Goal: Information Seeking & Learning: Learn about a topic

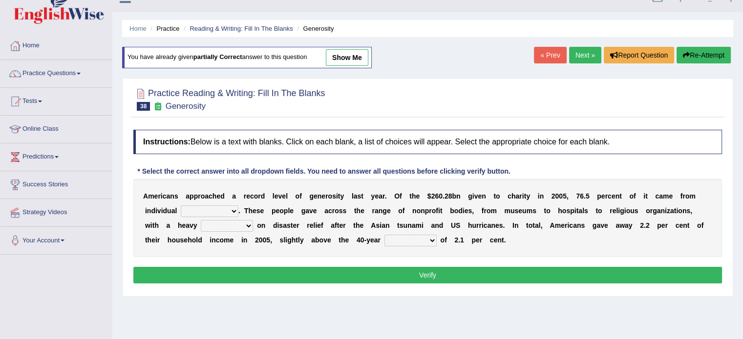
click at [440, 271] on button "Verify" at bounding box center [427, 275] width 588 height 17
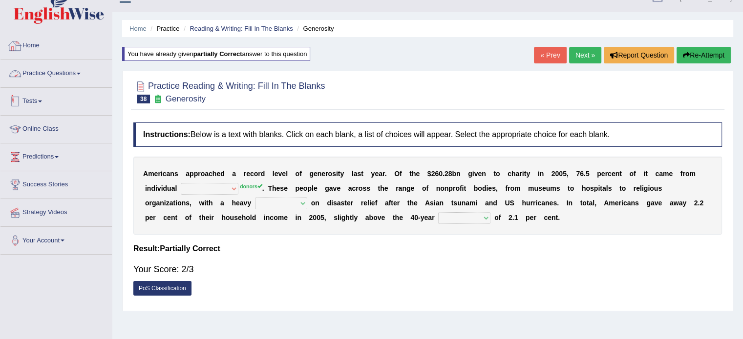
click at [70, 73] on link "Practice Questions" at bounding box center [55, 72] width 111 height 24
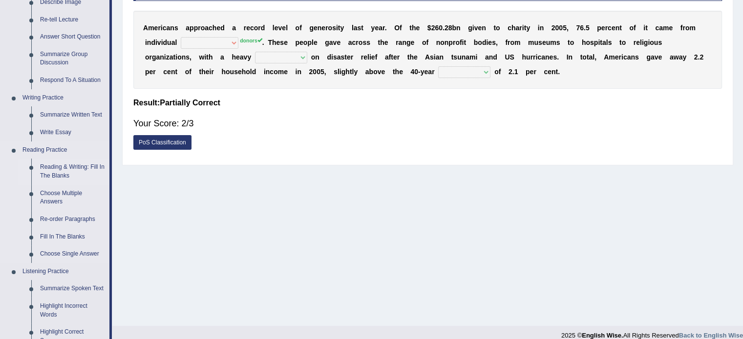
scroll to position [163, 0]
click at [63, 238] on link "Fill In The Blanks" at bounding box center [73, 237] width 74 height 18
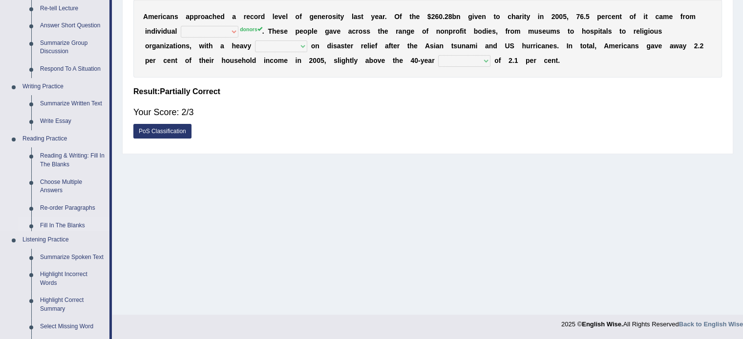
scroll to position [432, 0]
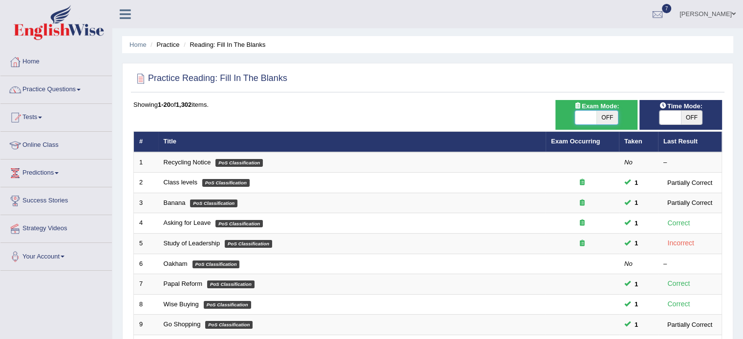
click at [576, 116] on span at bounding box center [585, 118] width 21 height 14
checkbox input "true"
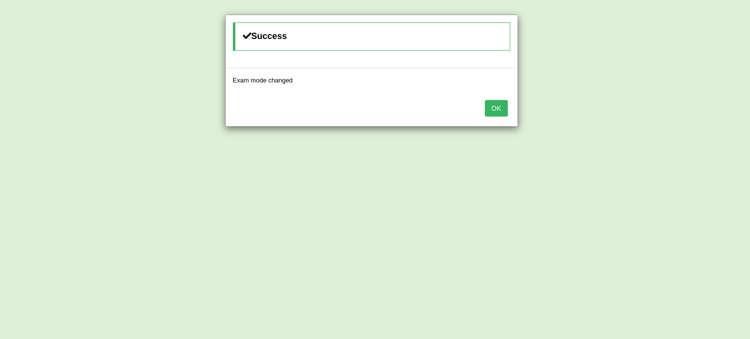
click at [504, 115] on button "OK" at bounding box center [496, 108] width 22 height 17
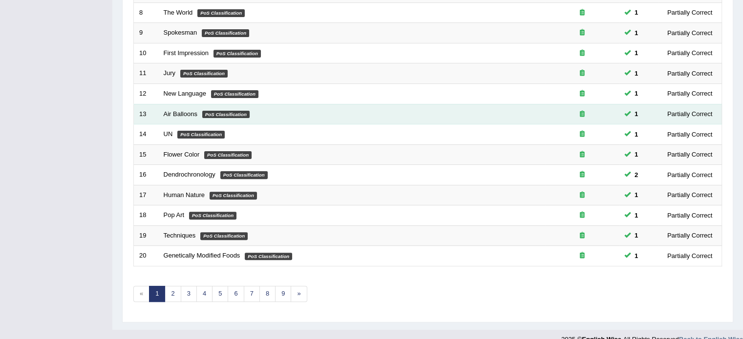
scroll to position [304, 0]
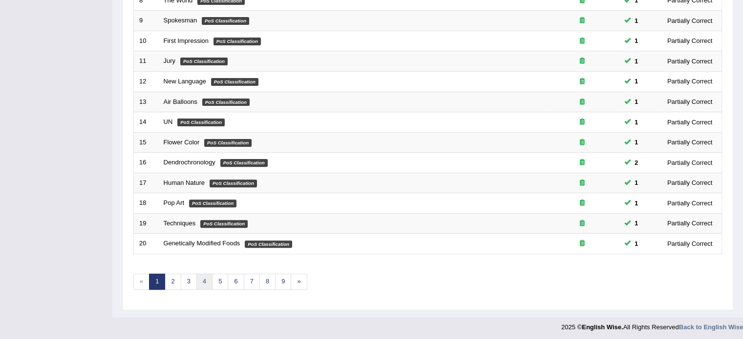
click at [202, 276] on link "4" at bounding box center [204, 282] width 16 height 16
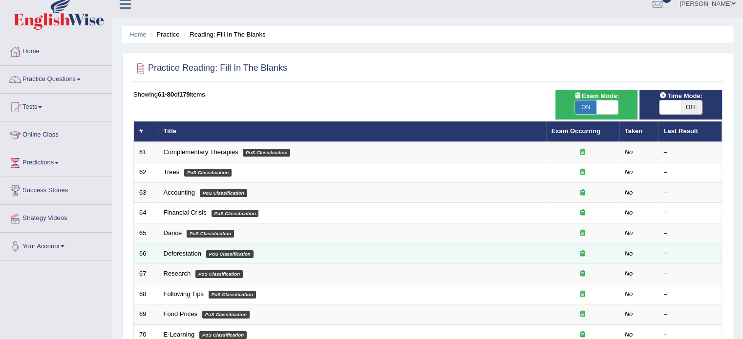
scroll to position [16, 0]
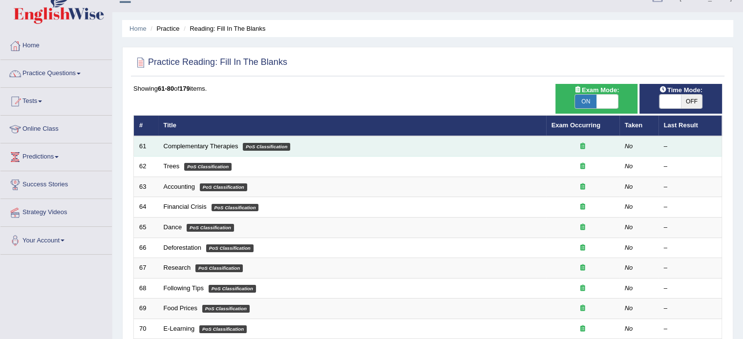
click at [196, 150] on td "Complementary Therapies PoS Classification" at bounding box center [352, 146] width 388 height 21
click at [201, 143] on link "Complementary Therapies" at bounding box center [201, 146] width 75 height 7
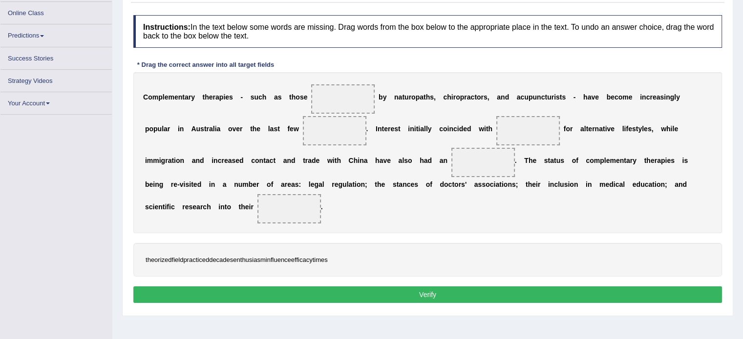
scroll to position [125, 0]
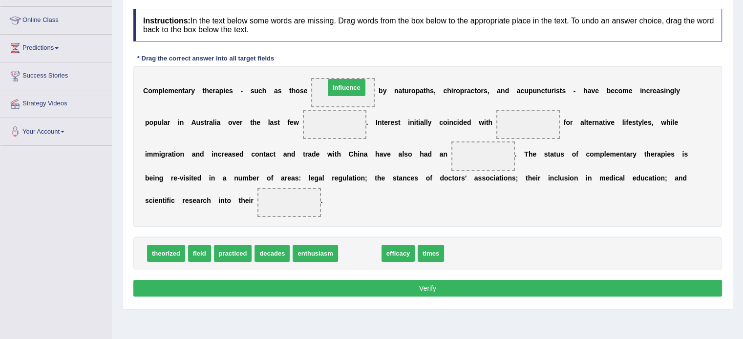
drag, startPoint x: 367, startPoint y: 255, endPoint x: 356, endPoint y: 83, distance: 173.2
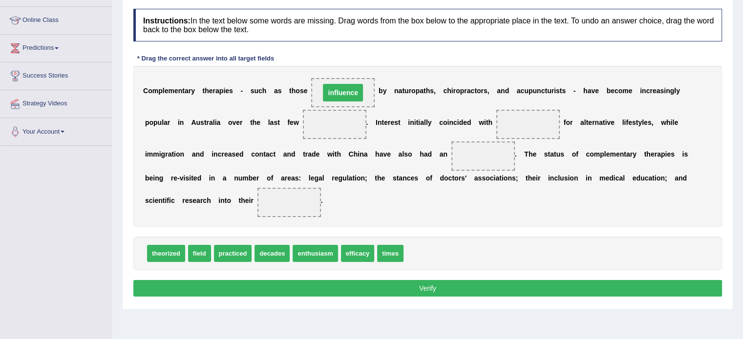
click at [356, 84] on span "influence" at bounding box center [343, 93] width 40 height 18
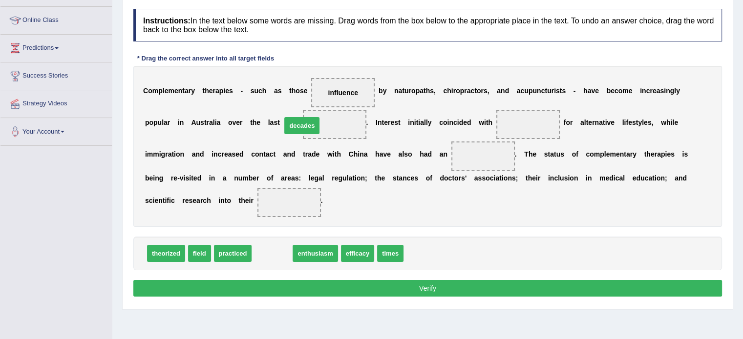
drag, startPoint x: 277, startPoint y: 253, endPoint x: 307, endPoint y: 126, distance: 131.4
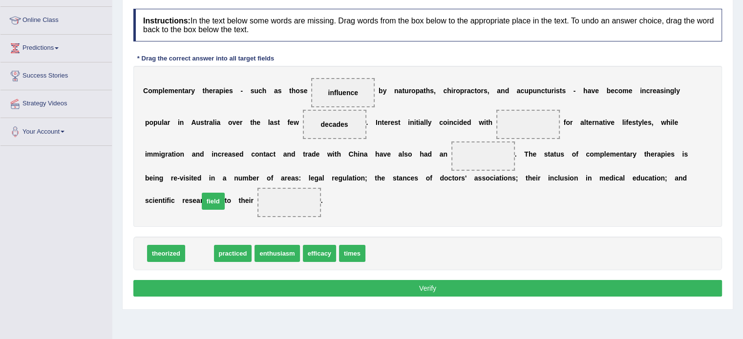
drag, startPoint x: 204, startPoint y: 253, endPoint x: 218, endPoint y: 201, distance: 54.0
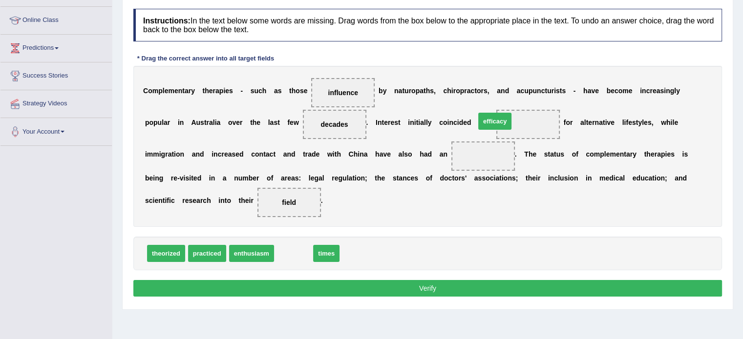
drag, startPoint x: 285, startPoint y: 253, endPoint x: 485, endPoint y: 126, distance: 237.4
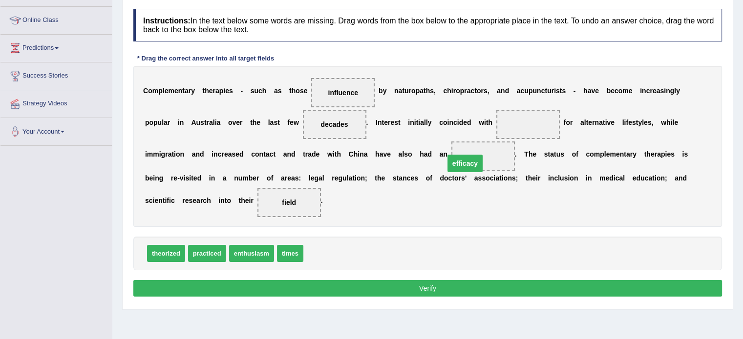
drag, startPoint x: 494, startPoint y: 125, endPoint x: 420, endPoint y: 170, distance: 87.3
drag, startPoint x: 293, startPoint y: 255, endPoint x: 503, endPoint y: 126, distance: 245.7
drag, startPoint x: 495, startPoint y: 129, endPoint x: 320, endPoint y: 258, distance: 217.2
drag, startPoint x: 430, startPoint y: 151, endPoint x: 492, endPoint y: 118, distance: 70.6
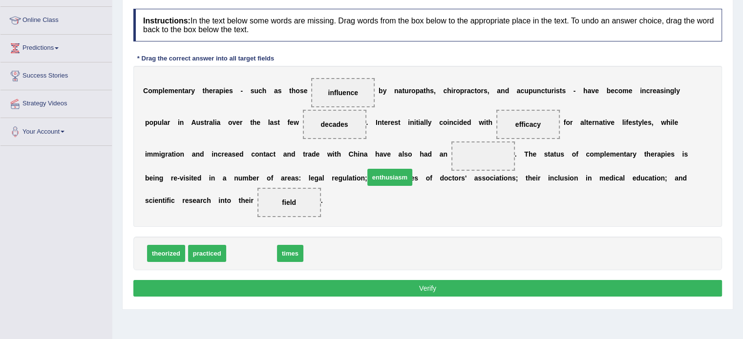
drag, startPoint x: 239, startPoint y: 251, endPoint x: 405, endPoint y: 157, distance: 190.7
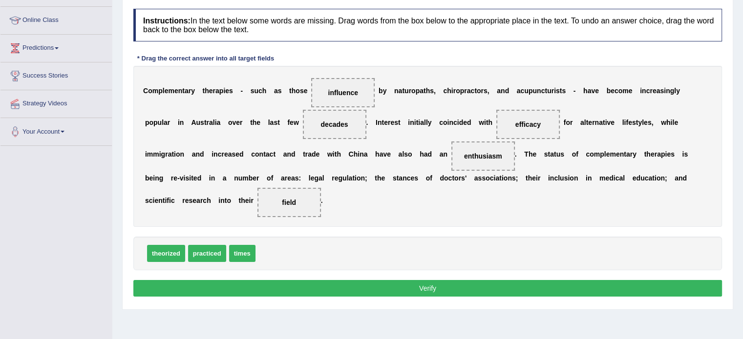
click at [385, 294] on button "Verify" at bounding box center [427, 288] width 588 height 17
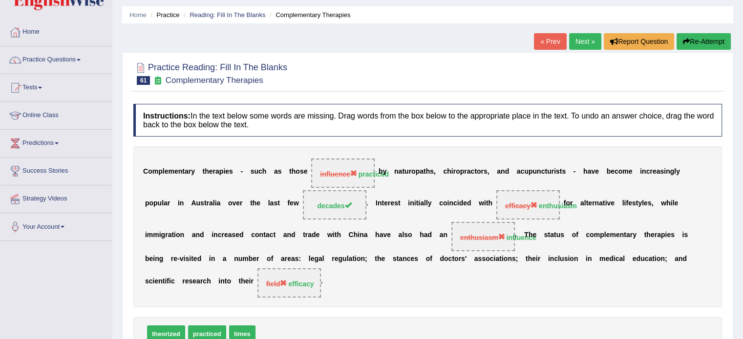
scroll to position [0, 0]
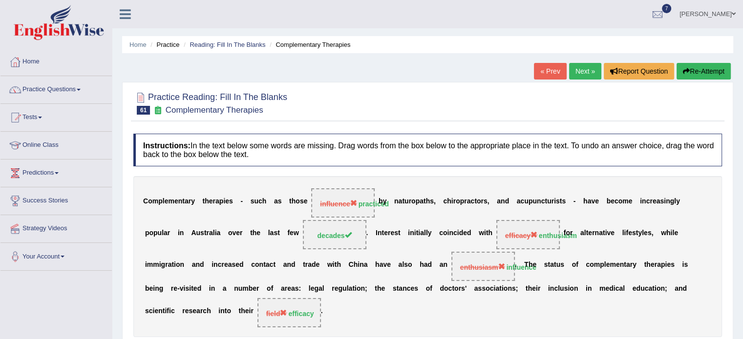
click at [582, 67] on link "Next »" at bounding box center [585, 71] width 32 height 17
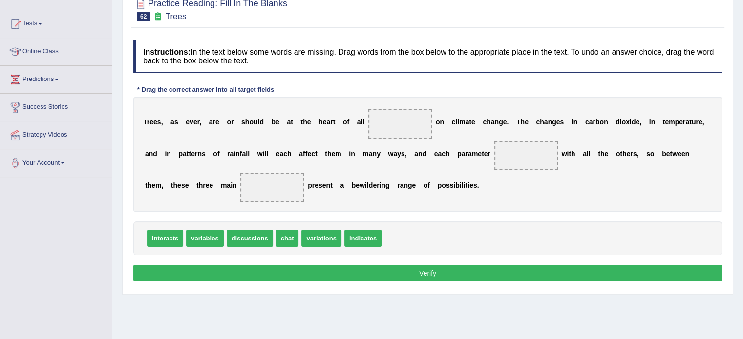
scroll to position [98, 0]
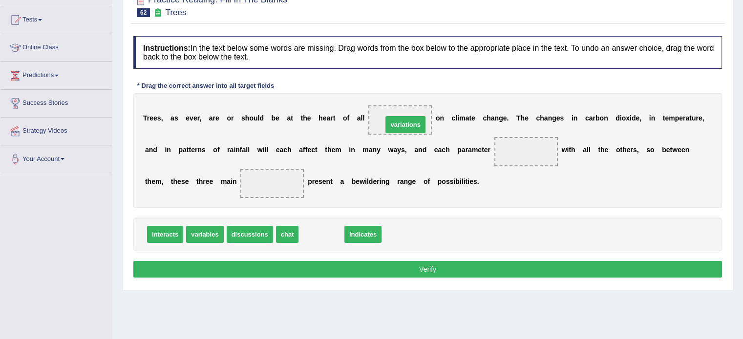
drag, startPoint x: 320, startPoint y: 232, endPoint x: 405, endPoint y: 120, distance: 140.2
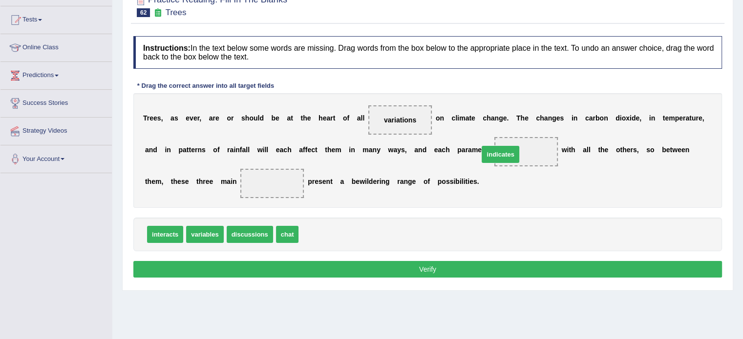
drag, startPoint x: 326, startPoint y: 235, endPoint x: 519, endPoint y: 153, distance: 209.2
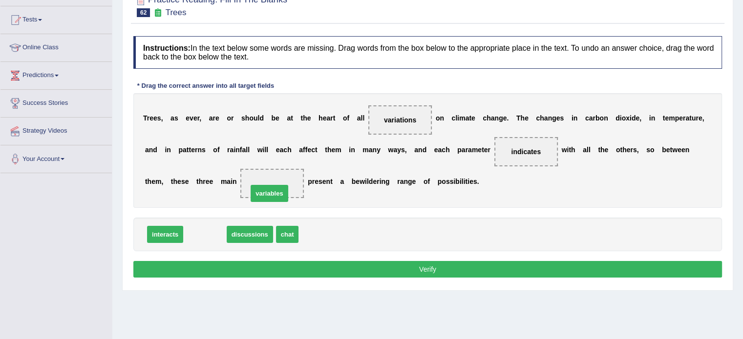
drag, startPoint x: 209, startPoint y: 236, endPoint x: 281, endPoint y: 189, distance: 85.9
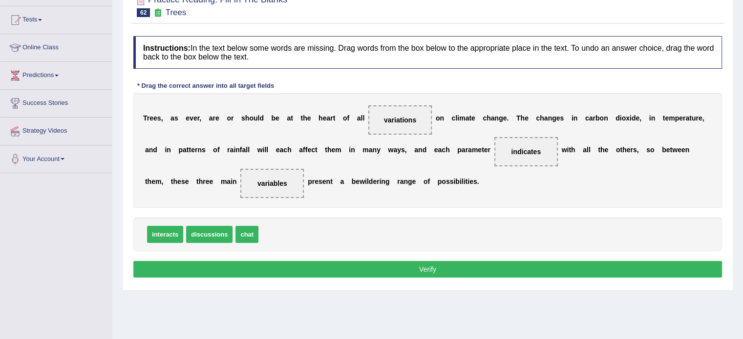
drag, startPoint x: 408, startPoint y: 111, endPoint x: 295, endPoint y: 182, distance: 133.2
click at [295, 182] on div "T r e e s , a s e v e r , a r e o r s h o u l d b e a t t h e h e a r t o f a l…" at bounding box center [427, 150] width 588 height 115
drag, startPoint x: 281, startPoint y: 182, endPoint x: 403, endPoint y: 119, distance: 137.4
drag, startPoint x: 290, startPoint y: 234, endPoint x: 277, endPoint y: 185, distance: 50.5
click at [397, 271] on button "Verify" at bounding box center [427, 269] width 588 height 17
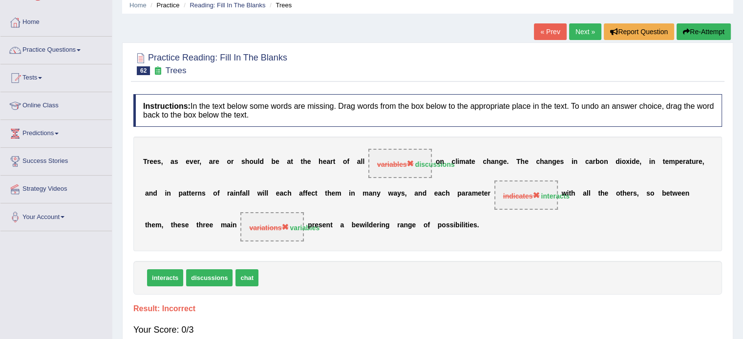
scroll to position [0, 0]
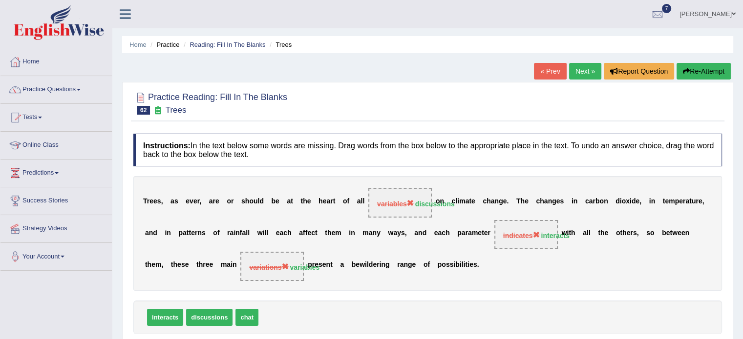
click at [693, 72] on button "Re-Attempt" at bounding box center [703, 71] width 54 height 17
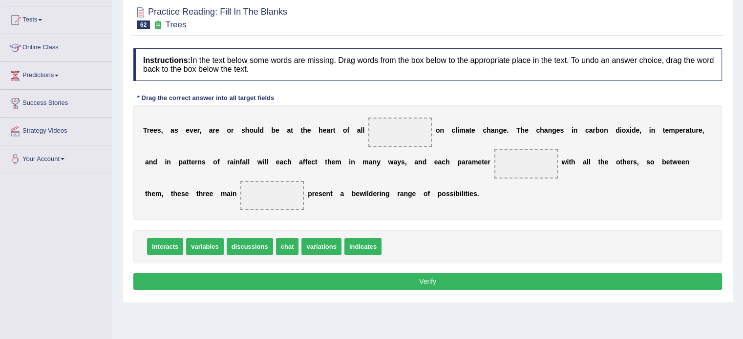
scroll to position [110, 0]
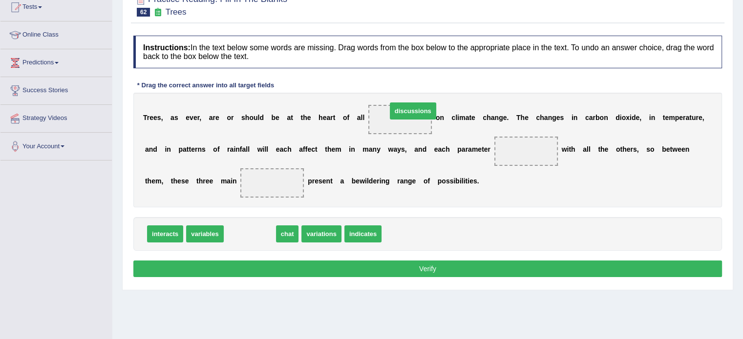
drag, startPoint x: 258, startPoint y: 233, endPoint x: 414, endPoint y: 114, distance: 196.2
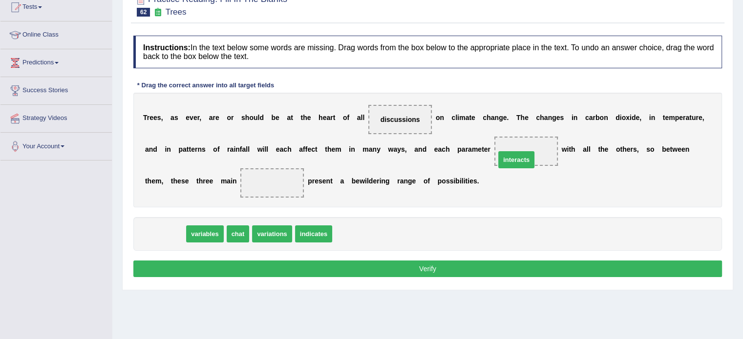
drag, startPoint x: 174, startPoint y: 231, endPoint x: 537, endPoint y: 148, distance: 372.6
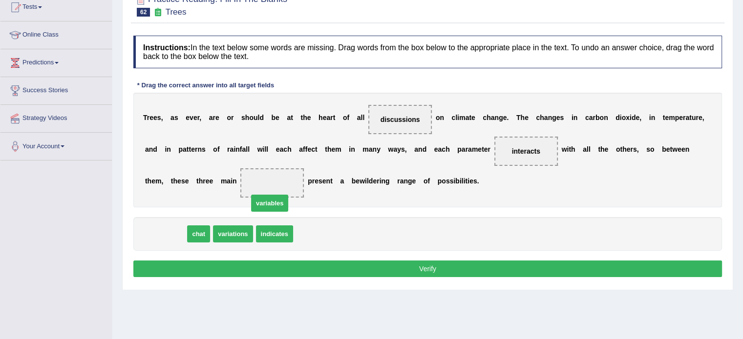
drag, startPoint x: 178, startPoint y: 236, endPoint x: 288, endPoint y: 189, distance: 119.9
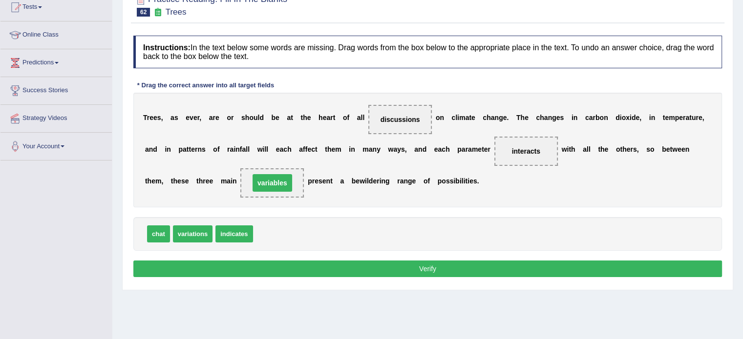
click at [396, 271] on button "Verify" at bounding box center [427, 269] width 588 height 17
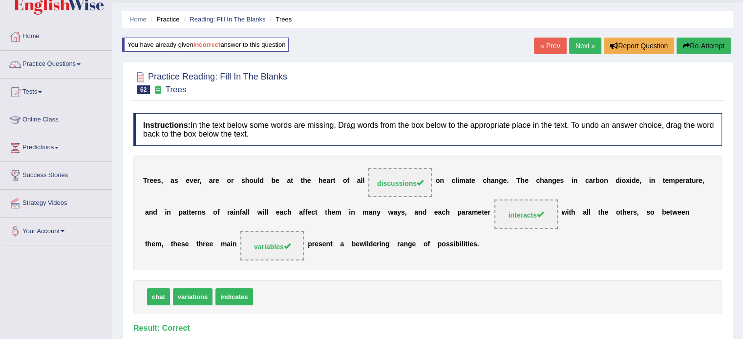
scroll to position [0, 0]
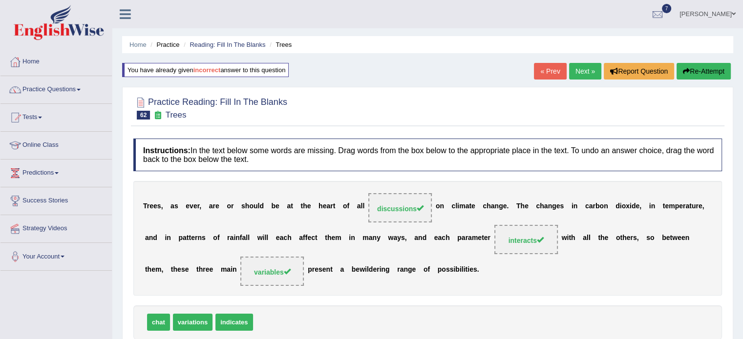
click at [586, 68] on link "Next »" at bounding box center [585, 71] width 32 height 17
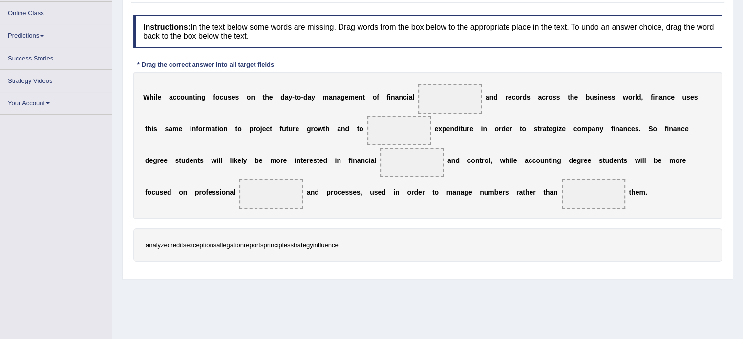
scroll to position [125, 0]
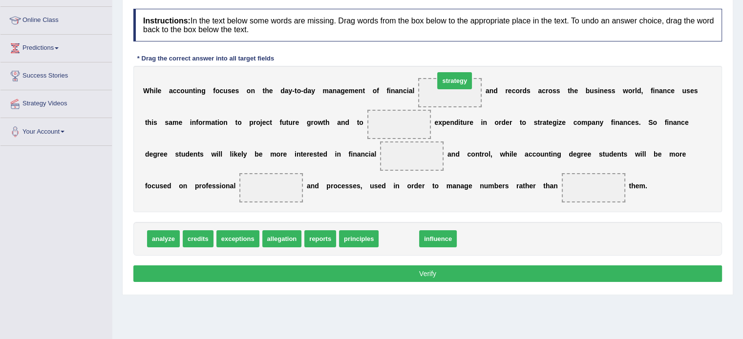
drag, startPoint x: 394, startPoint y: 239, endPoint x: 434, endPoint y: 97, distance: 147.6
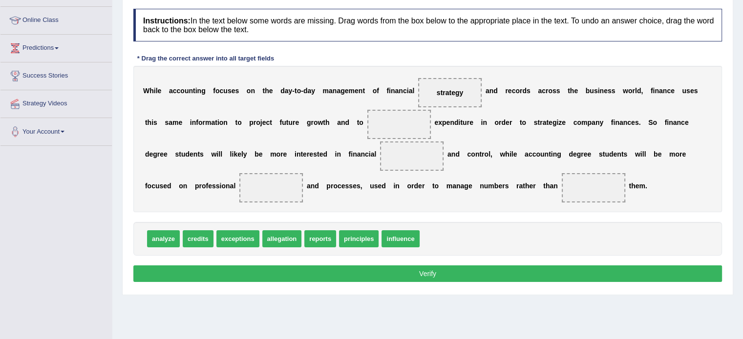
click at [432, 276] on button "Verify" at bounding box center [427, 274] width 588 height 17
drag, startPoint x: 448, startPoint y: 93, endPoint x: 428, endPoint y: 238, distance: 145.9
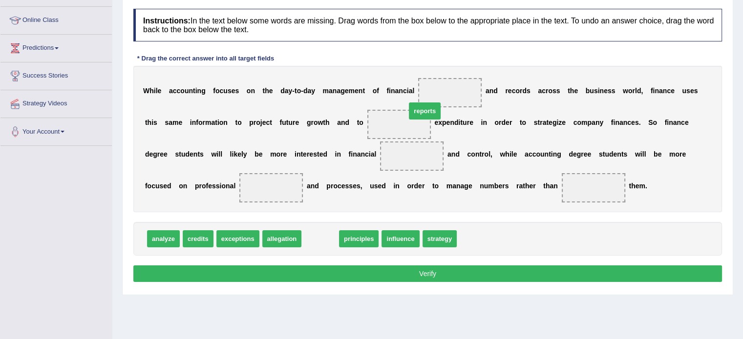
drag, startPoint x: 319, startPoint y: 244, endPoint x: 440, endPoint y: 102, distance: 186.1
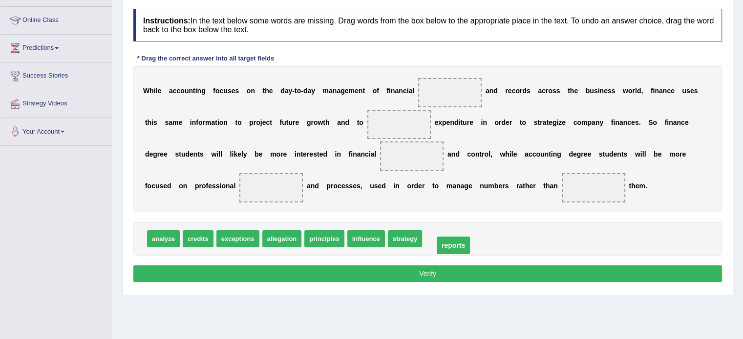
drag, startPoint x: 438, startPoint y: 89, endPoint x: 441, endPoint y: 242, distance: 152.9
click at [394, 238] on span "strategy" at bounding box center [405, 239] width 35 height 17
drag, startPoint x: 445, startPoint y: 238, endPoint x: 450, endPoint y: 99, distance: 139.8
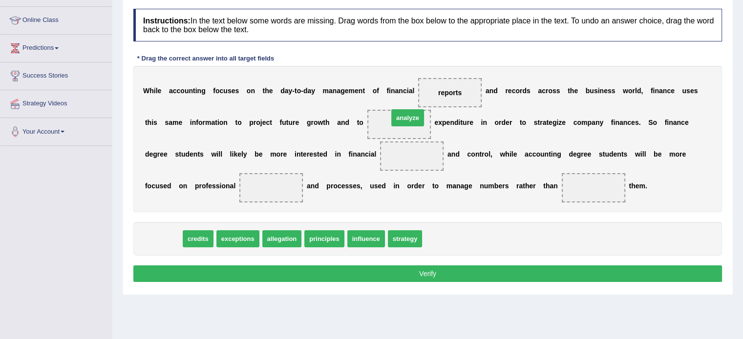
drag, startPoint x: 161, startPoint y: 242, endPoint x: 403, endPoint y: 123, distance: 270.0
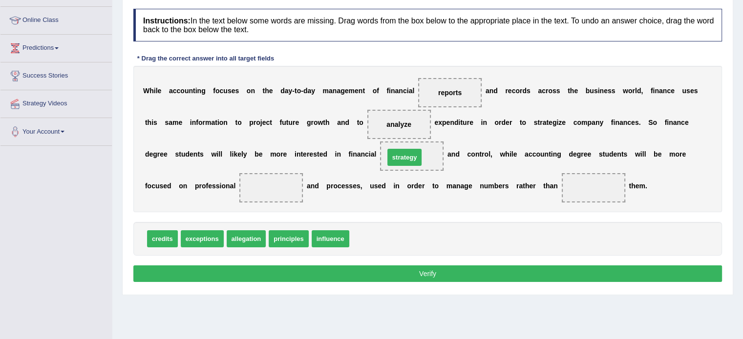
drag, startPoint x: 378, startPoint y: 241, endPoint x: 412, endPoint y: 161, distance: 87.3
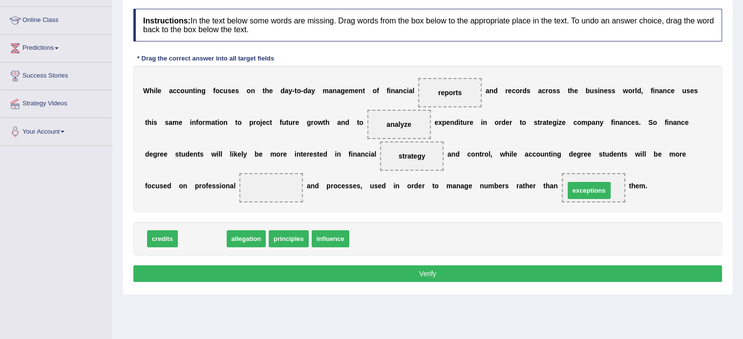
drag, startPoint x: 208, startPoint y: 242, endPoint x: 593, endPoint y: 193, distance: 388.3
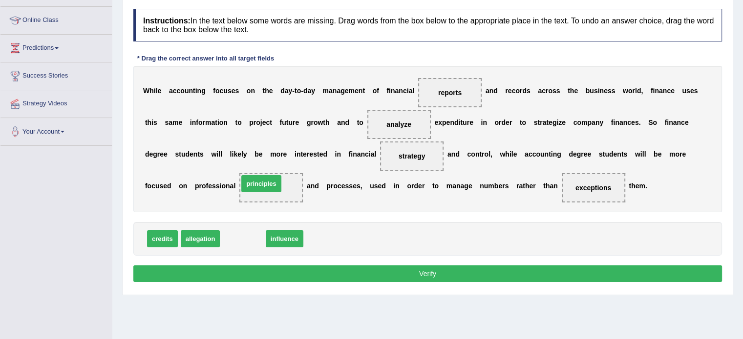
drag, startPoint x: 252, startPoint y: 238, endPoint x: 272, endPoint y: 181, distance: 60.1
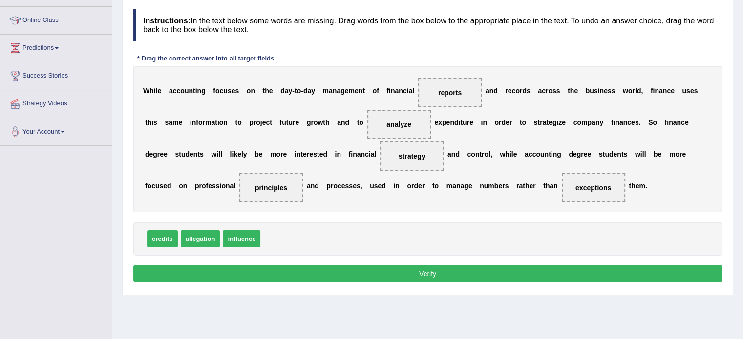
click at [329, 276] on button "Verify" at bounding box center [427, 274] width 588 height 17
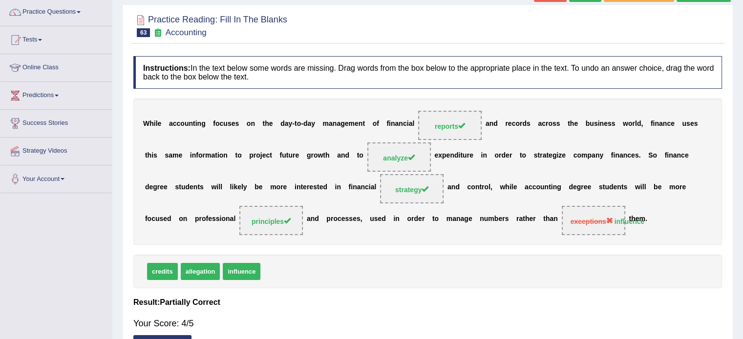
scroll to position [141, 0]
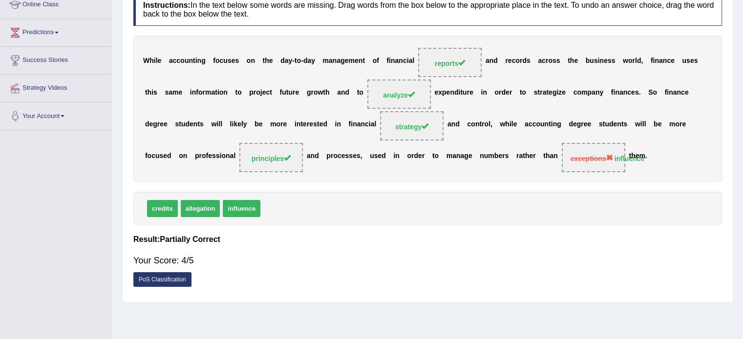
click at [143, 279] on link "PoS Classification" at bounding box center [162, 280] width 58 height 15
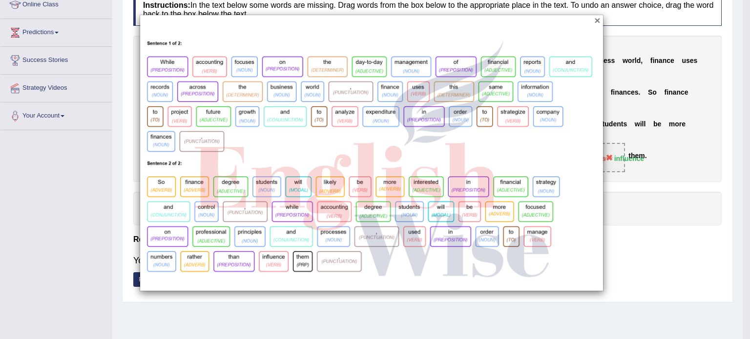
click at [599, 25] on button "×" at bounding box center [597, 20] width 6 height 10
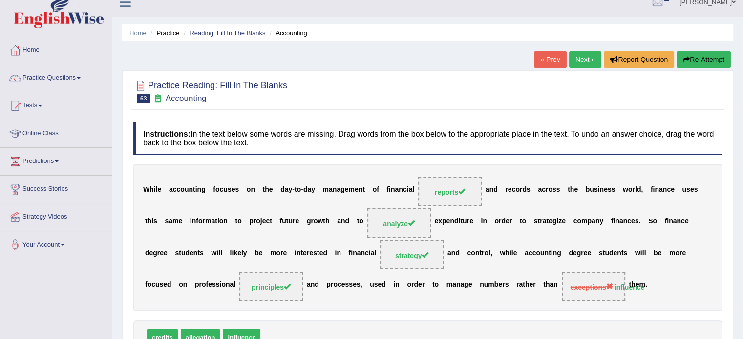
scroll to position [11, 0]
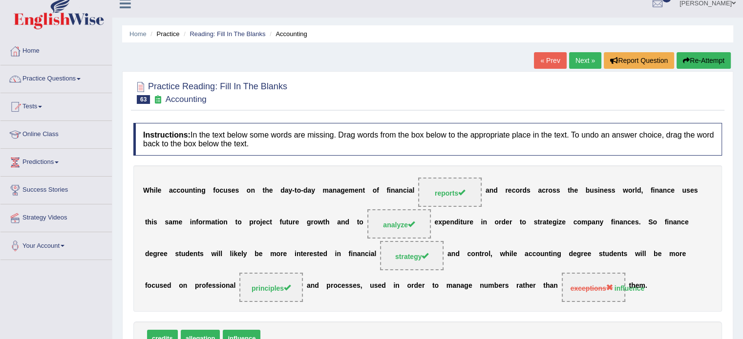
click at [586, 60] on link "Next »" at bounding box center [585, 60] width 32 height 17
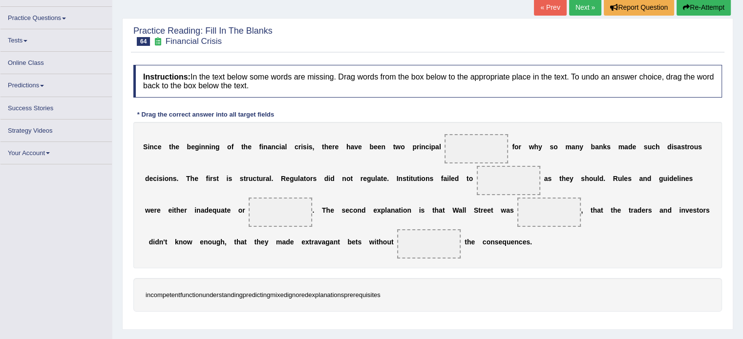
scroll to position [65, 0]
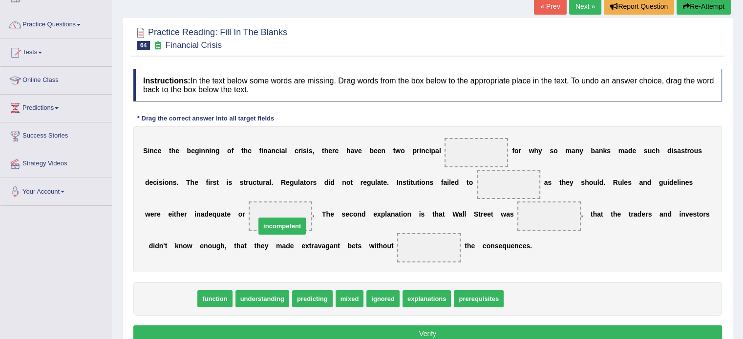
drag, startPoint x: 170, startPoint y: 298, endPoint x: 279, endPoint y: 225, distance: 131.7
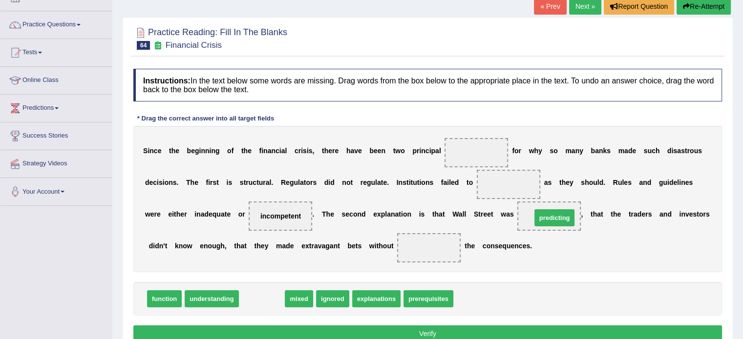
drag, startPoint x: 258, startPoint y: 298, endPoint x: 551, endPoint y: 218, distance: 303.4
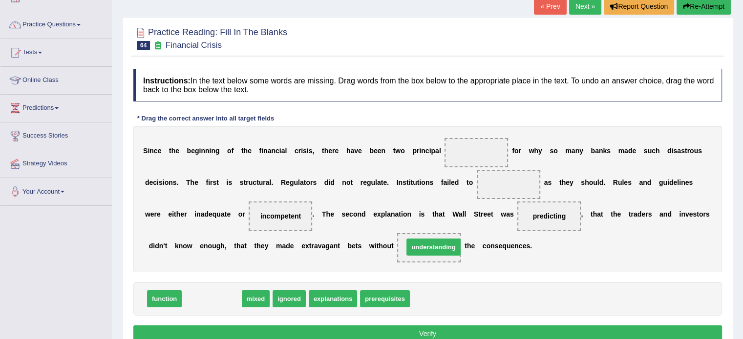
drag, startPoint x: 221, startPoint y: 297, endPoint x: 442, endPoint y: 246, distance: 227.7
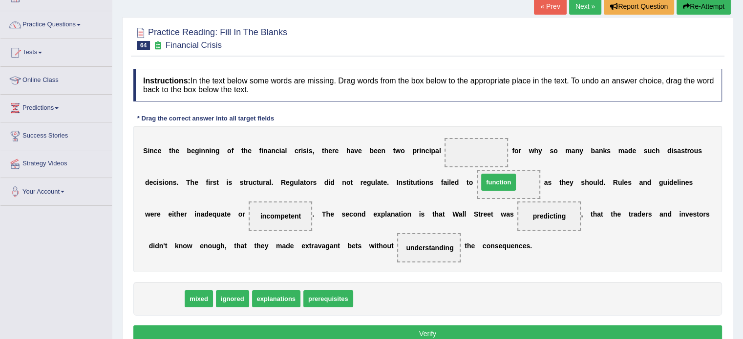
drag, startPoint x: 165, startPoint y: 299, endPoint x: 493, endPoint y: 191, distance: 346.1
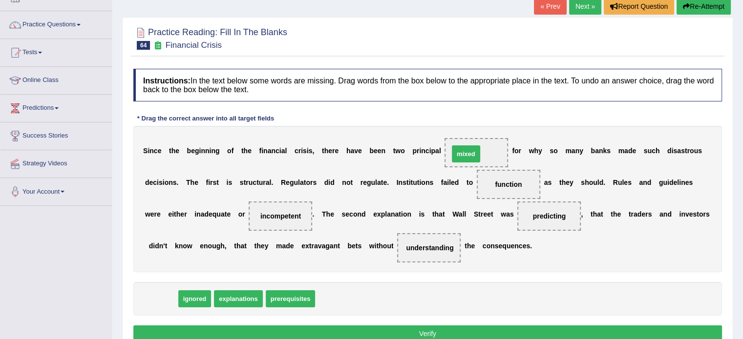
drag, startPoint x: 164, startPoint y: 298, endPoint x: 465, endPoint y: 155, distance: 333.8
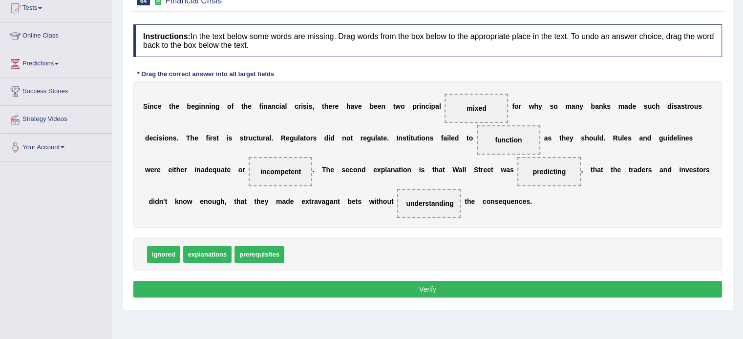
scroll to position [114, 0]
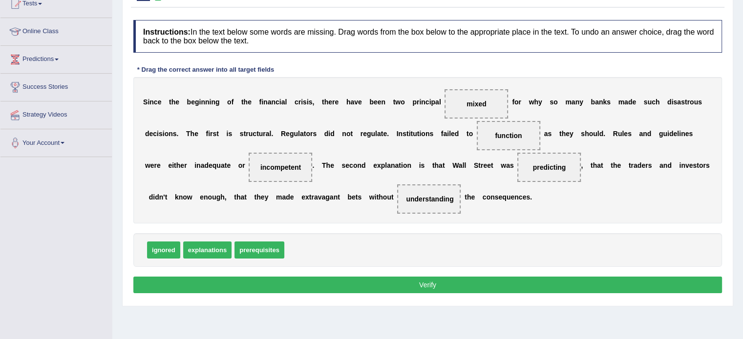
click at [436, 285] on button "Verify" at bounding box center [427, 285] width 588 height 17
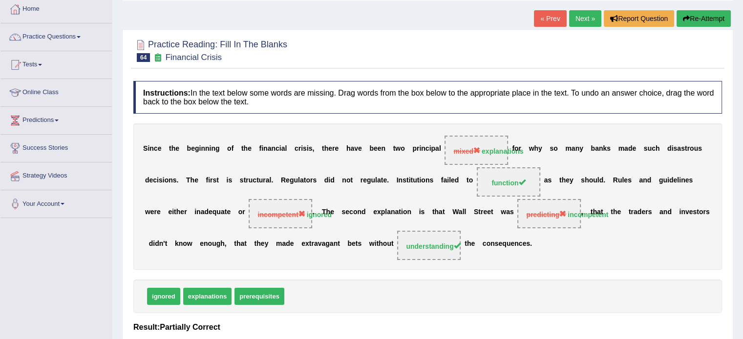
scroll to position [49, 0]
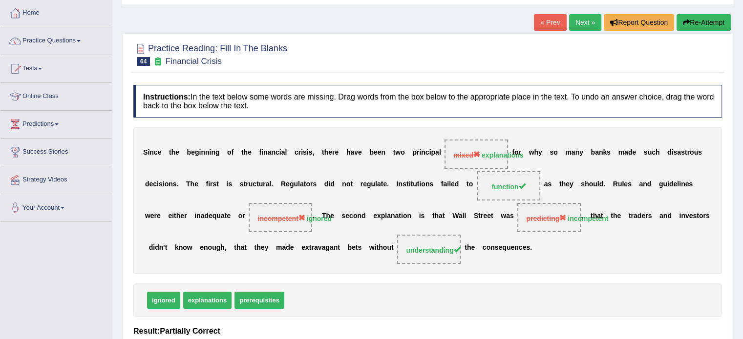
click at [702, 21] on button "Re-Attempt" at bounding box center [703, 22] width 54 height 17
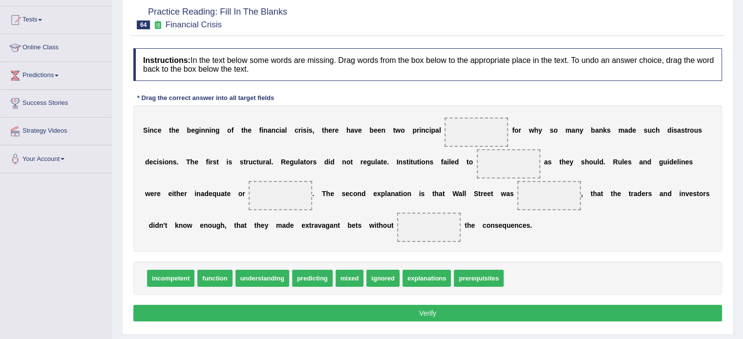
scroll to position [110, 0]
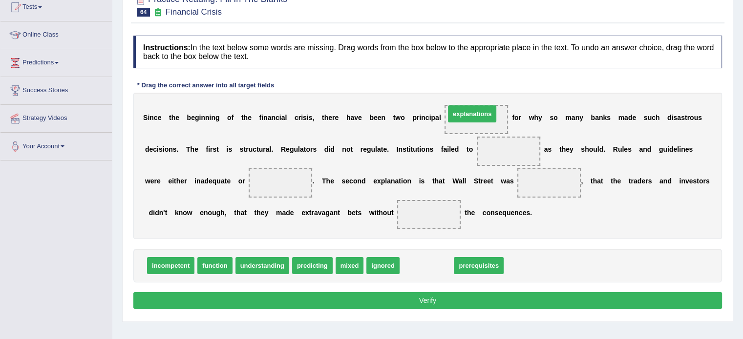
drag, startPoint x: 425, startPoint y: 265, endPoint x: 470, endPoint y: 114, distance: 157.9
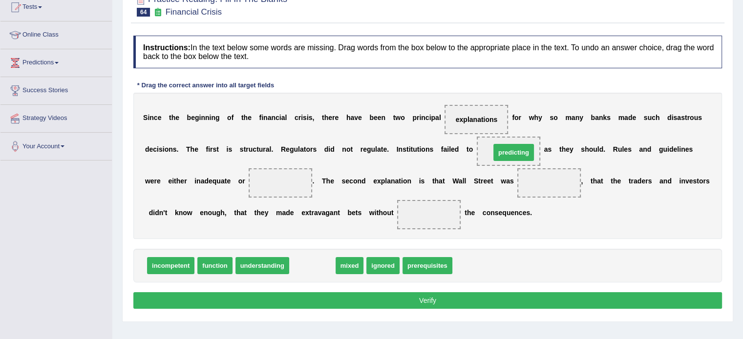
drag, startPoint x: 311, startPoint y: 265, endPoint x: 510, endPoint y: 152, distance: 228.8
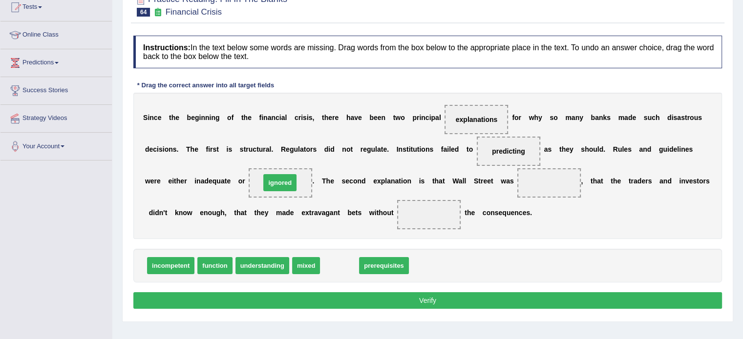
drag, startPoint x: 345, startPoint y: 265, endPoint x: 286, endPoint y: 182, distance: 102.2
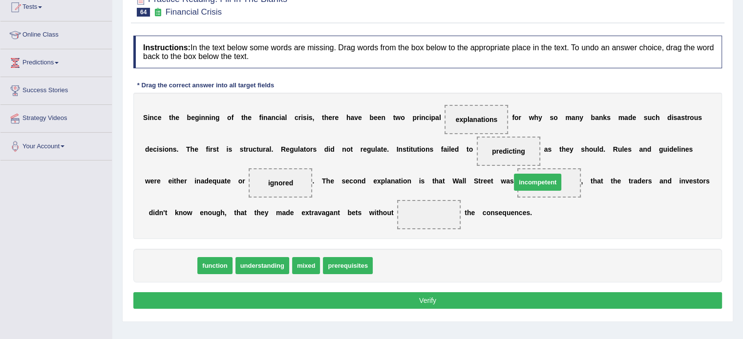
drag, startPoint x: 168, startPoint y: 265, endPoint x: 549, endPoint y: 183, distance: 390.1
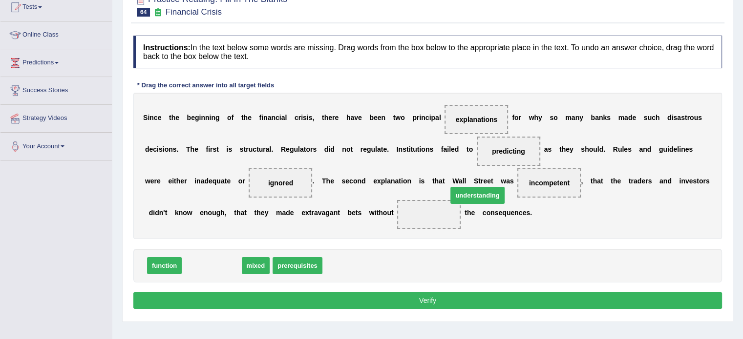
drag, startPoint x: 209, startPoint y: 267, endPoint x: 431, endPoint y: 209, distance: 229.7
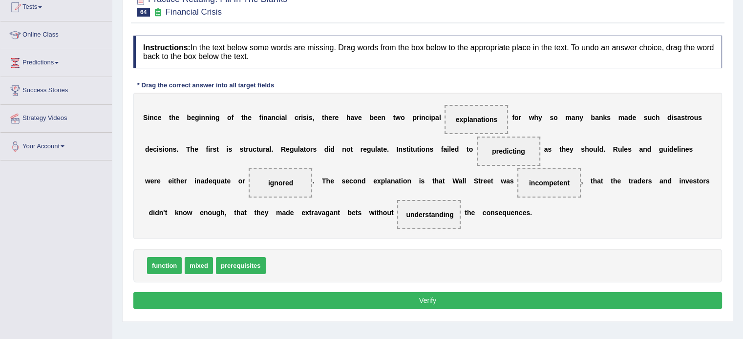
click at [410, 298] on button "Verify" at bounding box center [427, 301] width 588 height 17
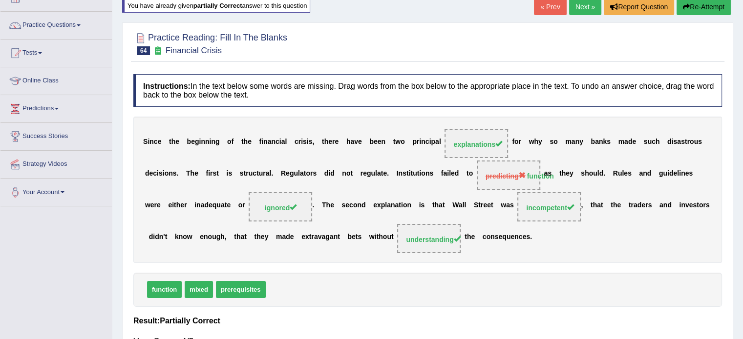
scroll to position [45, 0]
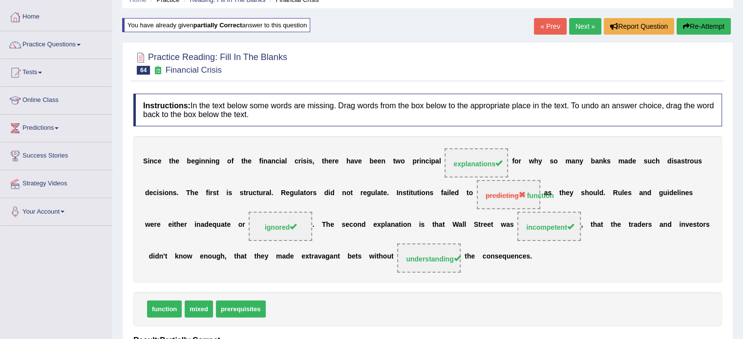
click at [580, 23] on link "Next »" at bounding box center [585, 26] width 32 height 17
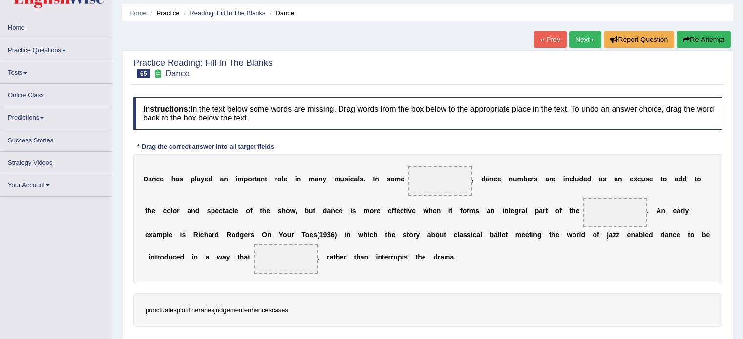
scroll to position [32, 0]
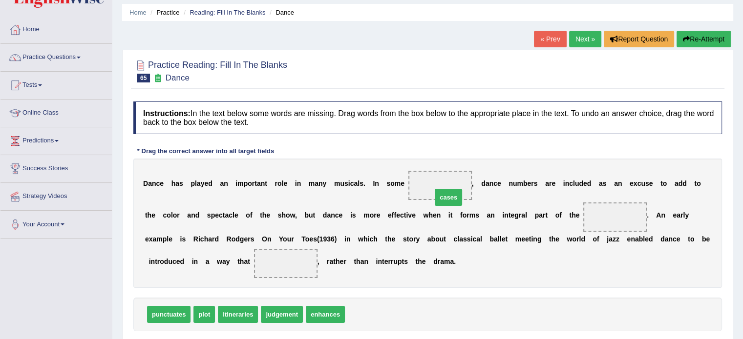
drag, startPoint x: 363, startPoint y: 315, endPoint x: 437, endPoint y: 193, distance: 143.1
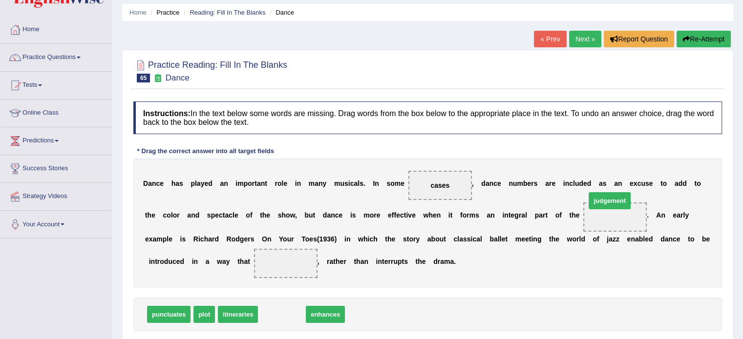
drag, startPoint x: 290, startPoint y: 312, endPoint x: 617, endPoint y: 210, distance: 343.1
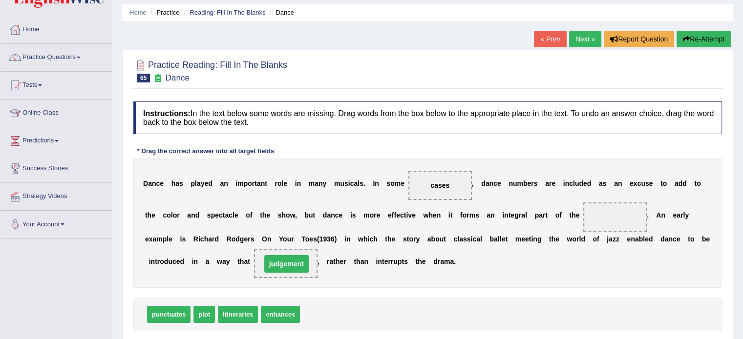
drag, startPoint x: 622, startPoint y: 216, endPoint x: 295, endPoint y: 263, distance: 330.1
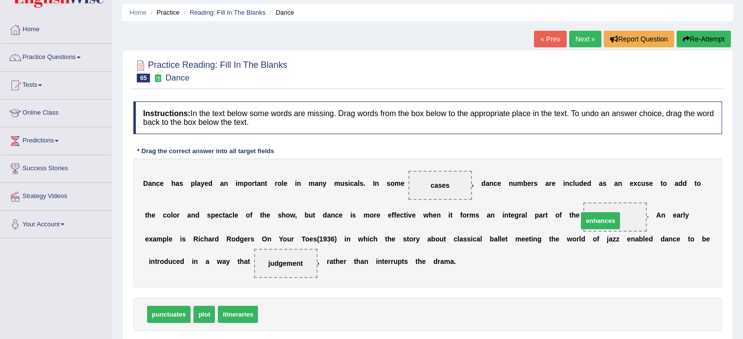
drag, startPoint x: 383, startPoint y: 309, endPoint x: 600, endPoint y: 225, distance: 232.7
drag, startPoint x: 625, startPoint y: 216, endPoint x: 311, endPoint y: 314, distance: 329.3
drag, startPoint x: 207, startPoint y: 316, endPoint x: 608, endPoint y: 222, distance: 411.4
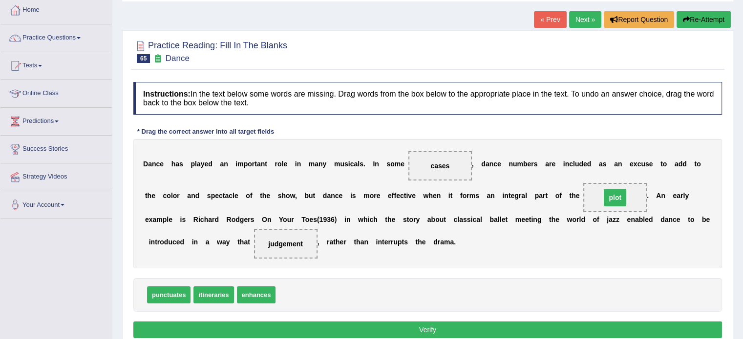
scroll to position [114, 0]
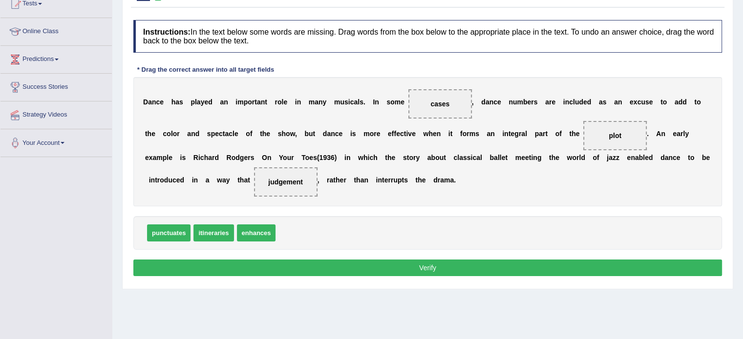
click at [425, 265] on button "Verify" at bounding box center [427, 268] width 588 height 17
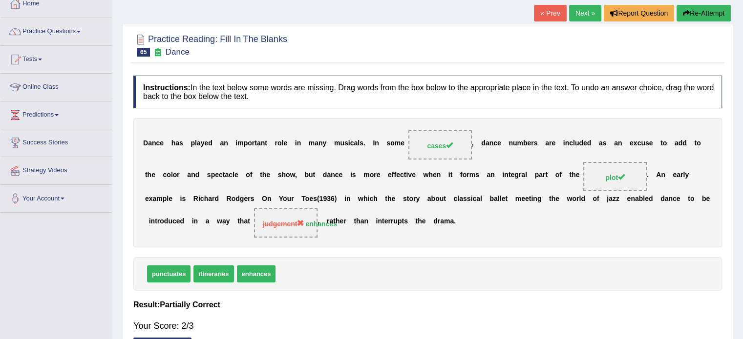
scroll to position [32, 0]
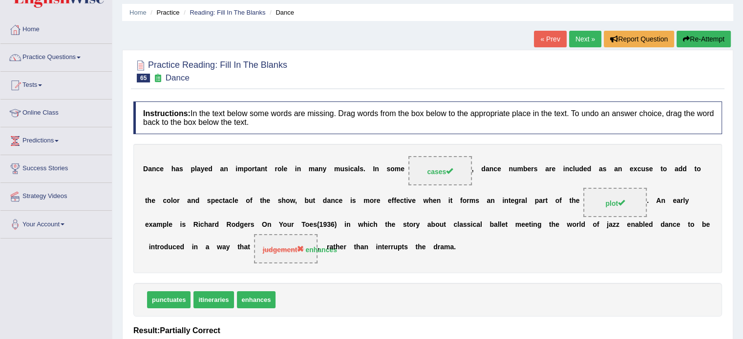
click at [573, 39] on link "Next »" at bounding box center [585, 39] width 32 height 17
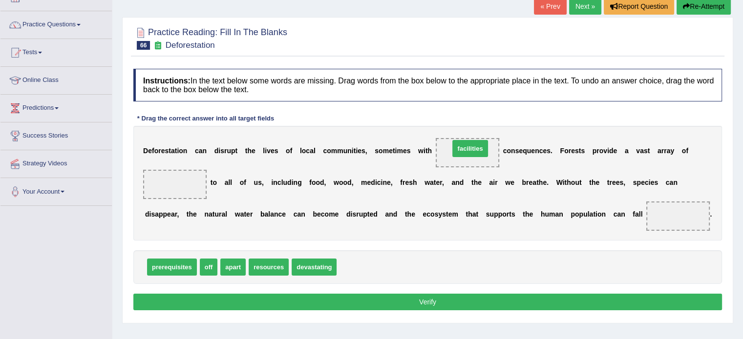
drag, startPoint x: 364, startPoint y: 267, endPoint x: 476, endPoint y: 148, distance: 163.1
drag, startPoint x: 267, startPoint y: 255, endPoint x: 185, endPoint y: 185, distance: 107.7
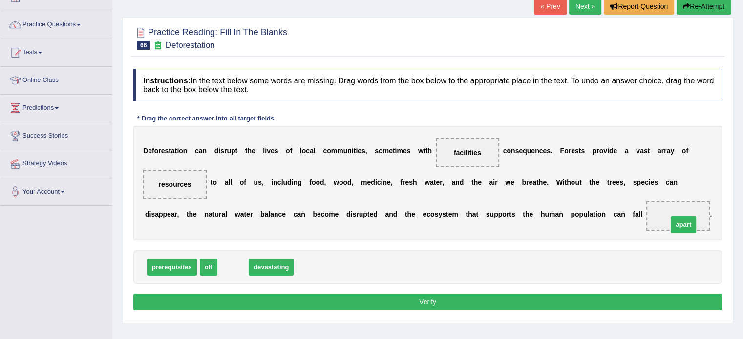
drag, startPoint x: 235, startPoint y: 266, endPoint x: 685, endPoint y: 223, distance: 452.3
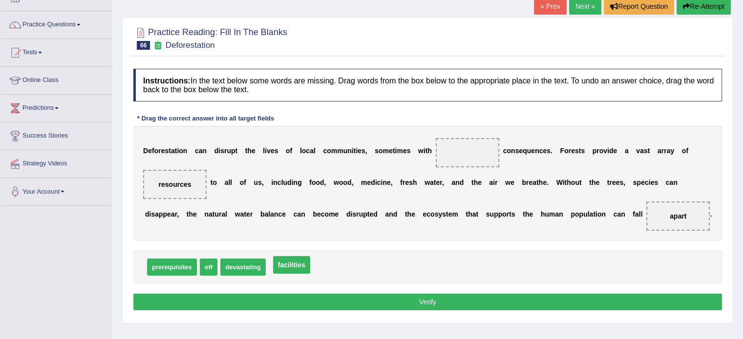
drag, startPoint x: 467, startPoint y: 152, endPoint x: 291, endPoint y: 264, distance: 208.6
drag, startPoint x: 227, startPoint y: 269, endPoint x: 428, endPoint y: 156, distance: 230.5
drag, startPoint x: 464, startPoint y: 149, endPoint x: 275, endPoint y: 261, distance: 219.4
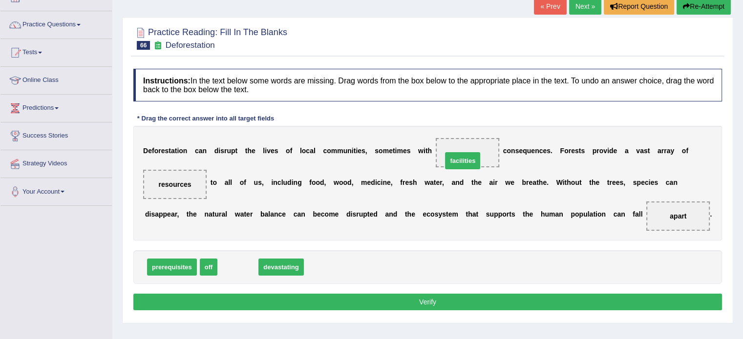
drag, startPoint x: 231, startPoint y: 266, endPoint x: 460, endPoint y: 157, distance: 253.6
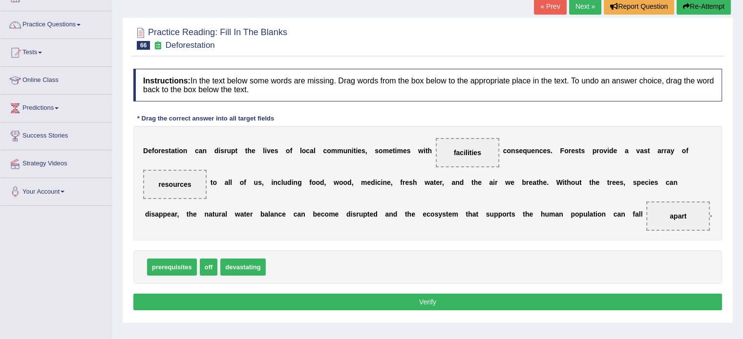
click at [415, 302] on button "Verify" at bounding box center [427, 302] width 588 height 17
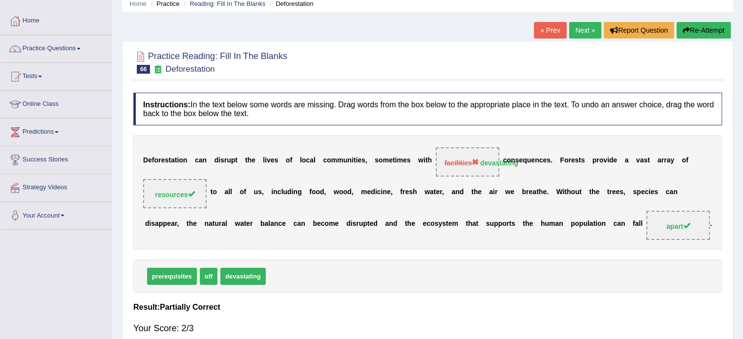
scroll to position [49, 0]
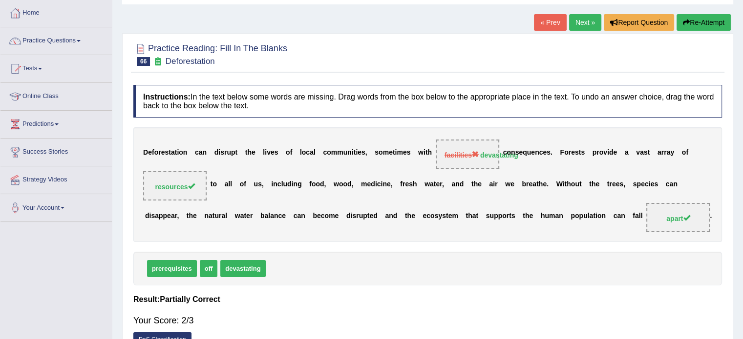
click at [578, 25] on link "Next »" at bounding box center [585, 22] width 32 height 17
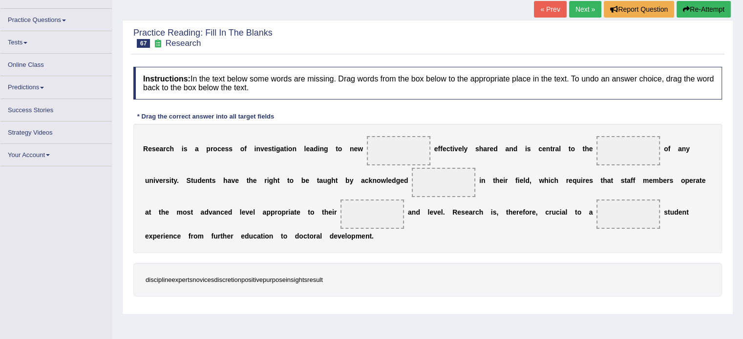
scroll to position [65, 0]
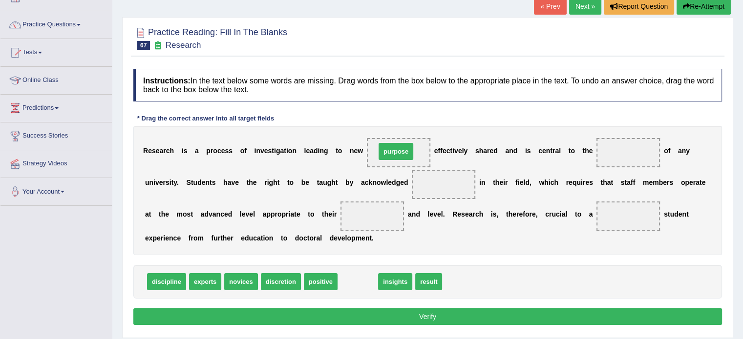
drag, startPoint x: 360, startPoint y: 282, endPoint x: 410, endPoint y: 138, distance: 152.0
drag, startPoint x: 361, startPoint y: 280, endPoint x: 622, endPoint y: 146, distance: 293.8
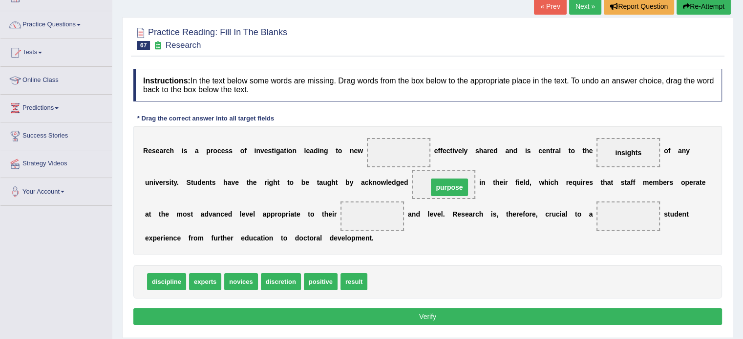
drag, startPoint x: 403, startPoint y: 152, endPoint x: 454, endPoint y: 187, distance: 61.5
drag, startPoint x: 339, startPoint y: 281, endPoint x: 335, endPoint y: 277, distance: 6.0
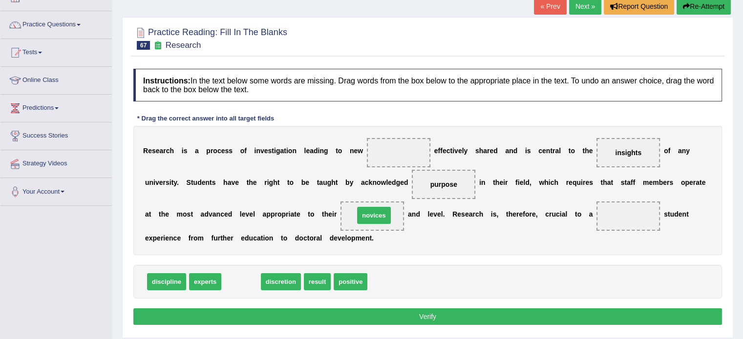
drag, startPoint x: 238, startPoint y: 283, endPoint x: 383, endPoint y: 218, distance: 158.5
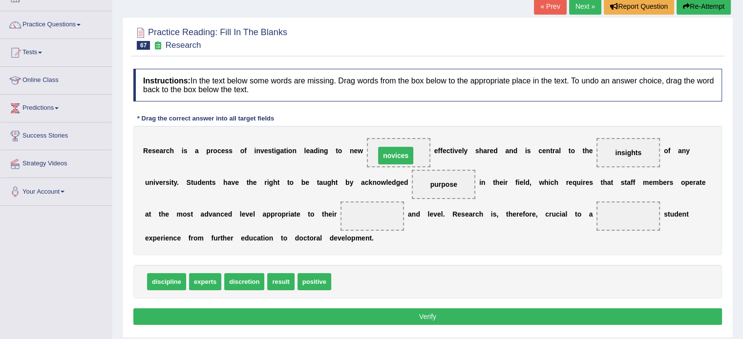
drag, startPoint x: 365, startPoint y: 214, endPoint x: 388, endPoint y: 153, distance: 64.8
drag, startPoint x: 280, startPoint y: 287, endPoint x: 367, endPoint y: 273, distance: 88.1
drag, startPoint x: 204, startPoint y: 285, endPoint x: 383, endPoint y: 224, distance: 188.7
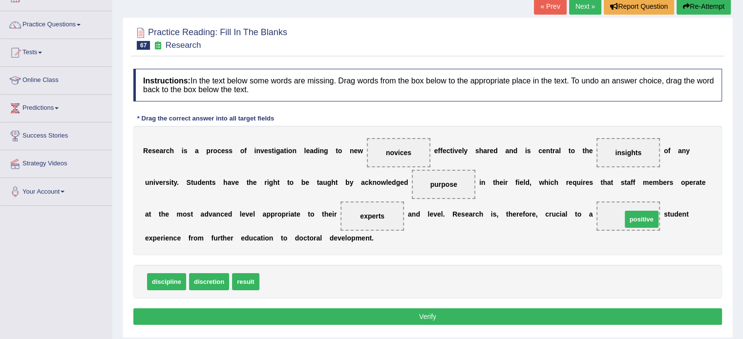
drag, startPoint x: 281, startPoint y: 284, endPoint x: 637, endPoint y: 223, distance: 361.3
click at [426, 320] on button "Verify" at bounding box center [427, 317] width 588 height 17
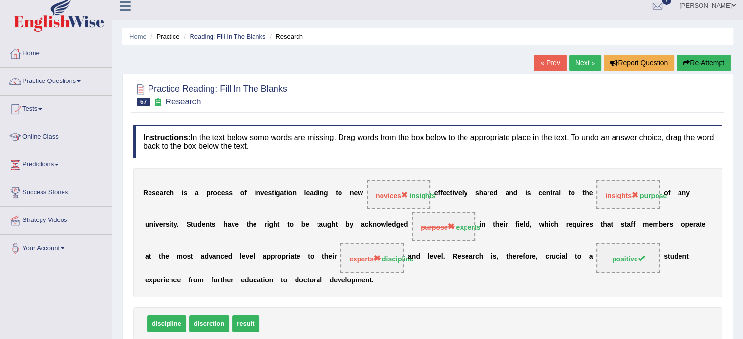
scroll to position [0, 0]
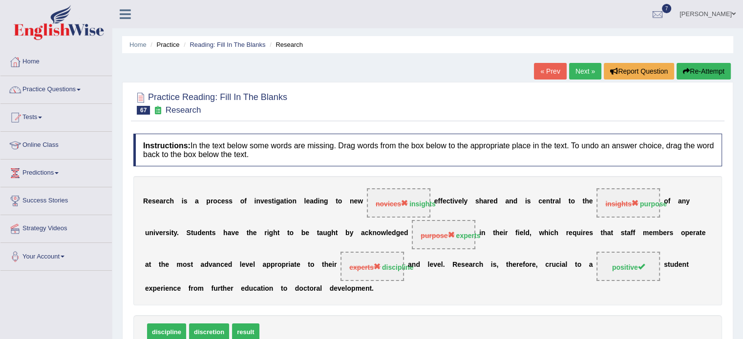
click at [574, 72] on link "Next »" at bounding box center [585, 71] width 32 height 17
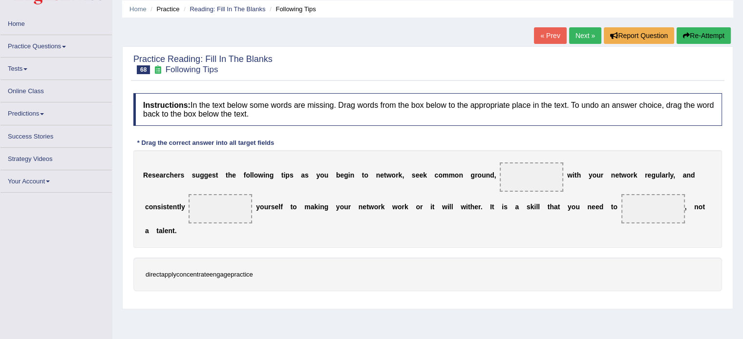
scroll to position [65, 0]
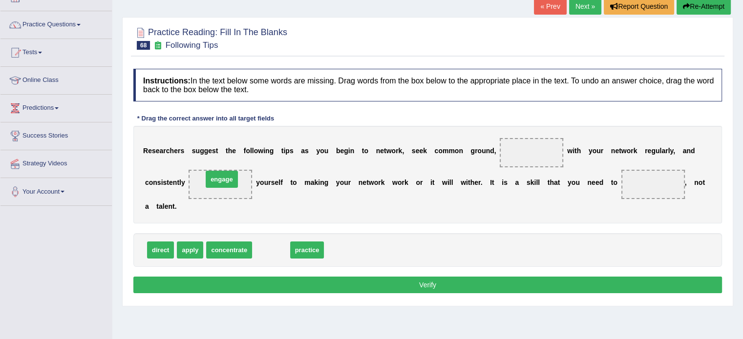
drag, startPoint x: 279, startPoint y: 250, endPoint x: 230, endPoint y: 178, distance: 86.7
drag, startPoint x: 278, startPoint y: 248, endPoint x: 651, endPoint y: 185, distance: 377.9
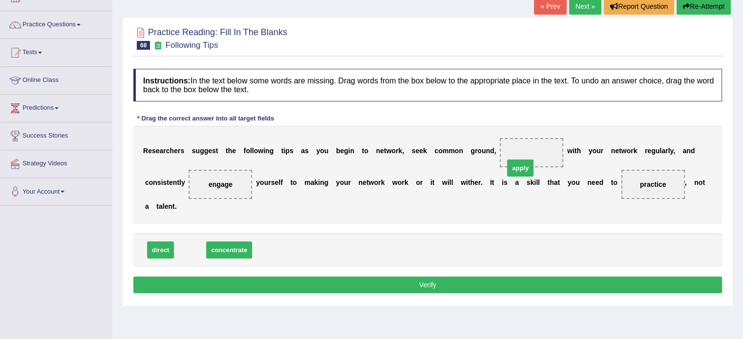
drag, startPoint x: 198, startPoint y: 246, endPoint x: 521, endPoint y: 154, distance: 336.1
click at [461, 279] on button "Verify" at bounding box center [427, 285] width 588 height 17
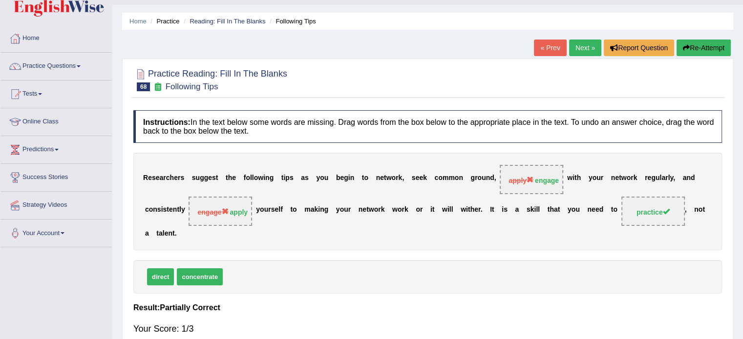
scroll to position [0, 0]
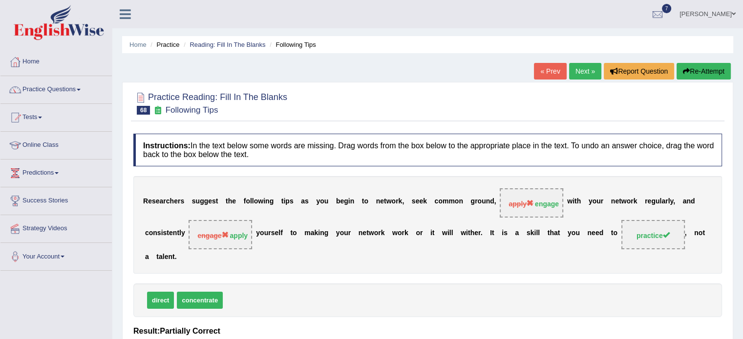
click at [574, 66] on link "Next »" at bounding box center [585, 71] width 32 height 17
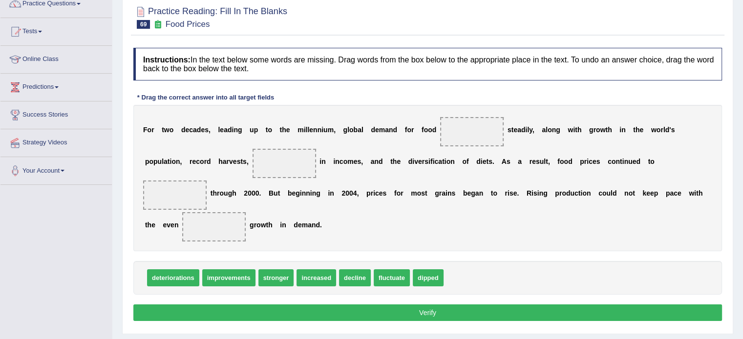
scroll to position [98, 0]
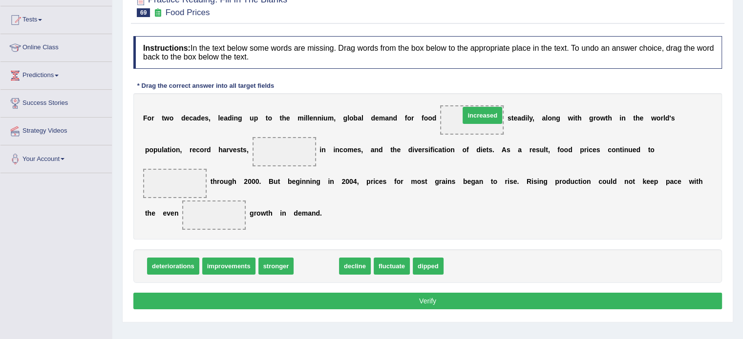
drag, startPoint x: 315, startPoint y: 265, endPoint x: 480, endPoint y: 115, distance: 223.4
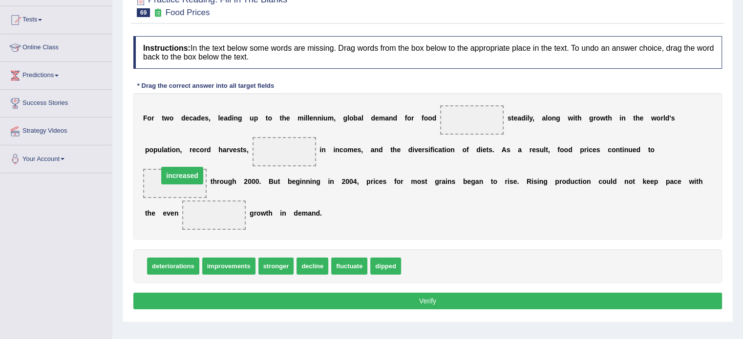
drag, startPoint x: 476, startPoint y: 117, endPoint x: 186, endPoint y: 173, distance: 296.0
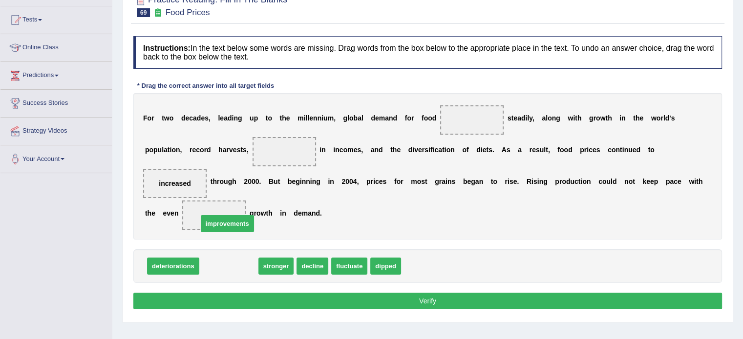
drag, startPoint x: 225, startPoint y: 268, endPoint x: 223, endPoint y: 224, distance: 44.0
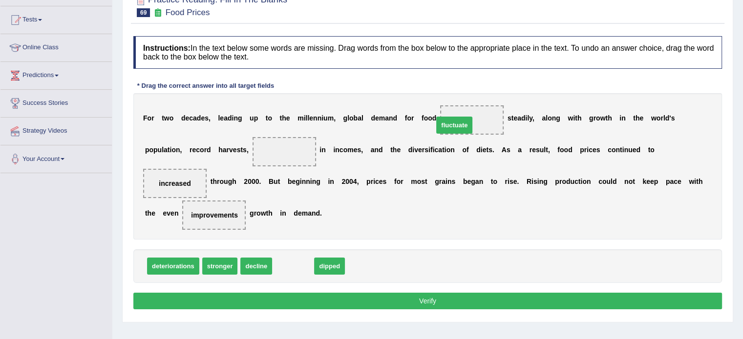
drag, startPoint x: 294, startPoint y: 269, endPoint x: 455, endPoint y: 128, distance: 214.2
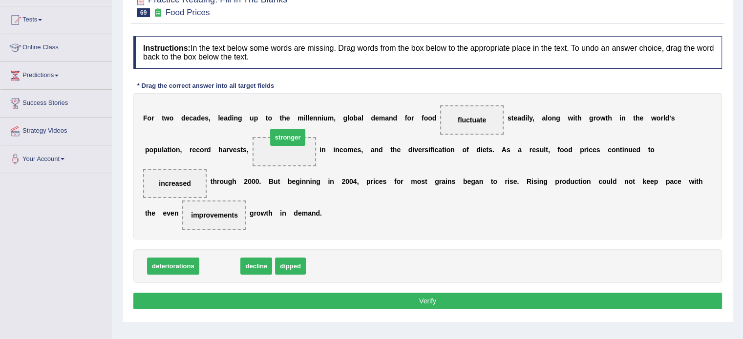
drag, startPoint x: 212, startPoint y: 265, endPoint x: 276, endPoint y: 144, distance: 136.5
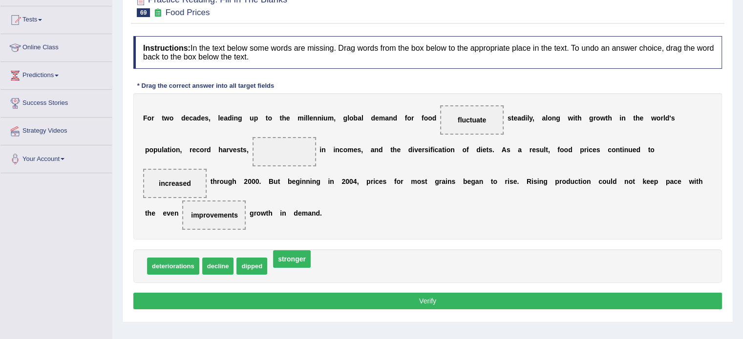
drag, startPoint x: 289, startPoint y: 150, endPoint x: 297, endPoint y: 257, distance: 107.7
drag, startPoint x: 218, startPoint y: 266, endPoint x: 273, endPoint y: 156, distance: 122.3
click at [309, 300] on button "Verify" at bounding box center [427, 301] width 588 height 17
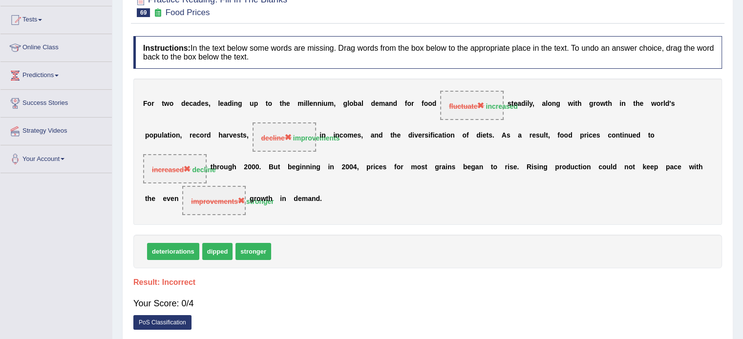
drag, startPoint x: 546, startPoint y: 111, endPoint x: 490, endPoint y: 107, distance: 55.3
click at [490, 107] on div "F o r t w o d e c a d e s , l e a d i n g u p t o t h e m i l l e n n i u m , g…" at bounding box center [427, 152] width 588 height 147
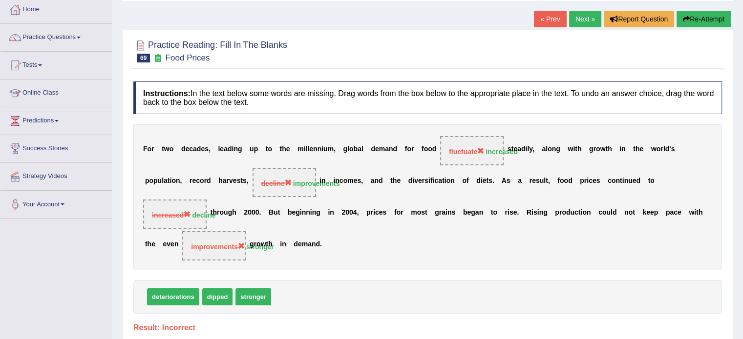
scroll to position [49, 0]
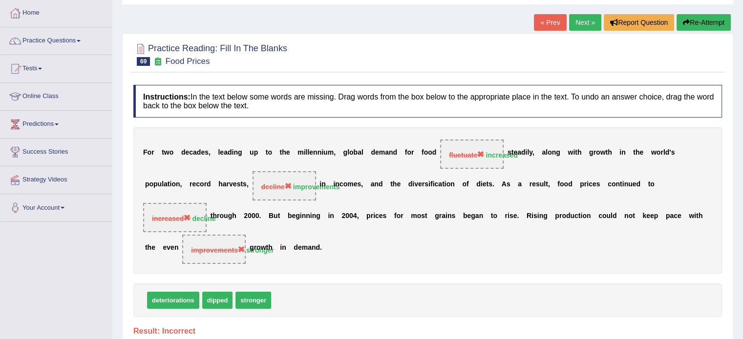
click at [582, 21] on link "Next »" at bounding box center [585, 22] width 32 height 17
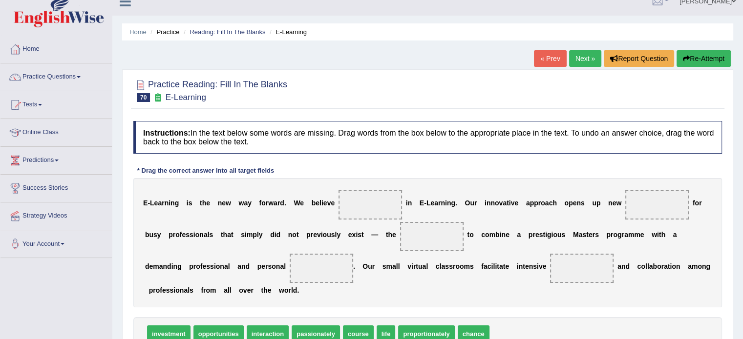
scroll to position [65, 0]
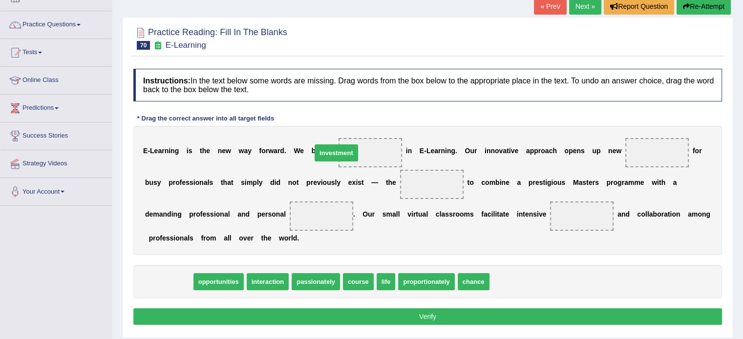
drag, startPoint x: 160, startPoint y: 280, endPoint x: 359, endPoint y: 151, distance: 237.3
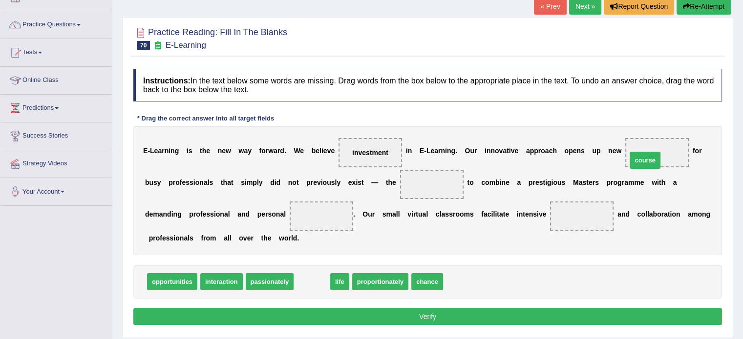
drag, startPoint x: 304, startPoint y: 281, endPoint x: 642, endPoint y: 155, distance: 360.0
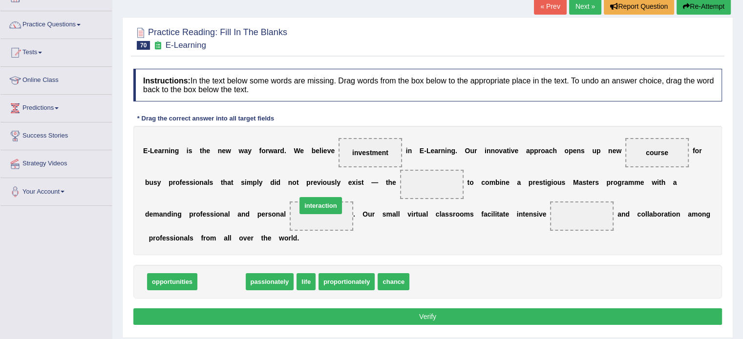
drag, startPoint x: 223, startPoint y: 282, endPoint x: 322, endPoint y: 206, distance: 125.0
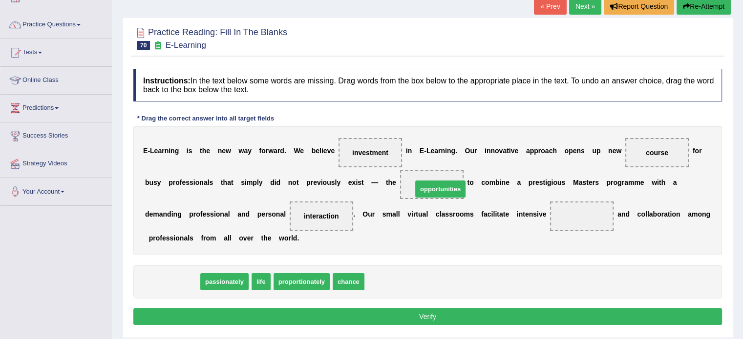
drag, startPoint x: 178, startPoint y: 281, endPoint x: 447, endPoint y: 187, distance: 285.1
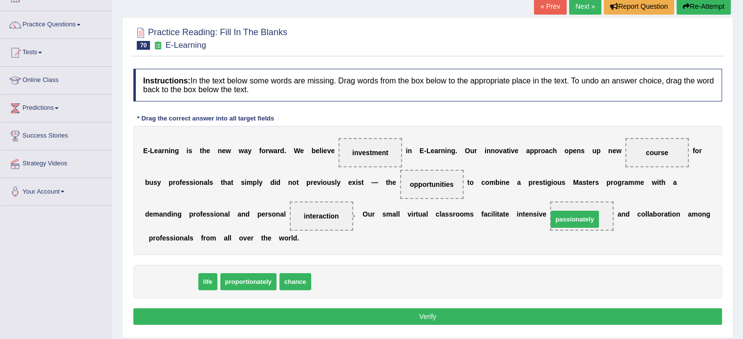
drag, startPoint x: 174, startPoint y: 280, endPoint x: 577, endPoint y: 217, distance: 408.3
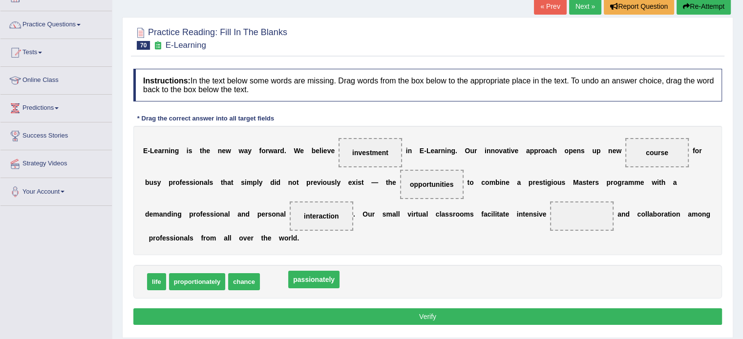
drag, startPoint x: 582, startPoint y: 213, endPoint x: 304, endPoint y: 277, distance: 285.5
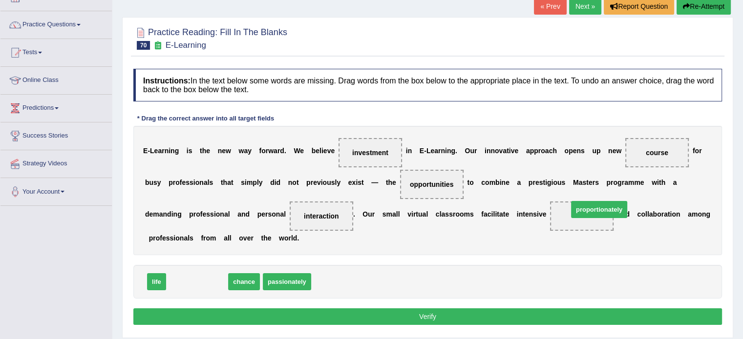
drag, startPoint x: 190, startPoint y: 279, endPoint x: 575, endPoint y: 211, distance: 390.3
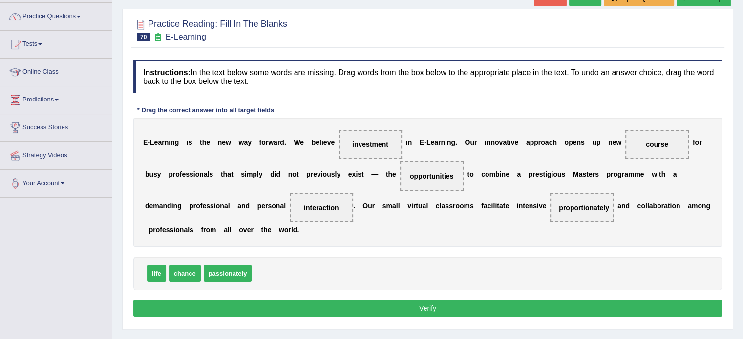
scroll to position [81, 0]
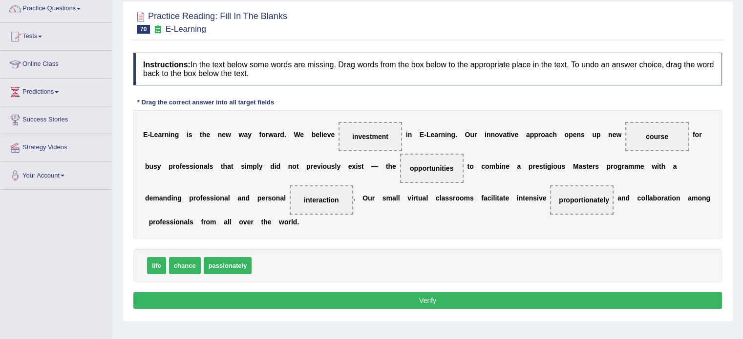
click at [425, 301] on button "Verify" at bounding box center [427, 301] width 588 height 17
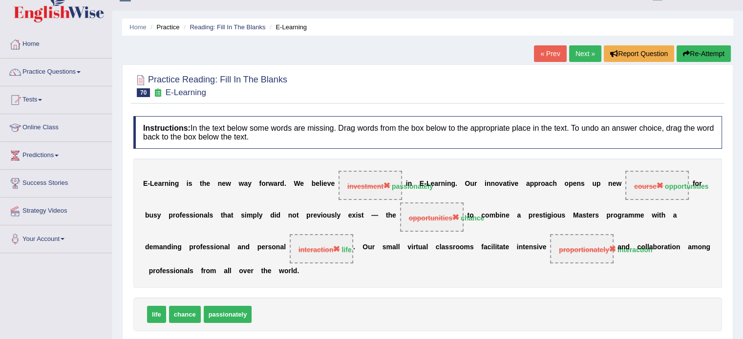
scroll to position [16, 0]
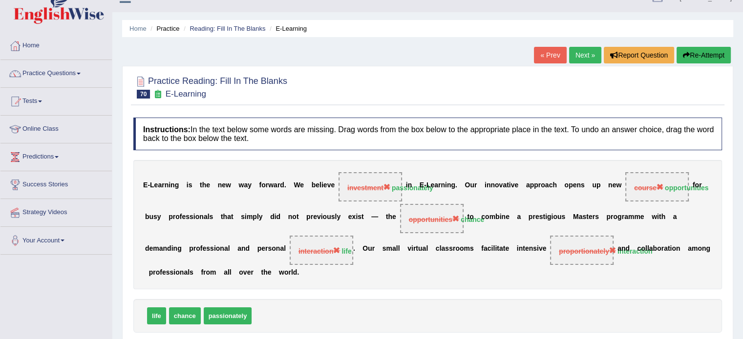
click at [577, 56] on link "Next »" at bounding box center [585, 55] width 32 height 17
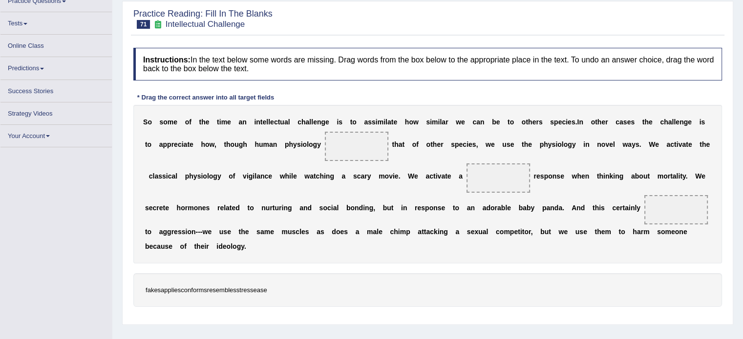
scroll to position [89, 0]
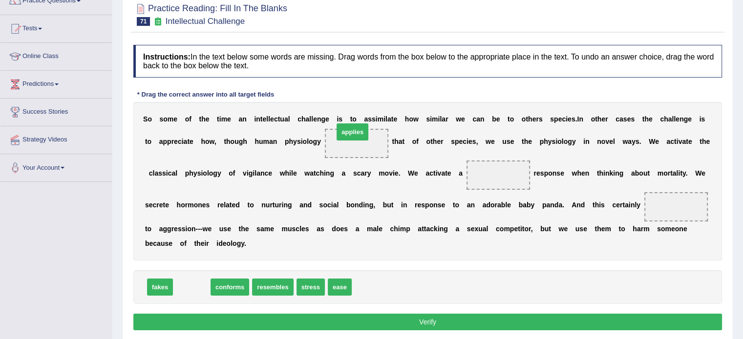
drag, startPoint x: 193, startPoint y: 286, endPoint x: 355, endPoint y: 128, distance: 225.9
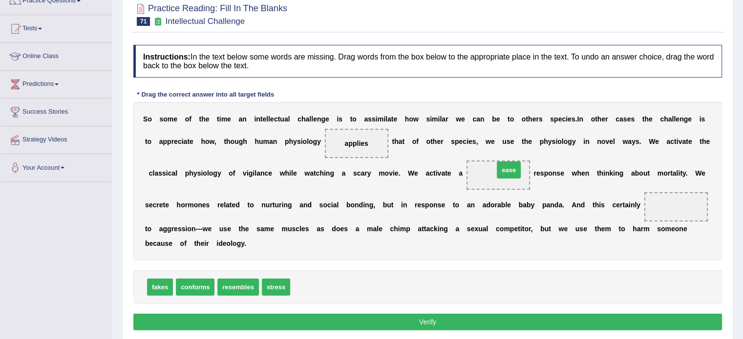
drag, startPoint x: 308, startPoint y: 291, endPoint x: 513, endPoint y: 173, distance: 235.8
drag, startPoint x: 364, startPoint y: 142, endPoint x: 727, endPoint y: 220, distance: 370.8
drag, startPoint x: 731, startPoint y: 216, endPoint x: 714, endPoint y: 212, distance: 16.6
click at [715, 212] on div "Practice Reading: Fill In The Blanks 71 Intellectual Challenge Instructions: In…" at bounding box center [427, 168] width 611 height 351
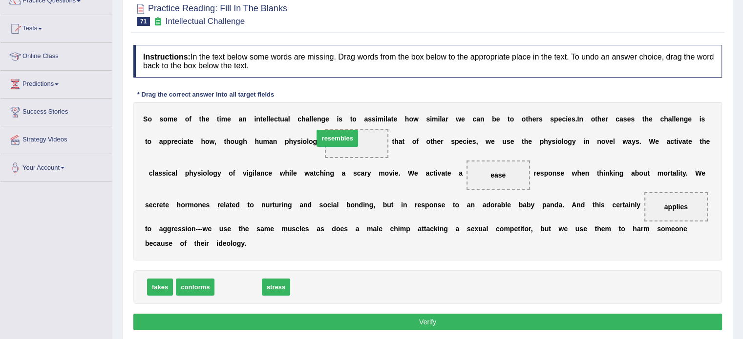
drag, startPoint x: 242, startPoint y: 274, endPoint x: 344, endPoint y: 130, distance: 177.2
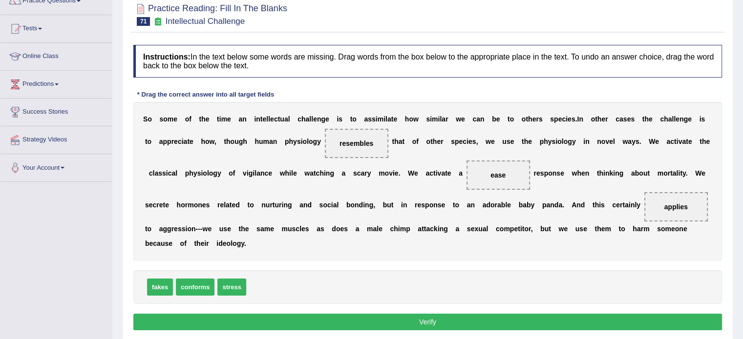
click at [400, 320] on button "Verify" at bounding box center [427, 322] width 588 height 17
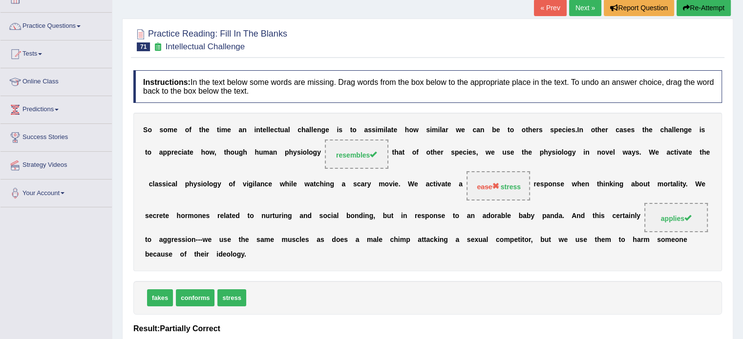
scroll to position [57, 0]
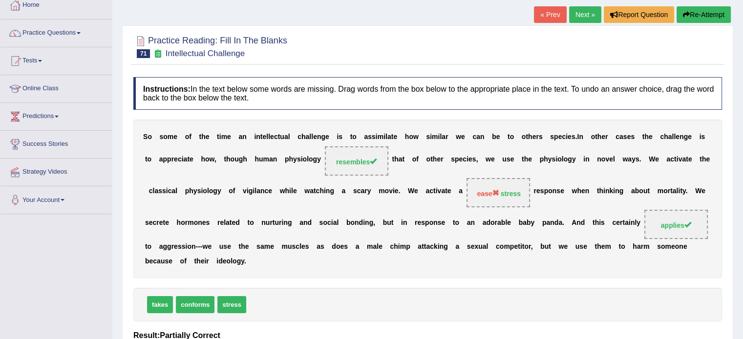
click at [577, 12] on link "Next »" at bounding box center [585, 14] width 32 height 17
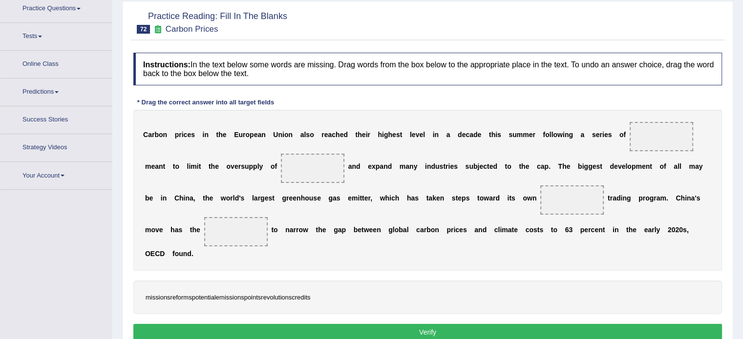
scroll to position [89, 0]
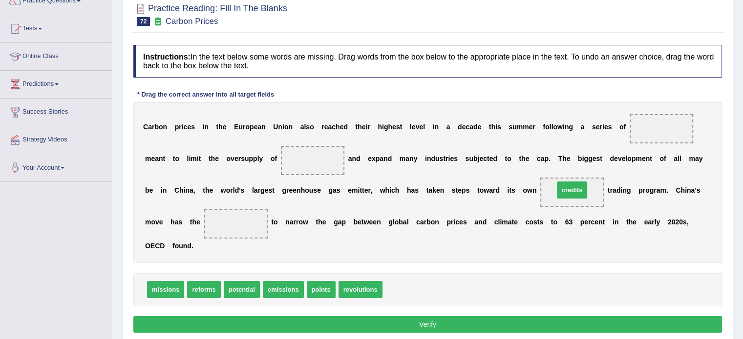
drag, startPoint x: 406, startPoint y: 290, endPoint x: 578, endPoint y: 190, distance: 198.7
drag, startPoint x: 569, startPoint y: 192, endPoint x: 236, endPoint y: 226, distance: 335.3
drag, startPoint x: 323, startPoint y: 291, endPoint x: 572, endPoint y: 200, distance: 265.1
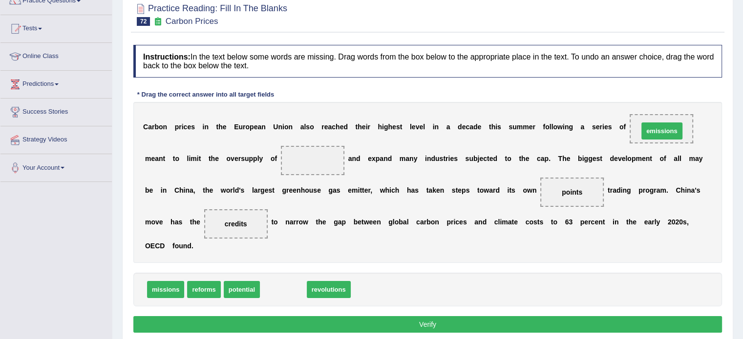
drag, startPoint x: 285, startPoint y: 290, endPoint x: 664, endPoint y: 131, distance: 411.1
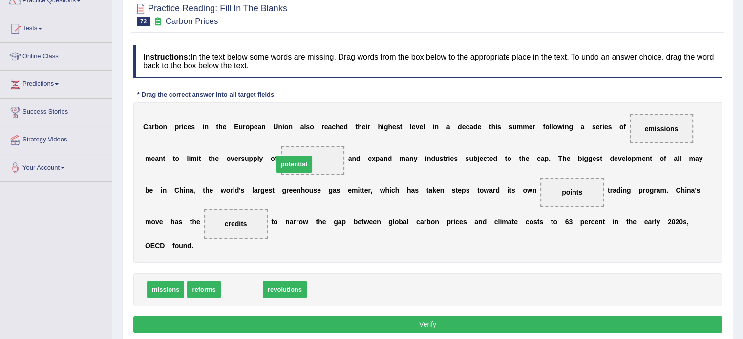
drag, startPoint x: 249, startPoint y: 289, endPoint x: 319, endPoint y: 160, distance: 147.1
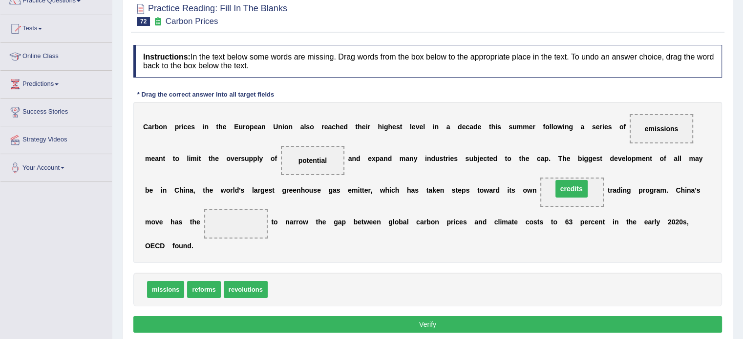
drag, startPoint x: 242, startPoint y: 223, endPoint x: 577, endPoint y: 188, distance: 336.9
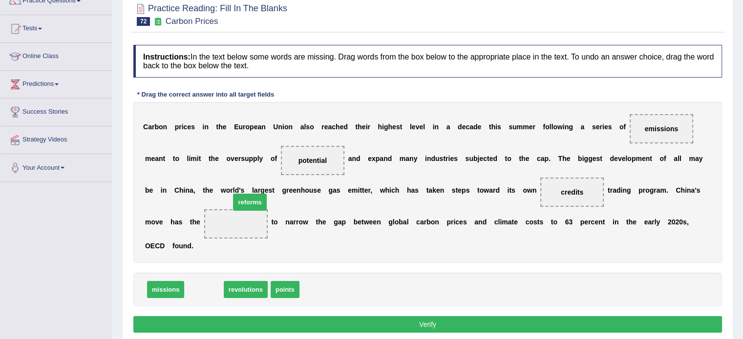
drag, startPoint x: 196, startPoint y: 286, endPoint x: 242, endPoint y: 198, distance: 98.7
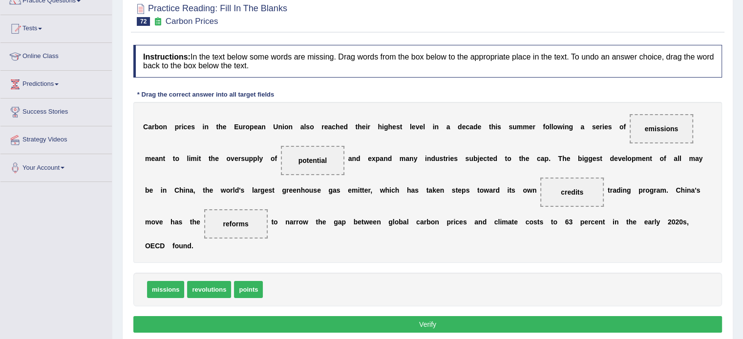
click at [347, 330] on button "Verify" at bounding box center [427, 324] width 588 height 17
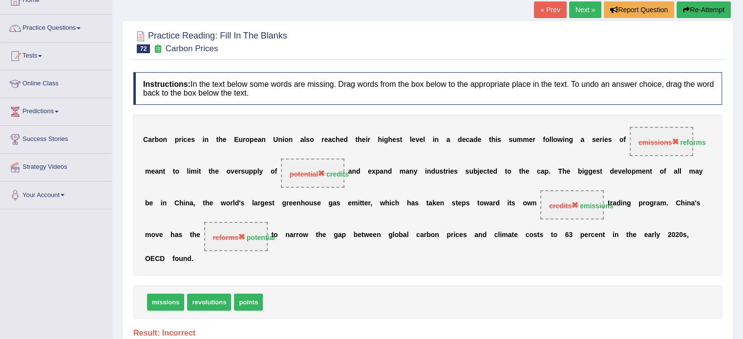
scroll to position [57, 0]
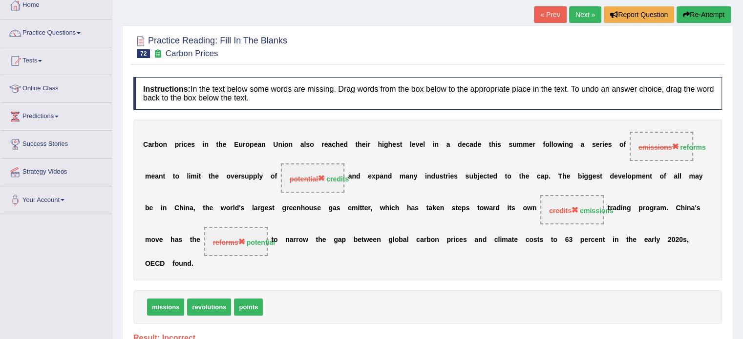
click at [580, 13] on link "Next »" at bounding box center [585, 14] width 32 height 17
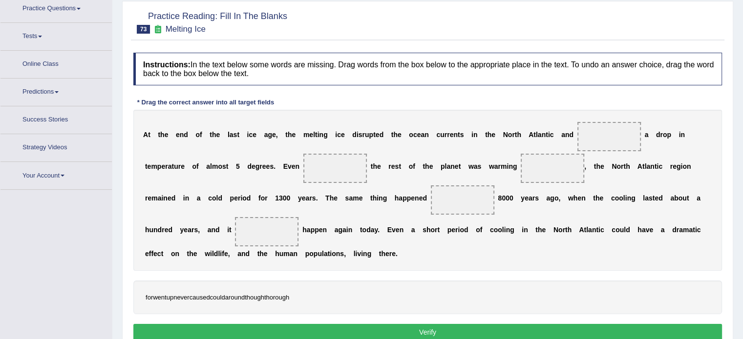
scroll to position [89, 0]
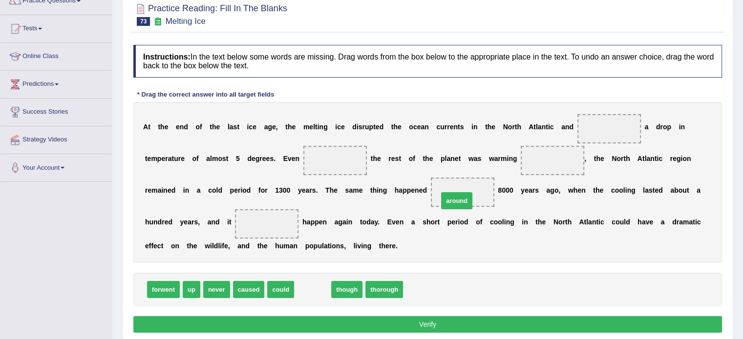
drag, startPoint x: 308, startPoint y: 289, endPoint x: 453, endPoint y: 197, distance: 171.8
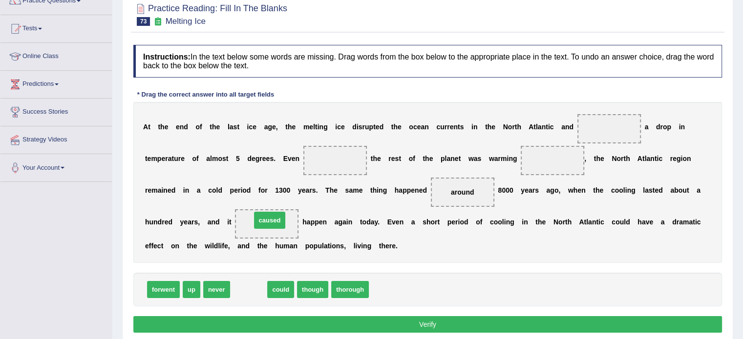
drag, startPoint x: 252, startPoint y: 292, endPoint x: 273, endPoint y: 222, distance: 72.9
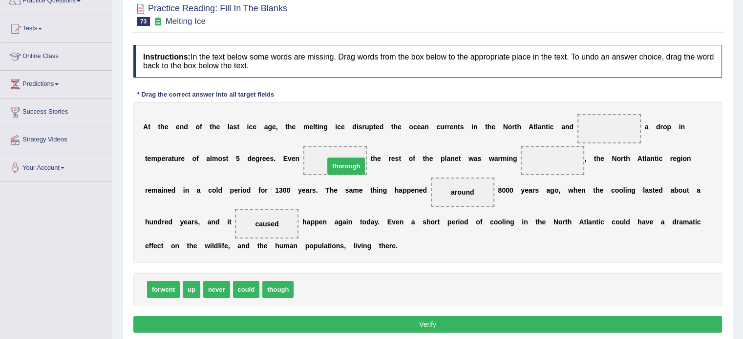
drag, startPoint x: 311, startPoint y: 294, endPoint x: 341, endPoint y: 170, distance: 127.8
drag, startPoint x: 326, startPoint y: 163, endPoint x: 551, endPoint y: 164, distance: 224.7
drag, startPoint x: 303, startPoint y: 283, endPoint x: 609, endPoint y: 130, distance: 342.0
drag, startPoint x: 558, startPoint y: 161, endPoint x: 312, endPoint y: 297, distance: 280.9
drag, startPoint x: 247, startPoint y: 290, endPoint x: 334, endPoint y: 163, distance: 154.6
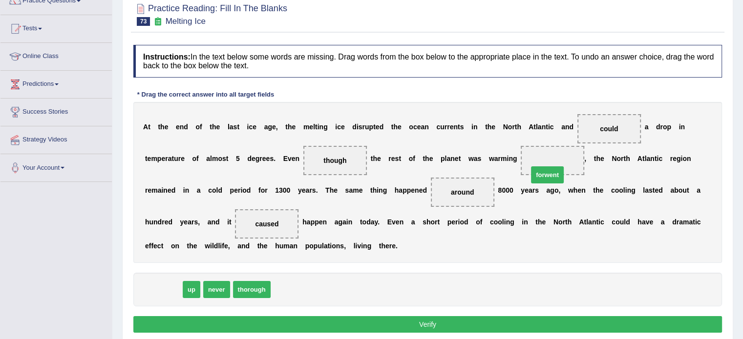
drag, startPoint x: 165, startPoint y: 292, endPoint x: 599, endPoint y: 154, distance: 455.9
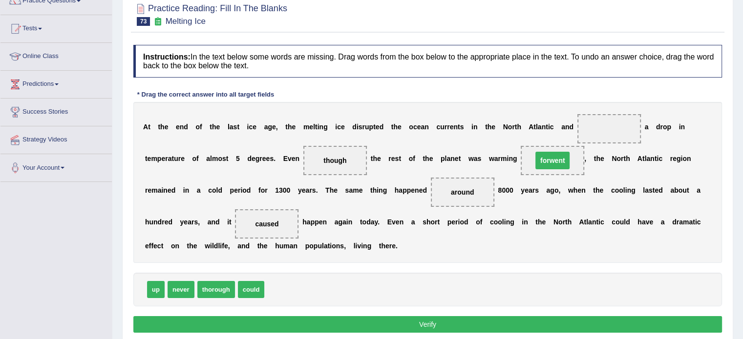
drag, startPoint x: 563, startPoint y: 156, endPoint x: 555, endPoint y: 156, distance: 7.3
click at [558, 156] on div "A t t h e e n d o f t h e l a s t i c e a g e , t h e m e l t i n g i c e d i s…" at bounding box center [427, 182] width 588 height 161
drag, startPoint x: 547, startPoint y: 160, endPoint x: 277, endPoint y: 278, distance: 294.8
drag, startPoint x: 250, startPoint y: 224, endPoint x: 472, endPoint y: 177, distance: 226.7
click at [494, 162] on div "A t t h e e n d o f t h e l a s t i c e a g e , t h e m e l t i n g i c e d i s…" at bounding box center [427, 182] width 588 height 161
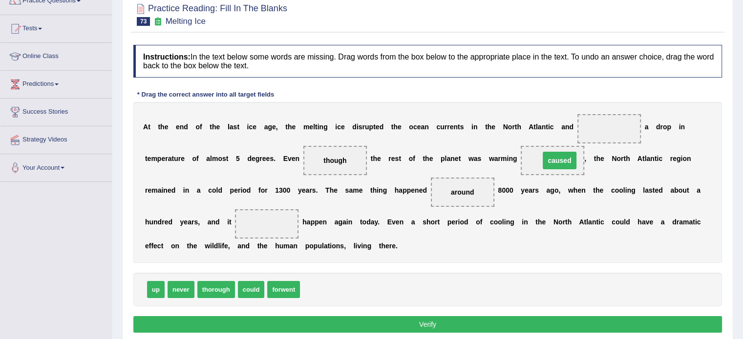
drag, startPoint x: 268, startPoint y: 224, endPoint x: 560, endPoint y: 160, distance: 299.4
drag, startPoint x: 181, startPoint y: 291, endPoint x: 285, endPoint y: 228, distance: 121.6
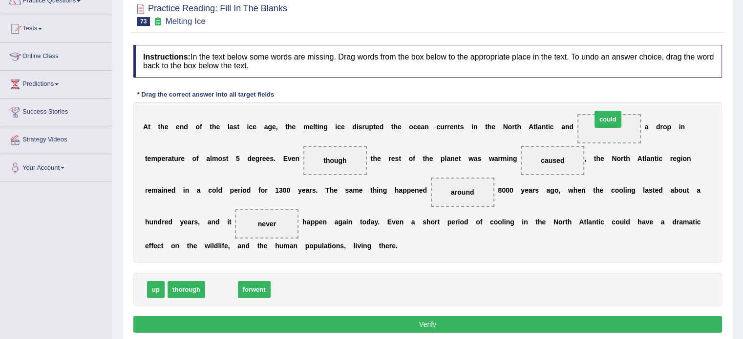
drag, startPoint x: 221, startPoint y: 287, endPoint x: 607, endPoint y: 115, distance: 421.7
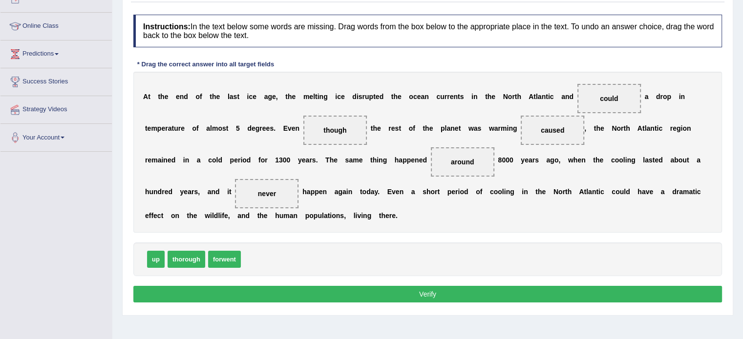
scroll to position [122, 0]
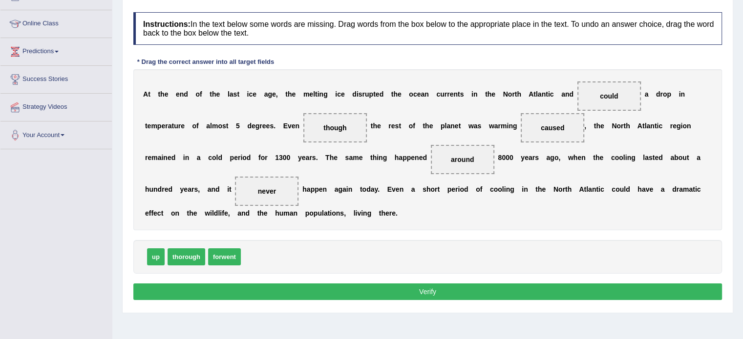
click at [416, 294] on button "Verify" at bounding box center [427, 292] width 588 height 17
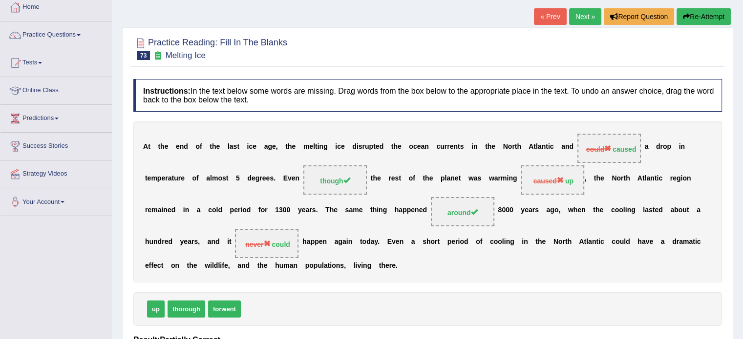
scroll to position [8, 0]
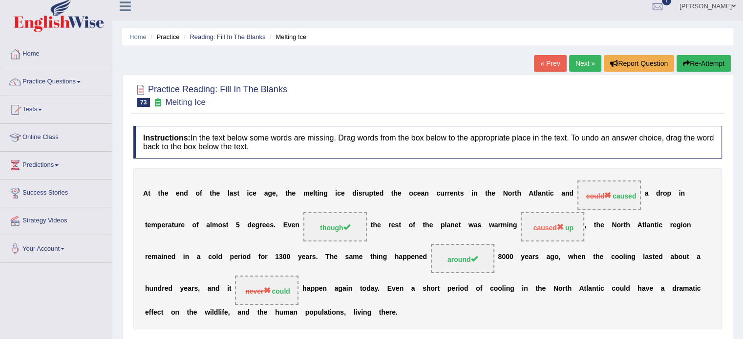
click at [583, 68] on link "Next »" at bounding box center [585, 63] width 32 height 17
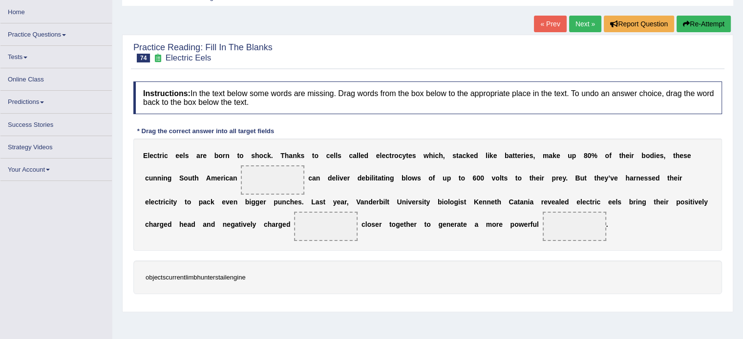
scroll to position [49, 0]
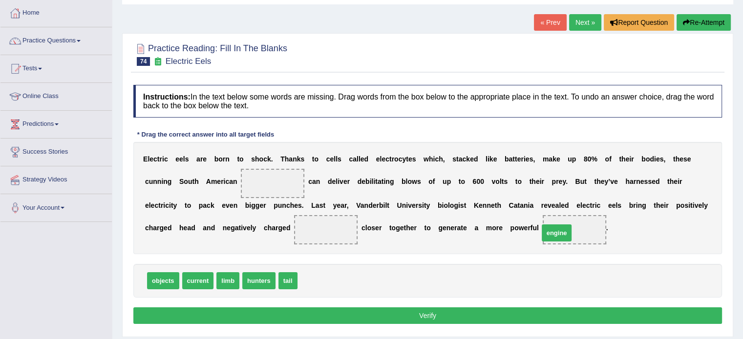
drag, startPoint x: 317, startPoint y: 283, endPoint x: 576, endPoint y: 234, distance: 263.0
drag, startPoint x: 283, startPoint y: 283, endPoint x: 328, endPoint y: 237, distance: 64.2
drag, startPoint x: 198, startPoint y: 228, endPoint x: 164, endPoint y: 228, distance: 34.2
click at [164, 228] on div "E l e c t r i c e e l s a r e b o r n t o s h o c k . T h a n k s t o c e l l s…" at bounding box center [427, 198] width 588 height 112
click at [188, 234] on div "E l e c t r i c e e l s a r e b o r n t o s h o c k . T h a n k s t o c e l l s…" at bounding box center [427, 198] width 588 height 112
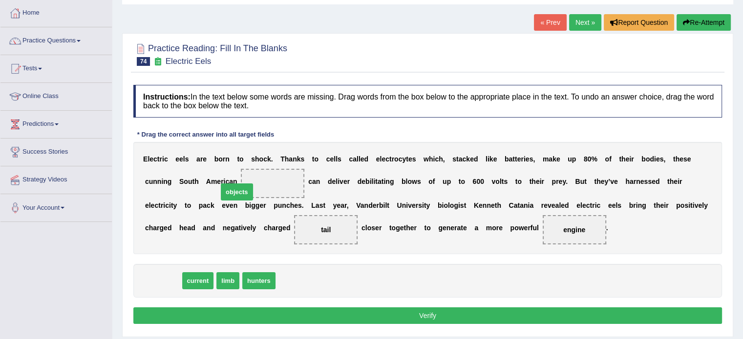
drag, startPoint x: 172, startPoint y: 279, endPoint x: 264, endPoint y: 182, distance: 133.4
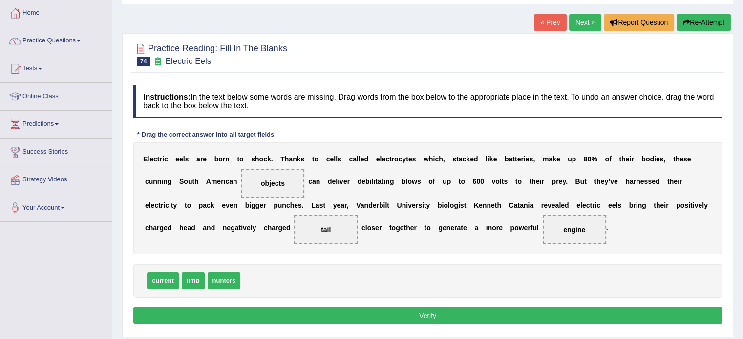
click at [350, 315] on button "Verify" at bounding box center [427, 316] width 588 height 17
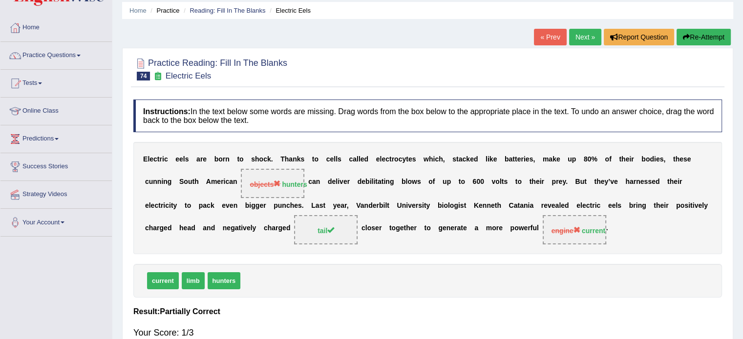
scroll to position [32, 0]
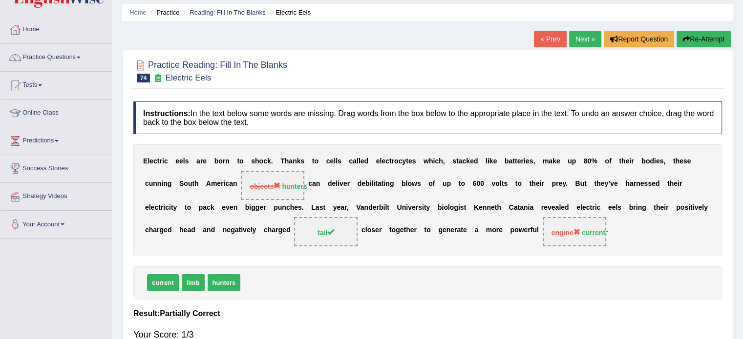
click at [580, 40] on link "Next »" at bounding box center [585, 39] width 32 height 17
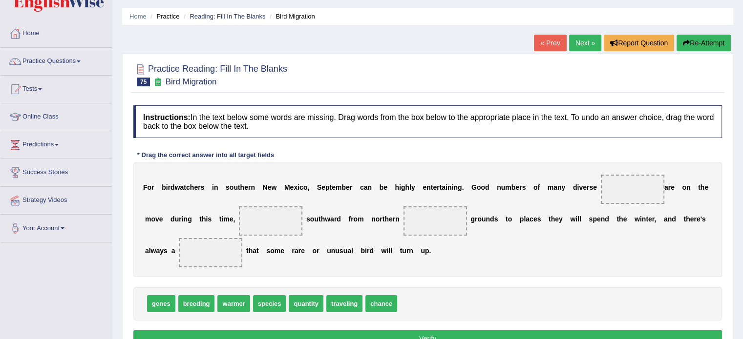
scroll to position [49, 0]
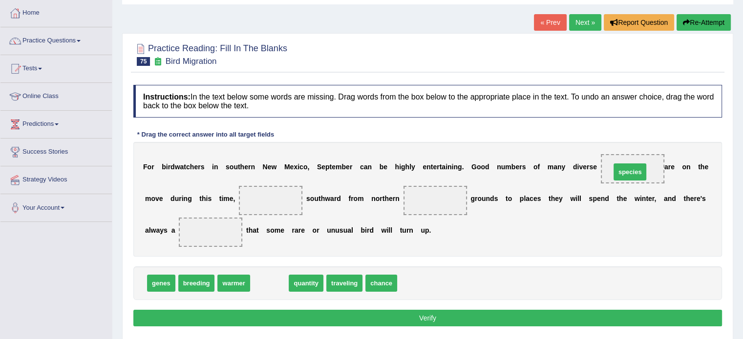
drag, startPoint x: 270, startPoint y: 286, endPoint x: 627, endPoint y: 172, distance: 374.5
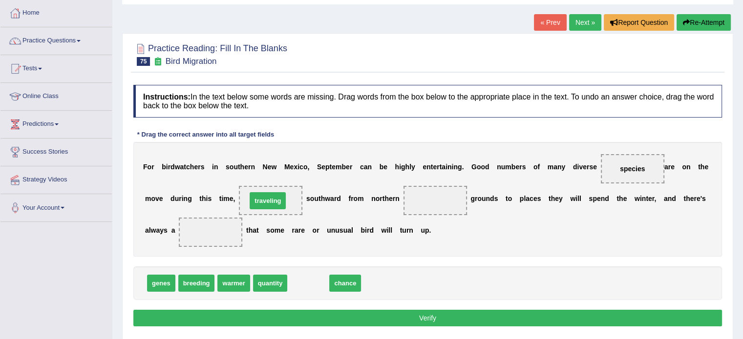
drag, startPoint x: 301, startPoint y: 283, endPoint x: 260, endPoint y: 201, distance: 92.2
drag, startPoint x: 302, startPoint y: 285, endPoint x: 199, endPoint y: 236, distance: 114.0
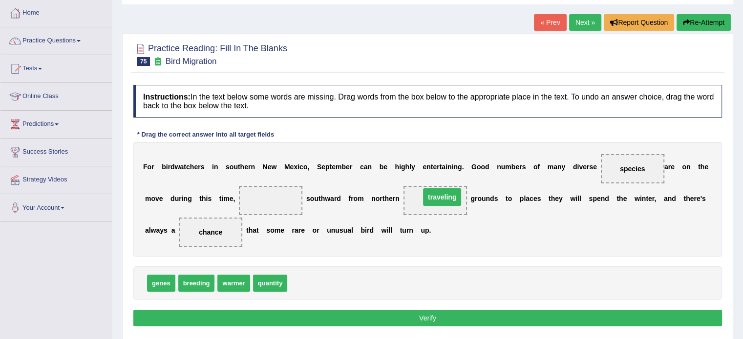
drag, startPoint x: 270, startPoint y: 198, endPoint x: 441, endPoint y: 195, distance: 171.5
drag, startPoint x: 436, startPoint y: 201, endPoint x: 403, endPoint y: 206, distance: 33.5
drag, startPoint x: 194, startPoint y: 279, endPoint x: 269, endPoint y: 195, distance: 112.7
click at [323, 320] on button "Verify" at bounding box center [427, 318] width 588 height 17
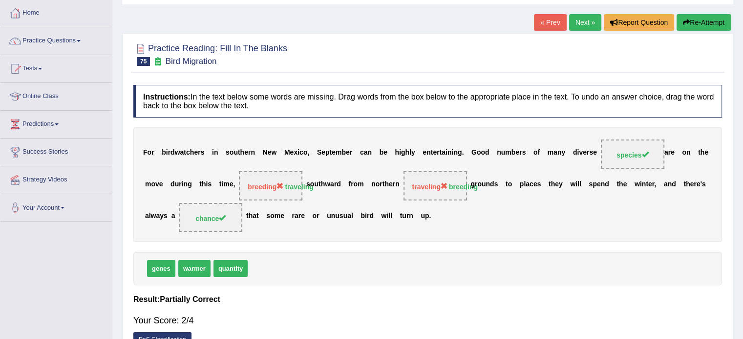
click at [576, 23] on link "Next »" at bounding box center [585, 22] width 32 height 17
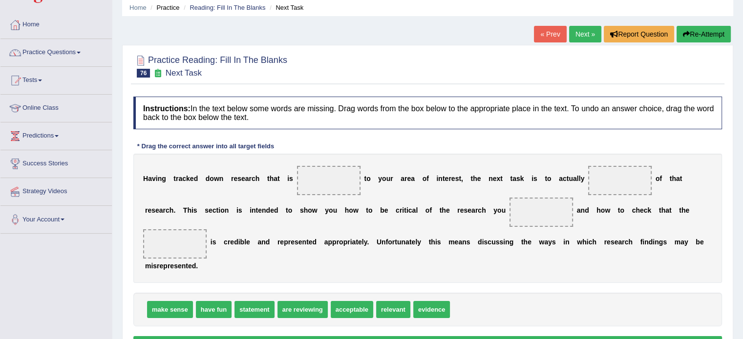
scroll to position [49, 0]
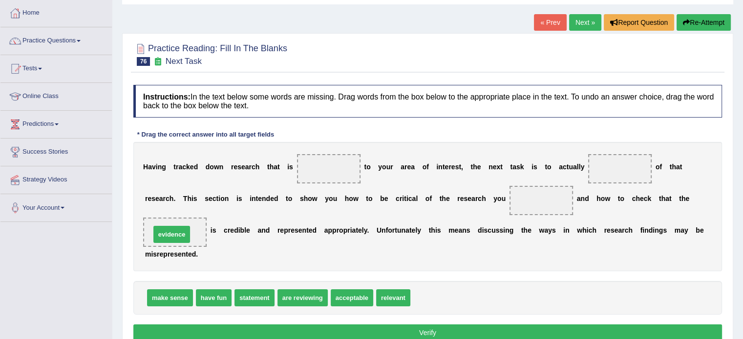
drag, startPoint x: 428, startPoint y: 294, endPoint x: 168, endPoint y: 231, distance: 267.5
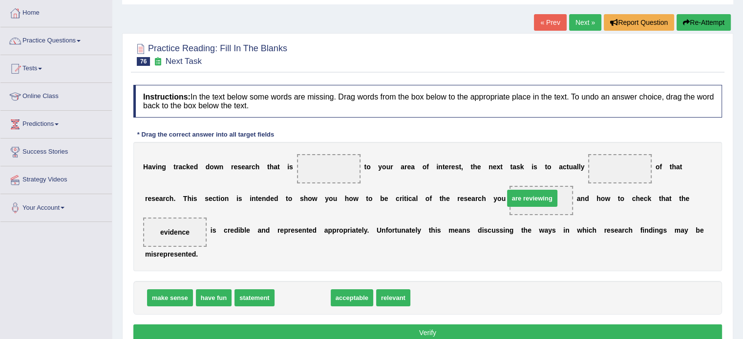
drag, startPoint x: 298, startPoint y: 302, endPoint x: 527, endPoint y: 202, distance: 250.2
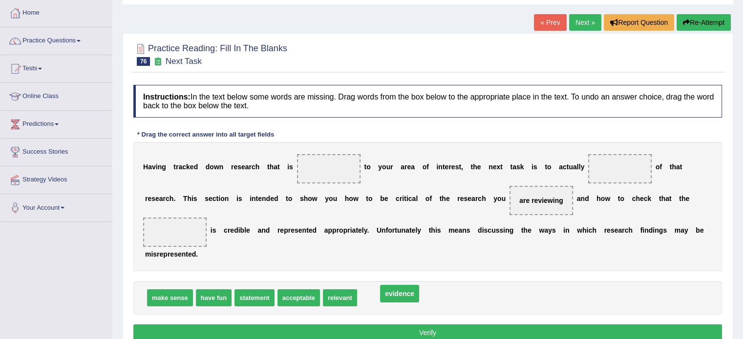
drag, startPoint x: 243, startPoint y: 234, endPoint x: 404, endPoint y: 293, distance: 171.5
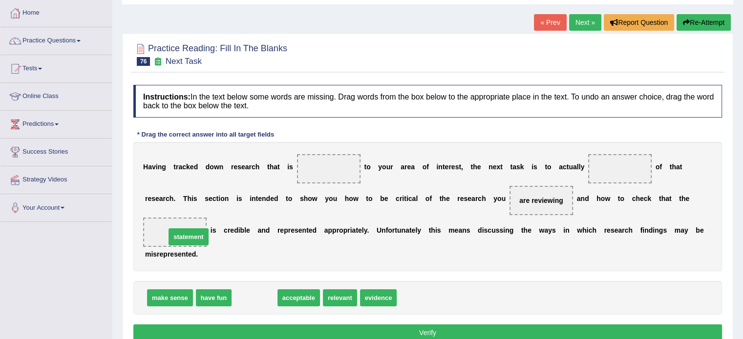
drag, startPoint x: 251, startPoint y: 296, endPoint x: 185, endPoint y: 235, distance: 89.9
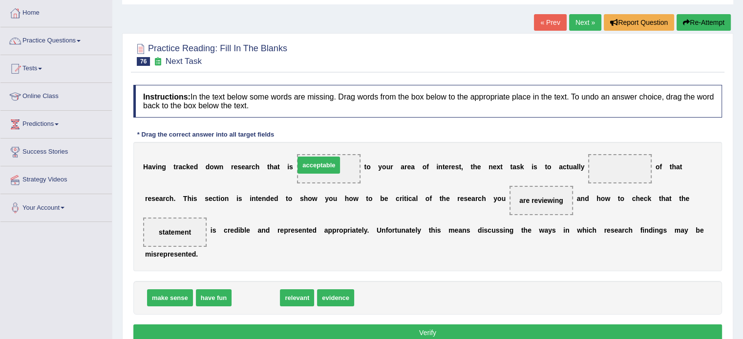
drag, startPoint x: 275, startPoint y: 272, endPoint x: 332, endPoint y: 164, distance: 122.3
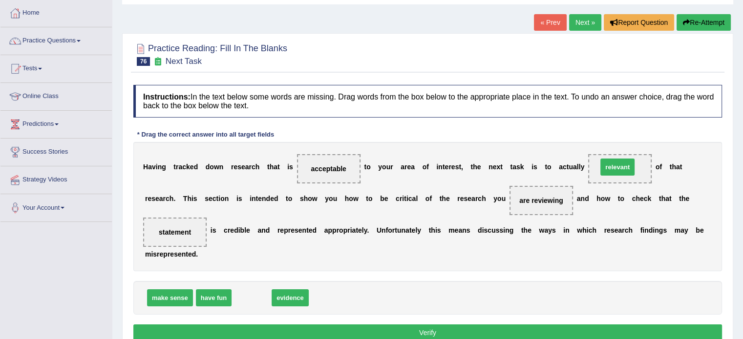
drag, startPoint x: 252, startPoint y: 298, endPoint x: 615, endPoint y: 170, distance: 385.4
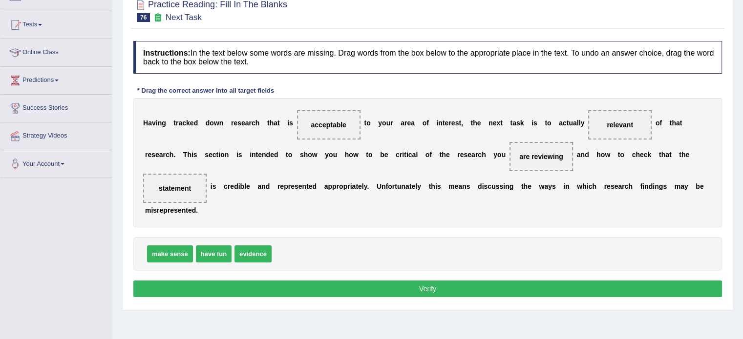
scroll to position [98, 0]
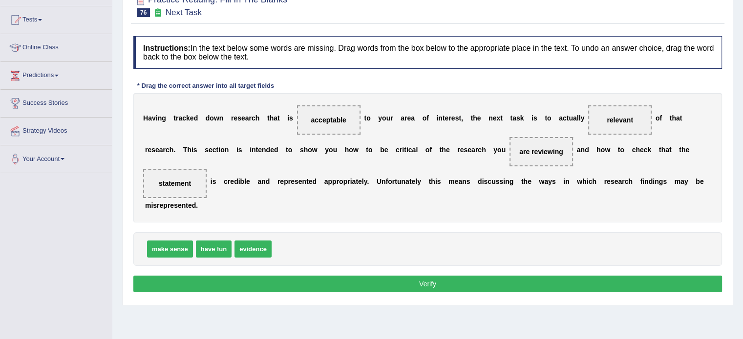
click at [418, 286] on button "Verify" at bounding box center [427, 284] width 588 height 17
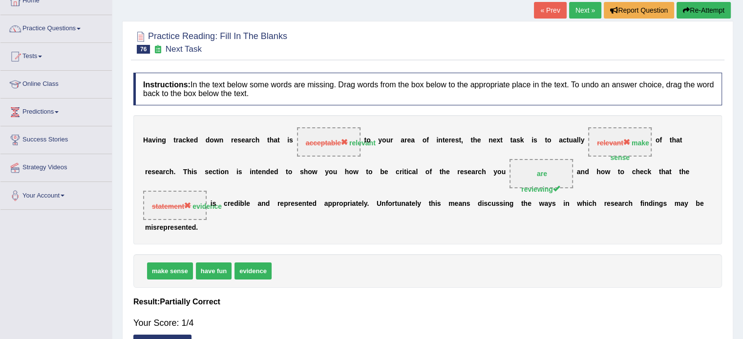
scroll to position [114, 0]
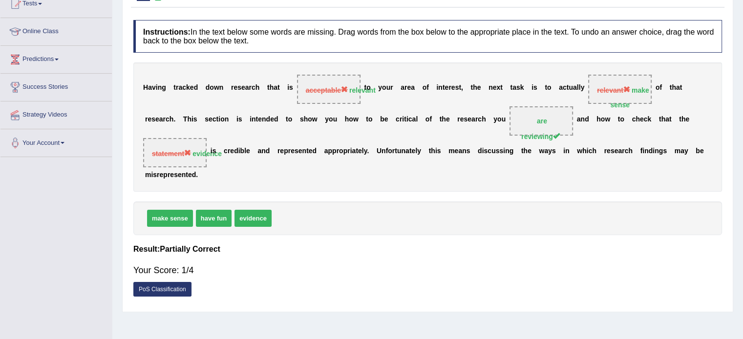
click at [168, 286] on link "PoS Classification" at bounding box center [162, 289] width 58 height 15
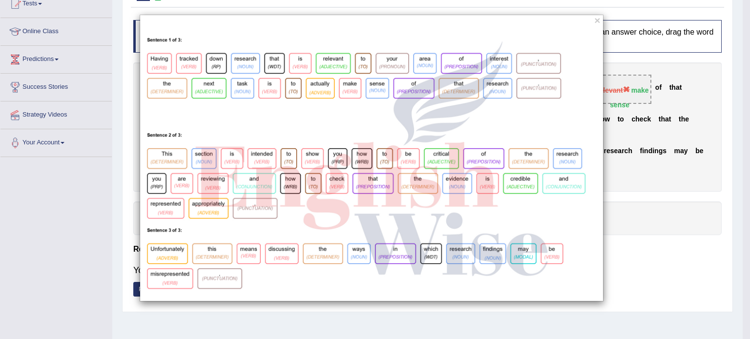
click at [592, 16] on div "×" at bounding box center [372, 158] width 464 height 287
click at [600, 21] on button "×" at bounding box center [597, 20] width 6 height 10
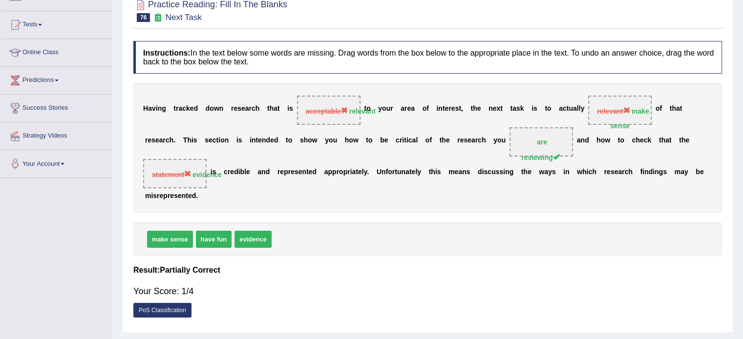
scroll to position [32, 0]
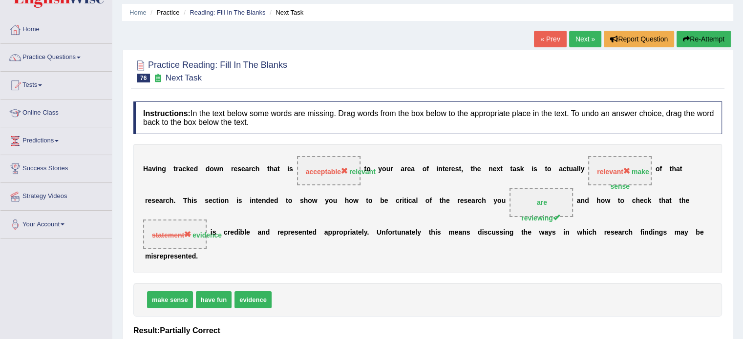
click at [576, 39] on link "Next »" at bounding box center [585, 39] width 32 height 17
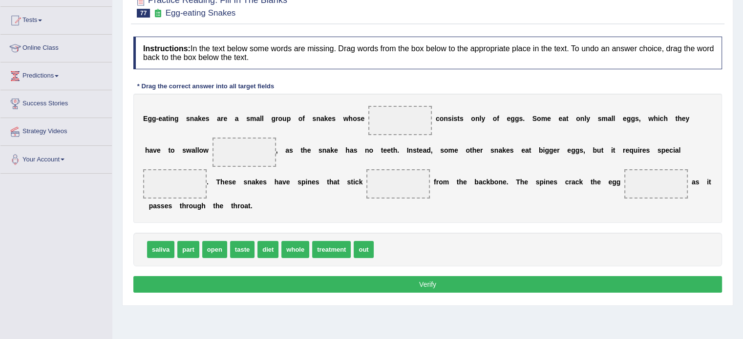
scroll to position [98, 0]
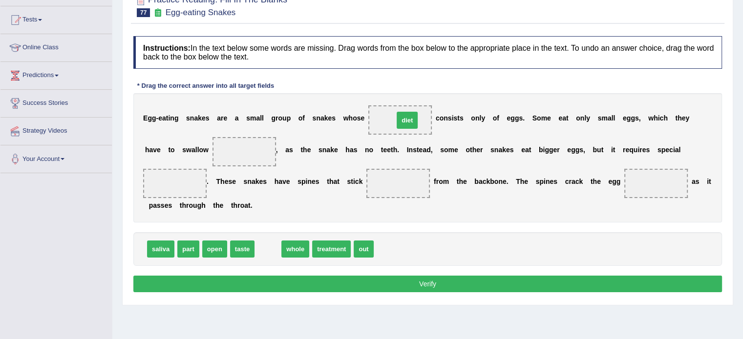
drag, startPoint x: 268, startPoint y: 251, endPoint x: 407, endPoint y: 122, distance: 189.7
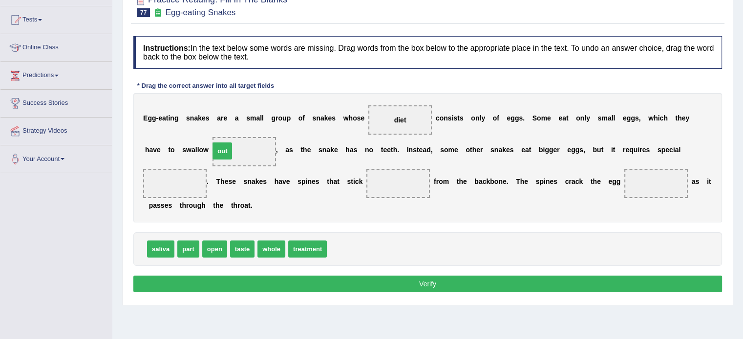
drag, startPoint x: 343, startPoint y: 251, endPoint x: 226, endPoint y: 152, distance: 152.9
drag, startPoint x: 185, startPoint y: 249, endPoint x: 654, endPoint y: 183, distance: 473.9
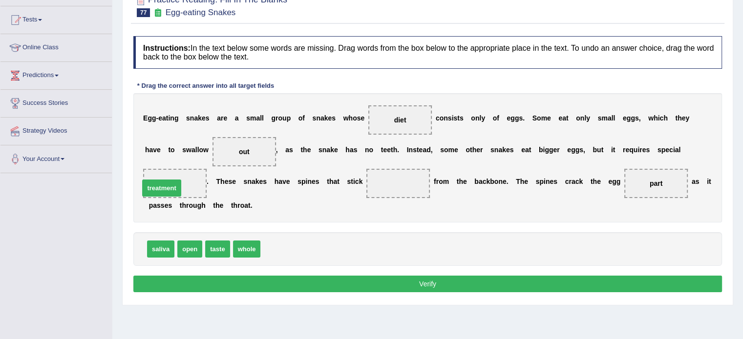
drag, startPoint x: 287, startPoint y: 251, endPoint x: 184, endPoint y: 189, distance: 120.0
drag, startPoint x: 160, startPoint y: 250, endPoint x: 393, endPoint y: 186, distance: 241.1
click at [366, 287] on button "Verify" at bounding box center [427, 284] width 588 height 17
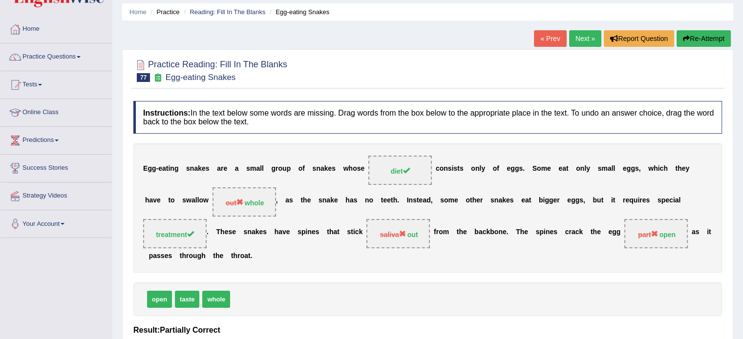
scroll to position [32, 0]
click at [573, 40] on link "Next »" at bounding box center [585, 39] width 32 height 17
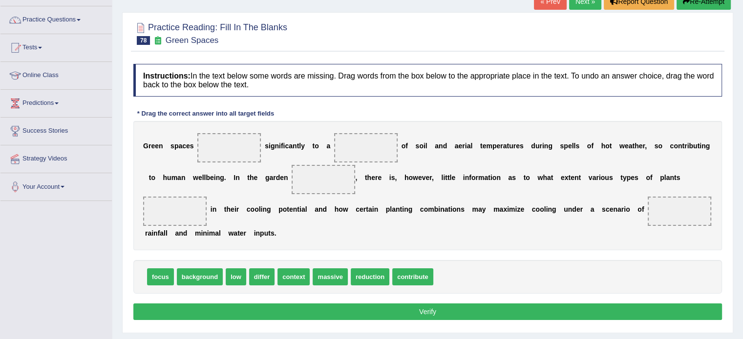
scroll to position [81, 0]
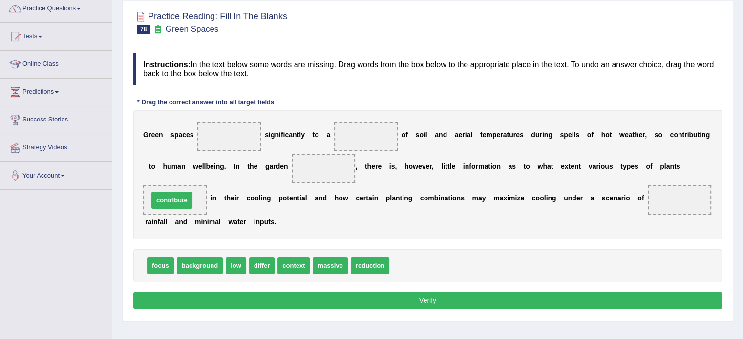
drag, startPoint x: 418, startPoint y: 267, endPoint x: 177, endPoint y: 202, distance: 249.4
drag, startPoint x: 267, startPoint y: 266, endPoint x: 674, endPoint y: 206, distance: 411.7
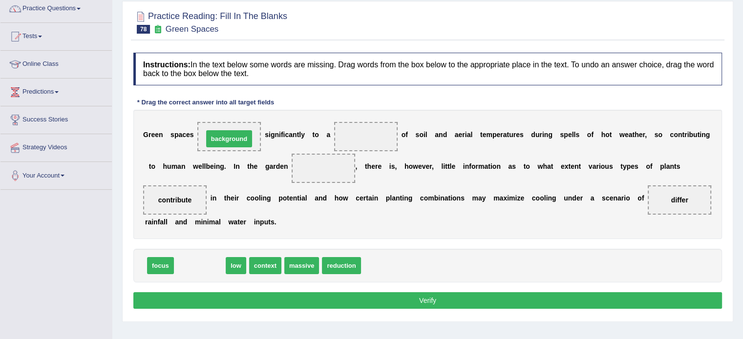
drag, startPoint x: 189, startPoint y: 266, endPoint x: 217, endPoint y: 139, distance: 130.5
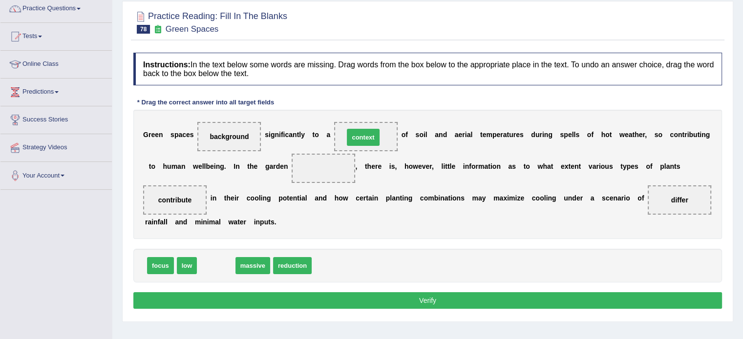
drag, startPoint x: 213, startPoint y: 263, endPoint x: 360, endPoint y: 134, distance: 195.5
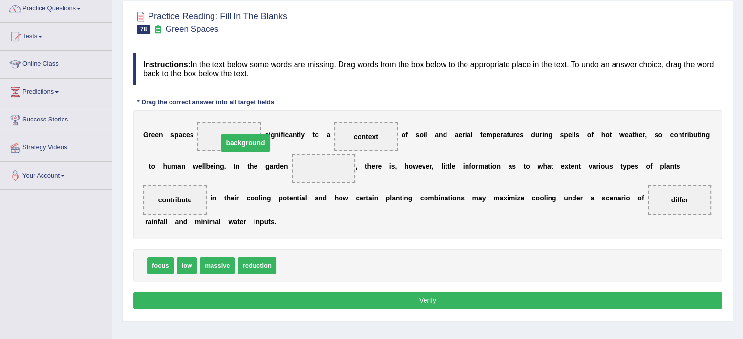
drag, startPoint x: 247, startPoint y: 133, endPoint x: 315, endPoint y: 168, distance: 76.2
drag, startPoint x: 149, startPoint y: 265, endPoint x: 226, endPoint y: 130, distance: 155.5
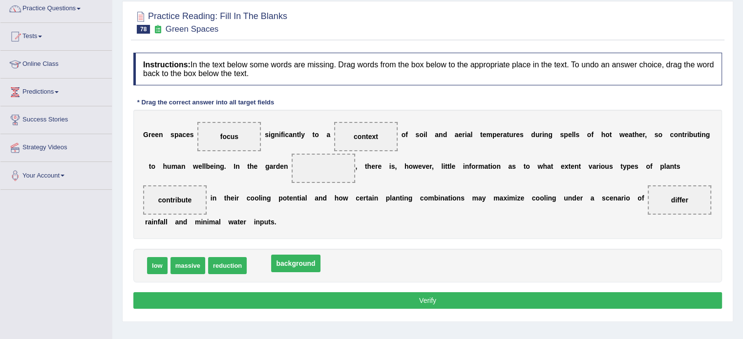
drag, startPoint x: 324, startPoint y: 166, endPoint x: 293, endPoint y: 262, distance: 101.6
drag, startPoint x: 279, startPoint y: 270, endPoint x: 332, endPoint y: 158, distance: 123.4
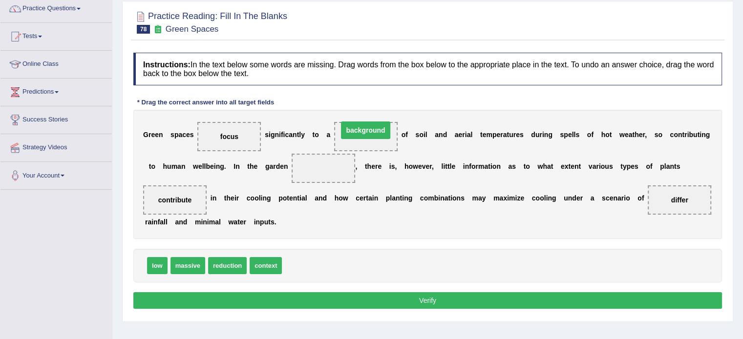
drag, startPoint x: 331, startPoint y: 164, endPoint x: 371, endPoint y: 125, distance: 56.0
drag, startPoint x: 365, startPoint y: 136, endPoint x: 321, endPoint y: 175, distance: 58.5
drag, startPoint x: 325, startPoint y: 174, endPoint x: 330, endPoint y: 165, distance: 10.1
click at [327, 171] on span "background" at bounding box center [323, 168] width 63 height 29
drag, startPoint x: 330, startPoint y: 165, endPoint x: 319, endPoint y: 257, distance: 92.4
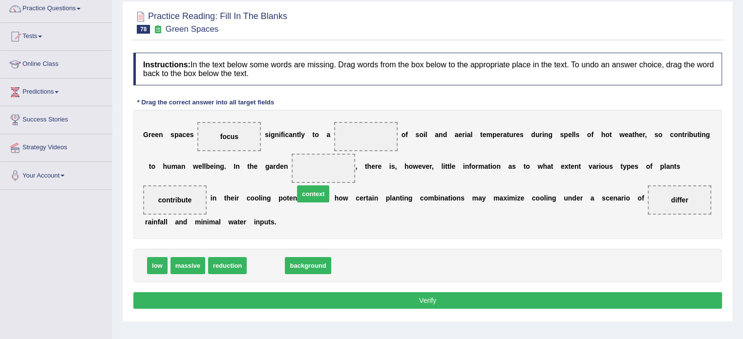
drag, startPoint x: 261, startPoint y: 267, endPoint x: 328, endPoint y: 162, distance: 124.1
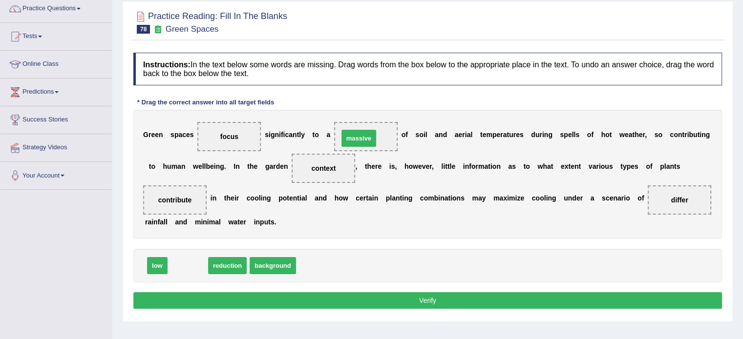
drag, startPoint x: 183, startPoint y: 265, endPoint x: 354, endPoint y: 138, distance: 212.9
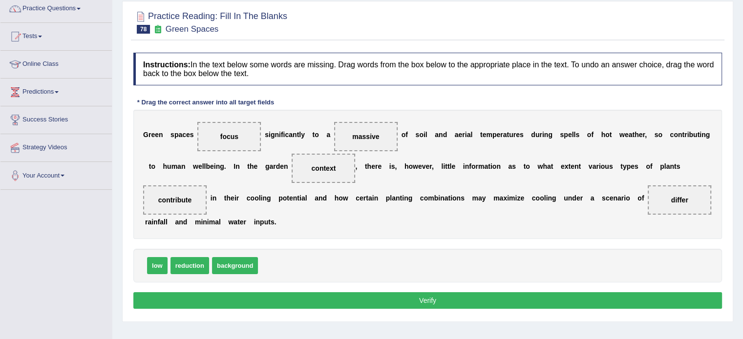
click at [357, 137] on span "massive" at bounding box center [365, 137] width 27 height 8
click at [437, 303] on button "Verify" at bounding box center [427, 301] width 588 height 17
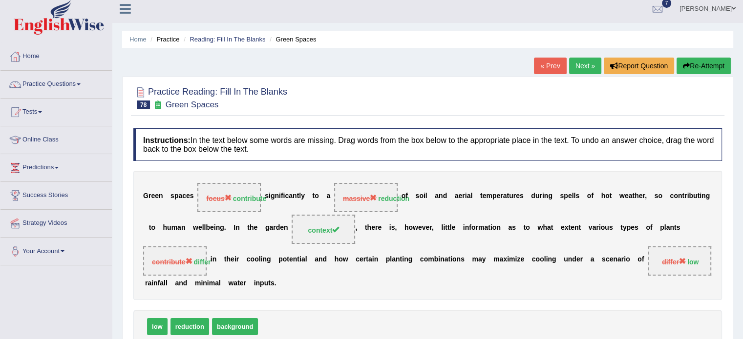
scroll to position [0, 0]
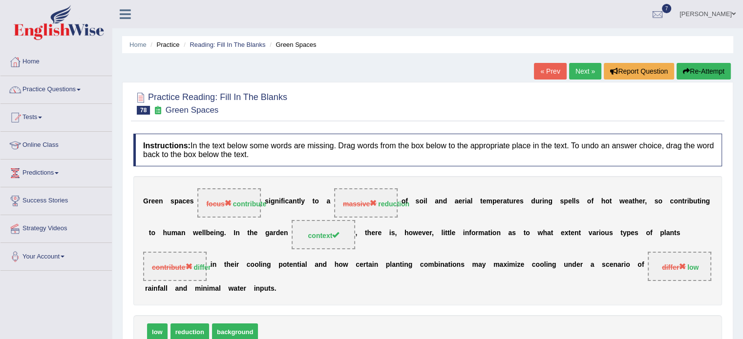
click at [569, 72] on link "Next »" at bounding box center [585, 71] width 32 height 17
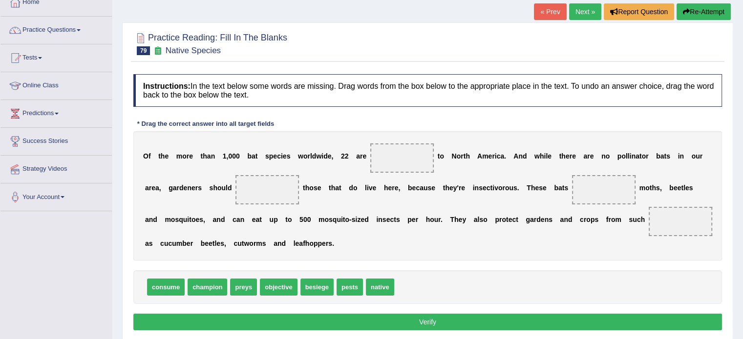
scroll to position [65, 0]
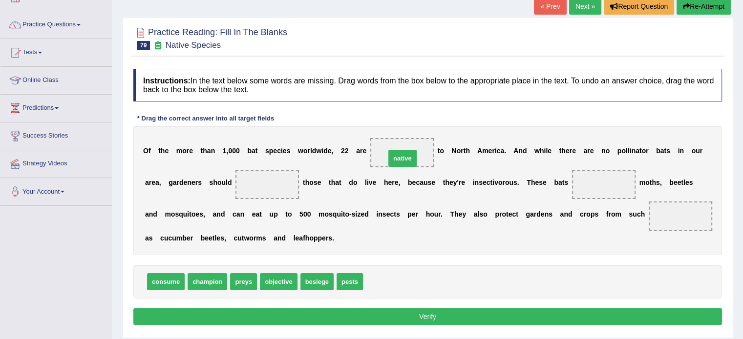
drag, startPoint x: 386, startPoint y: 284, endPoint x: 409, endPoint y: 160, distance: 125.6
drag, startPoint x: 160, startPoint y: 279, endPoint x: 594, endPoint y: 186, distance: 444.5
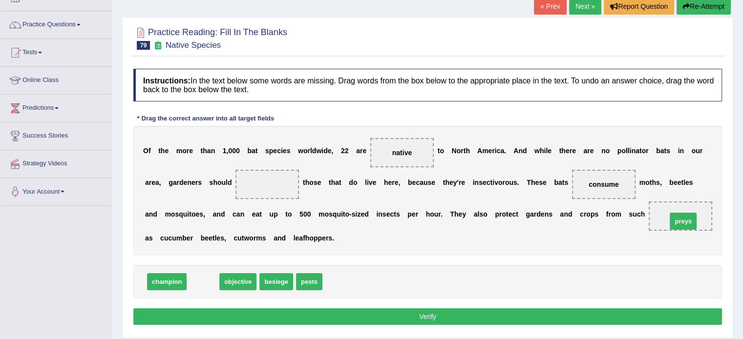
drag, startPoint x: 203, startPoint y: 282, endPoint x: 682, endPoint y: 220, distance: 483.1
drag, startPoint x: 336, startPoint y: 275, endPoint x: 639, endPoint y: 218, distance: 307.7
click at [643, 216] on div "Instructions: In the text below some words are missing. Drag words from the box…" at bounding box center [427, 198] width 593 height 269
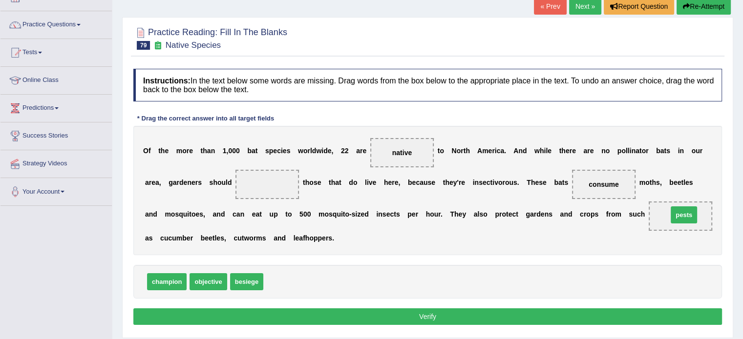
drag, startPoint x: 283, startPoint y: 279, endPoint x: 688, endPoint y: 212, distance: 410.8
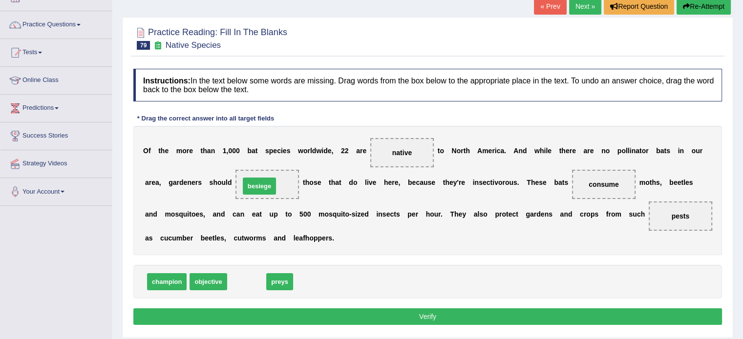
drag, startPoint x: 250, startPoint y: 282, endPoint x: 262, endPoint y: 187, distance: 96.6
click at [331, 316] on button "Verify" at bounding box center [427, 317] width 588 height 17
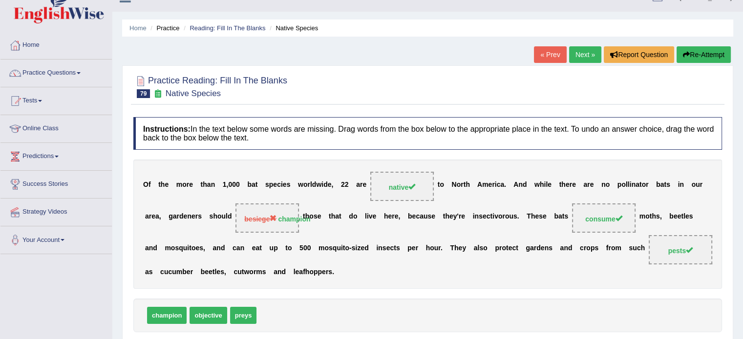
scroll to position [16, 0]
click at [585, 55] on link "Next »" at bounding box center [585, 55] width 32 height 17
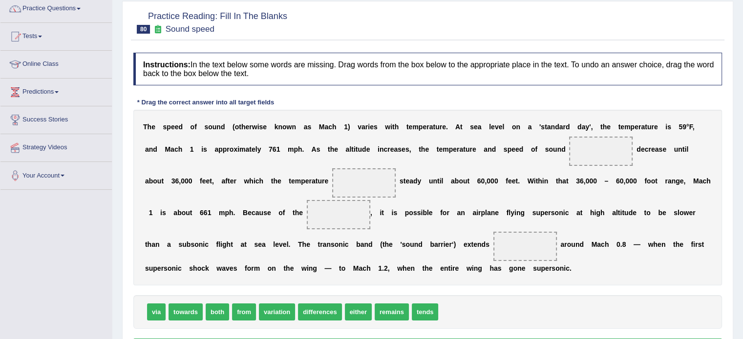
scroll to position [89, 0]
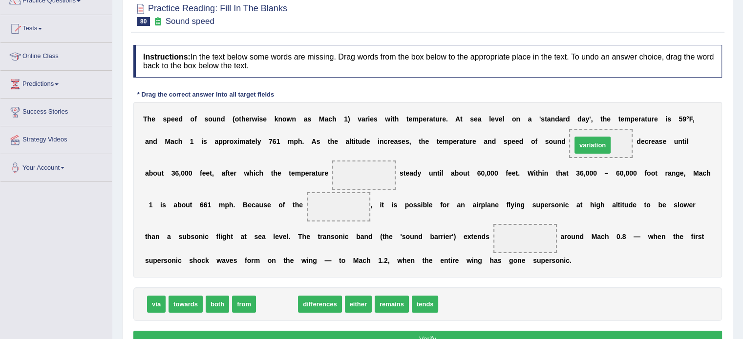
drag, startPoint x: 281, startPoint y: 306, endPoint x: 598, endPoint y: 146, distance: 354.5
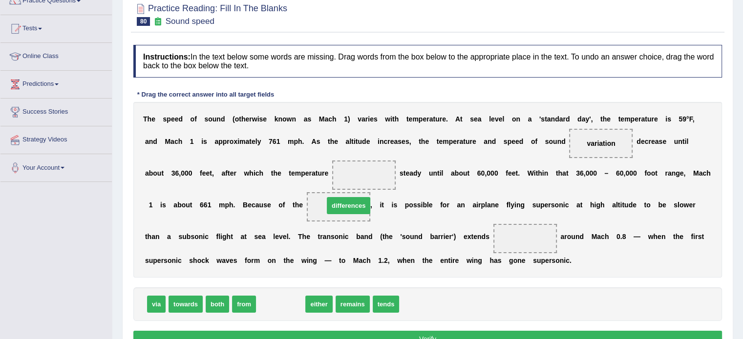
drag, startPoint x: 285, startPoint y: 308, endPoint x: 346, endPoint y: 212, distance: 113.1
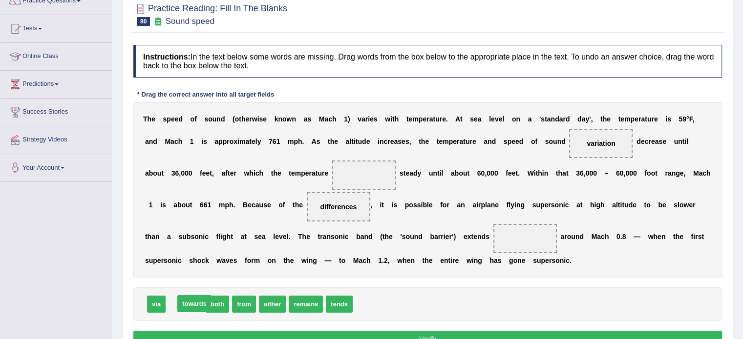
drag, startPoint x: 196, startPoint y: 300, endPoint x: 201, endPoint y: 300, distance: 5.4
drag, startPoint x: 210, startPoint y: 303, endPoint x: 535, endPoint y: 231, distance: 333.0
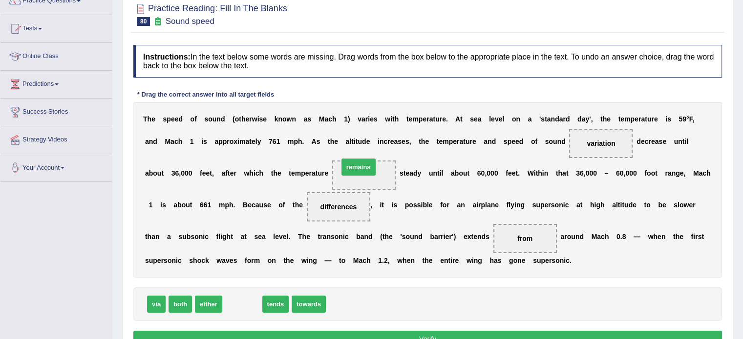
drag, startPoint x: 233, startPoint y: 302, endPoint x: 352, endPoint y: 167, distance: 179.6
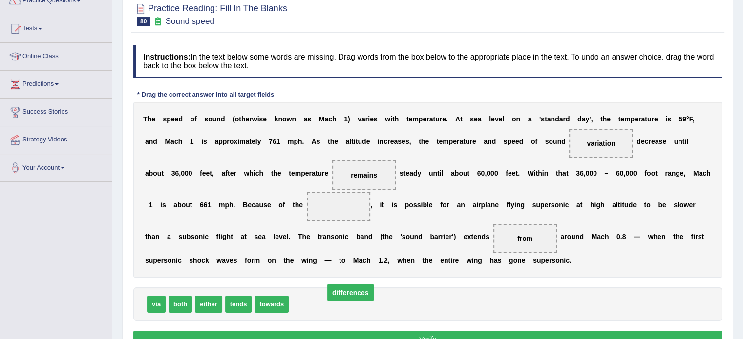
drag, startPoint x: 328, startPoint y: 205, endPoint x: 322, endPoint y: 294, distance: 89.1
click at [315, 298] on span "differences" at bounding box center [313, 304] width 43 height 17
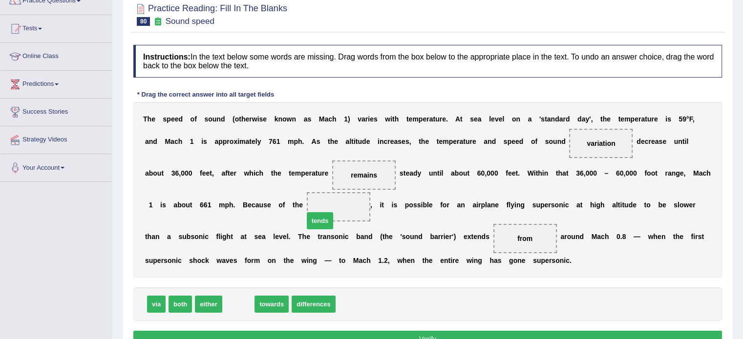
drag, startPoint x: 229, startPoint y: 303, endPoint x: 324, endPoint y: 215, distance: 129.6
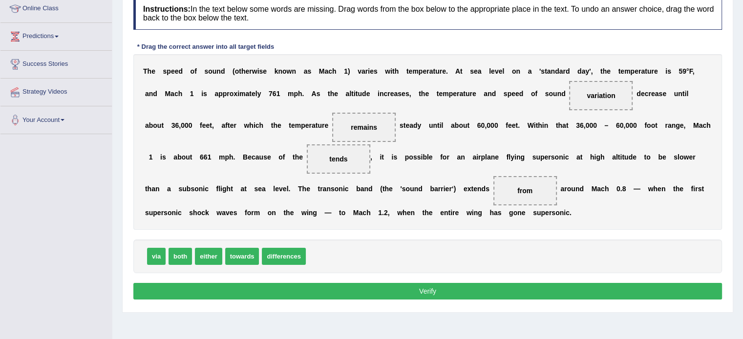
scroll to position [138, 0]
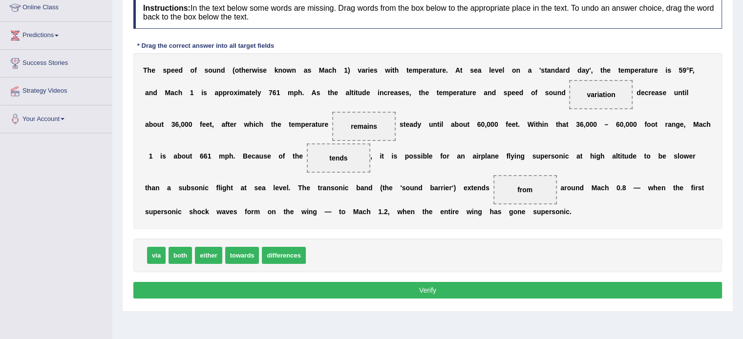
click at [365, 292] on button "Verify" at bounding box center [427, 290] width 588 height 17
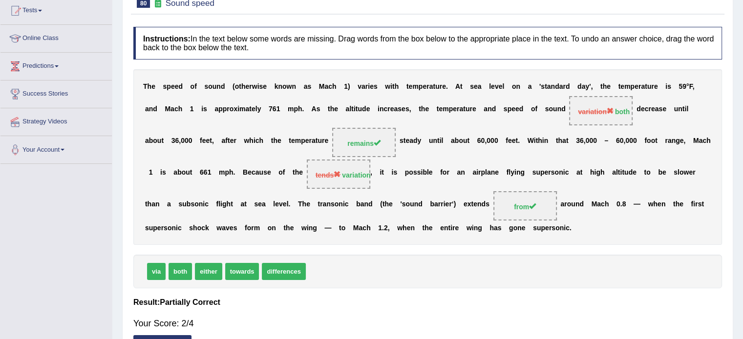
scroll to position [105, 0]
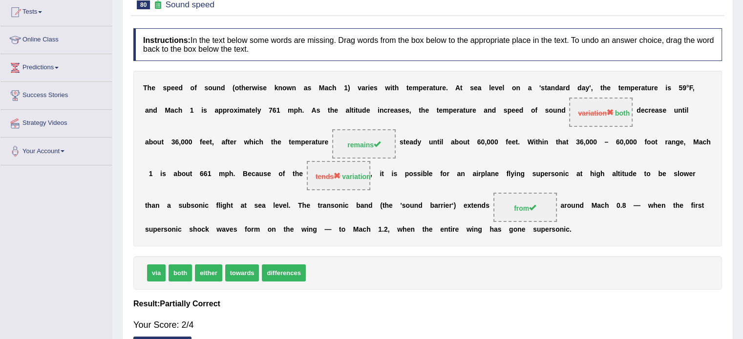
drag, startPoint x: 377, startPoint y: 110, endPoint x: 486, endPoint y: 108, distance: 108.9
click at [486, 108] on div "T h e s p e e d o f s o u n d ( o t h e r w i s e k n o w n a s M a c h 1 ) v a…" at bounding box center [427, 159] width 588 height 176
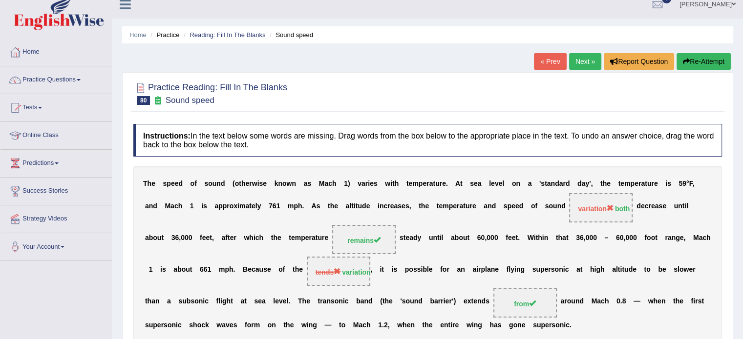
scroll to position [8, 0]
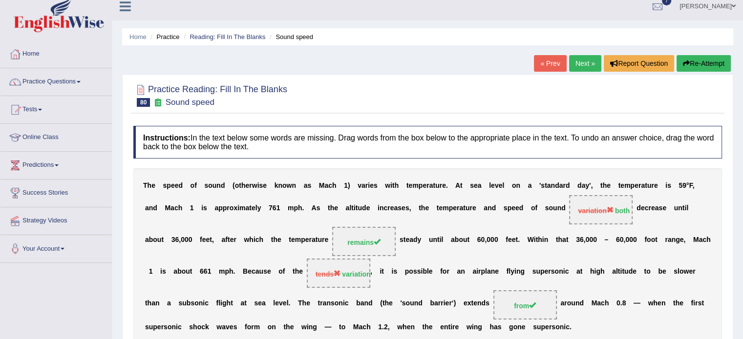
click at [594, 61] on link "Next »" at bounding box center [585, 63] width 32 height 17
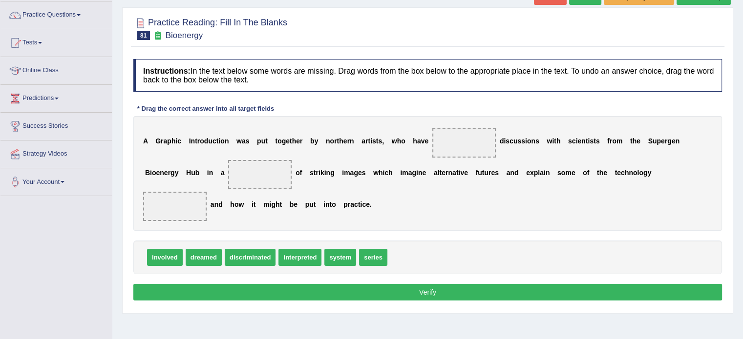
scroll to position [81, 0]
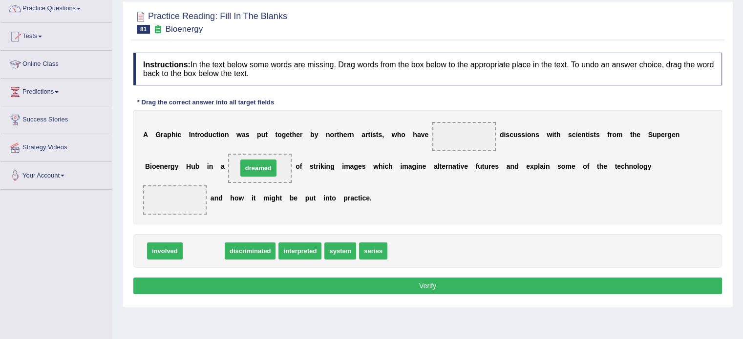
drag, startPoint x: 205, startPoint y: 250, endPoint x: 260, endPoint y: 166, distance: 99.8
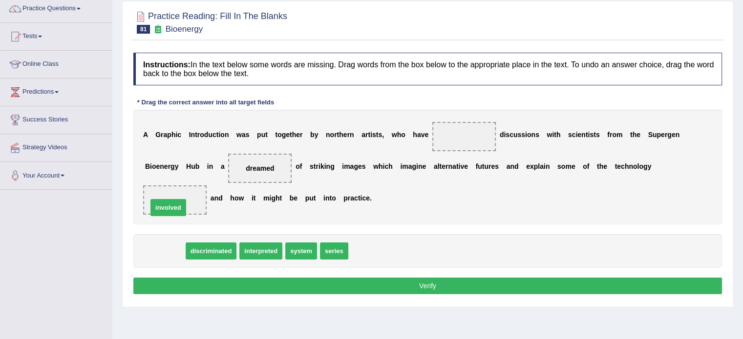
drag, startPoint x: 172, startPoint y: 248, endPoint x: 178, endPoint y: 203, distance: 45.3
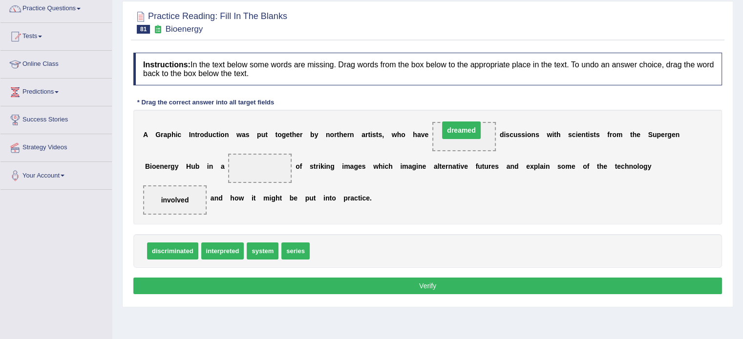
drag, startPoint x: 261, startPoint y: 166, endPoint x: 463, endPoint y: 128, distance: 205.7
drag, startPoint x: 294, startPoint y: 250, endPoint x: 270, endPoint y: 170, distance: 83.4
click at [401, 289] on button "Verify" at bounding box center [427, 286] width 588 height 17
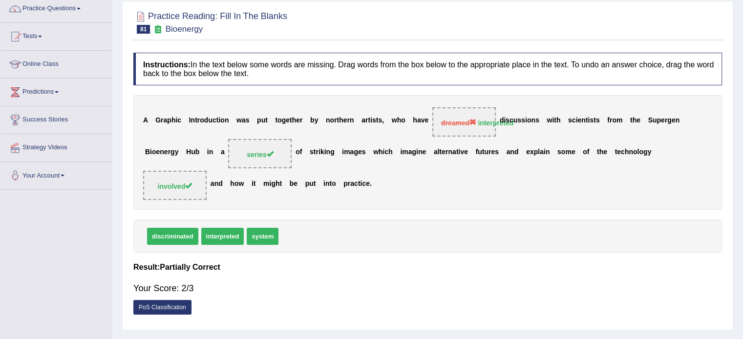
click at [402, 289] on div "Your Score: 2/3" at bounding box center [427, 288] width 588 height 23
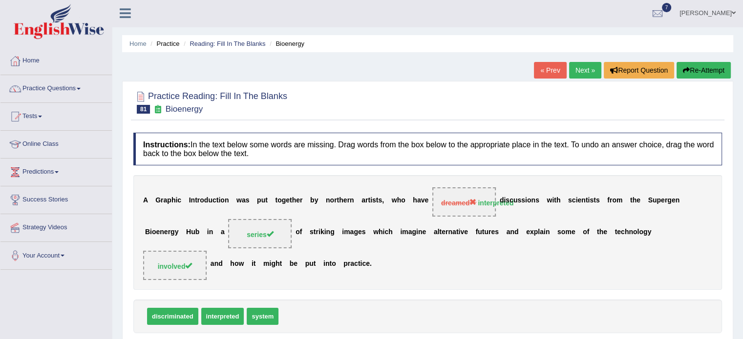
scroll to position [0, 0]
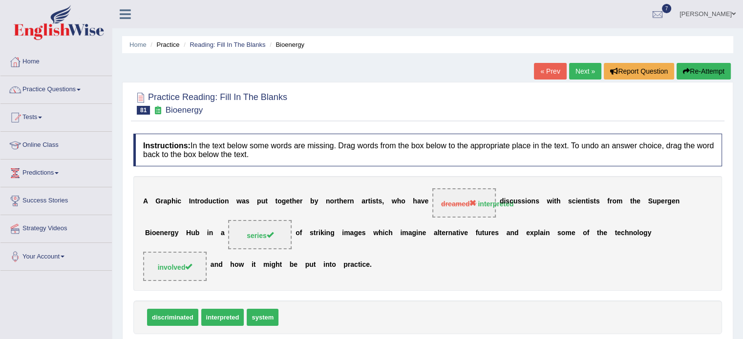
click at [582, 71] on link "Next »" at bounding box center [585, 71] width 32 height 17
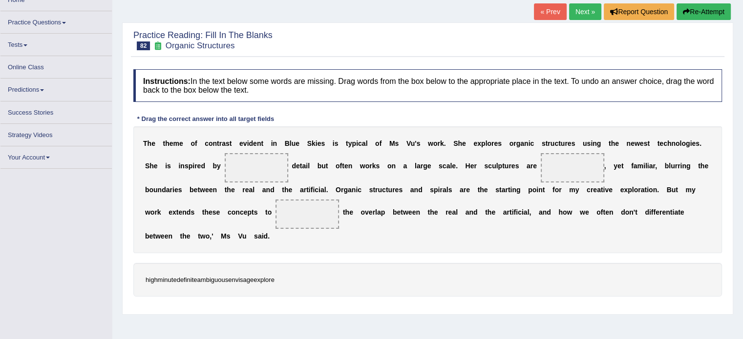
scroll to position [65, 0]
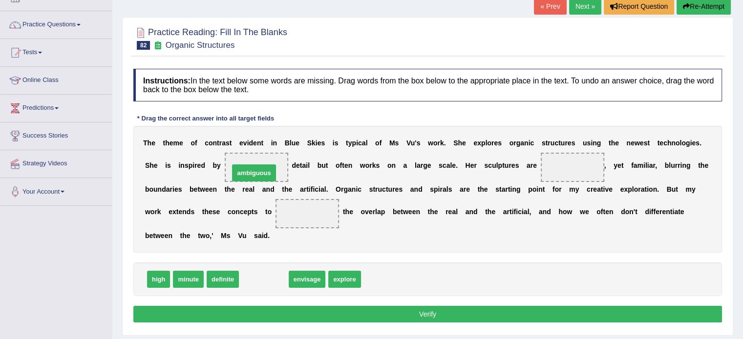
drag, startPoint x: 272, startPoint y: 277, endPoint x: 264, endPoint y: 170, distance: 106.8
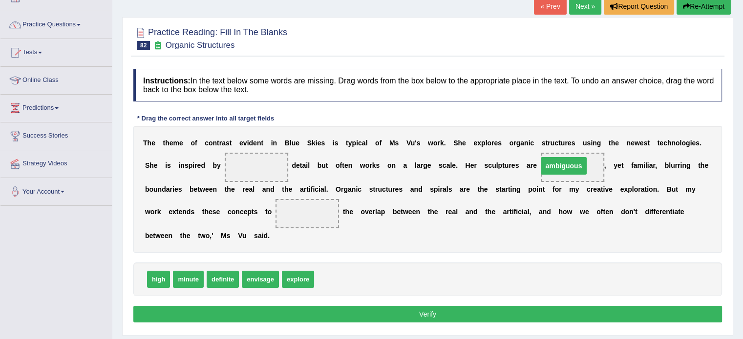
drag, startPoint x: 248, startPoint y: 168, endPoint x: 555, endPoint y: 166, distance: 307.7
drag, startPoint x: 305, startPoint y: 281, endPoint x: 325, endPoint y: 209, distance: 75.0
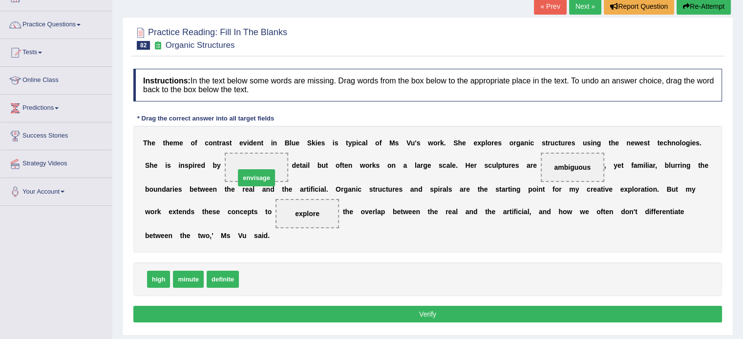
drag, startPoint x: 260, startPoint y: 282, endPoint x: 258, endPoint y: 173, distance: 108.4
click at [347, 318] on button "Verify" at bounding box center [427, 314] width 588 height 17
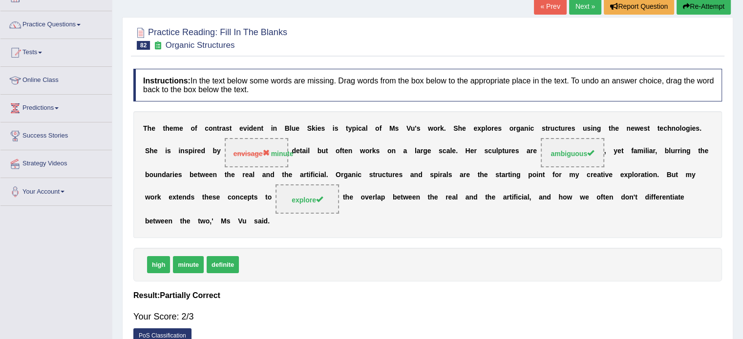
scroll to position [0, 0]
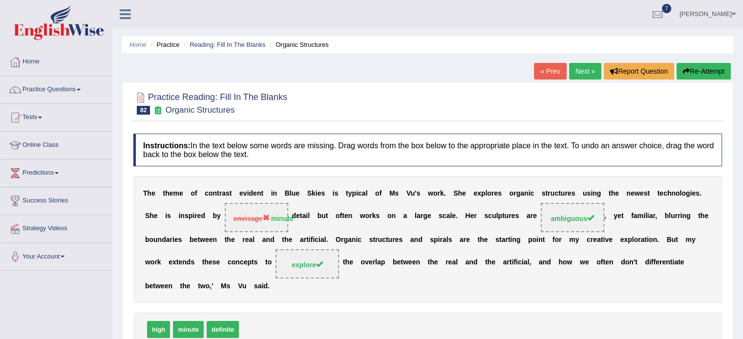
click at [572, 72] on link "Next »" at bounding box center [585, 71] width 32 height 17
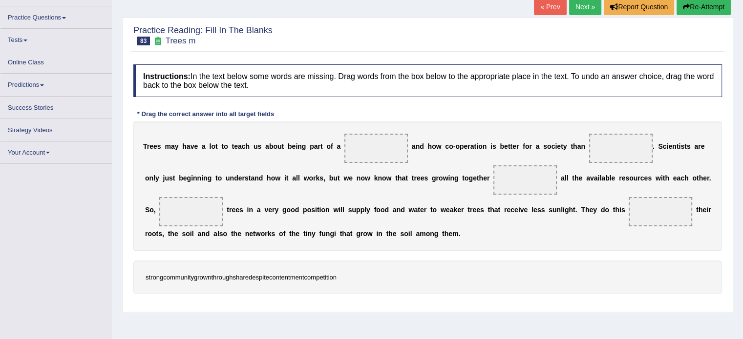
scroll to position [65, 0]
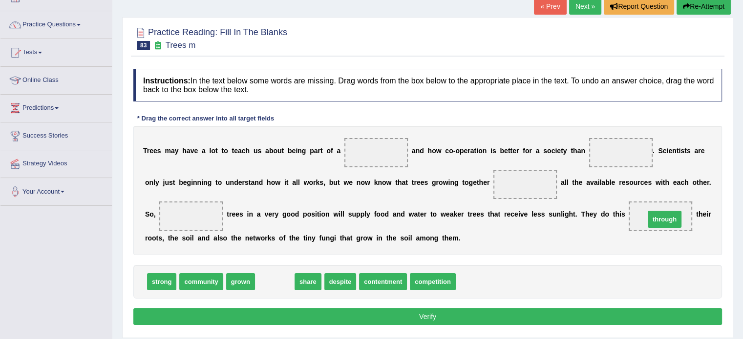
drag, startPoint x: 262, startPoint y: 281, endPoint x: 638, endPoint y: 216, distance: 382.0
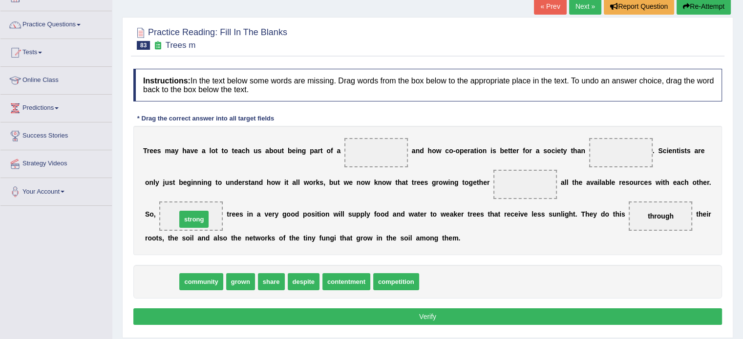
drag, startPoint x: 166, startPoint y: 281, endPoint x: 199, endPoint y: 212, distance: 76.7
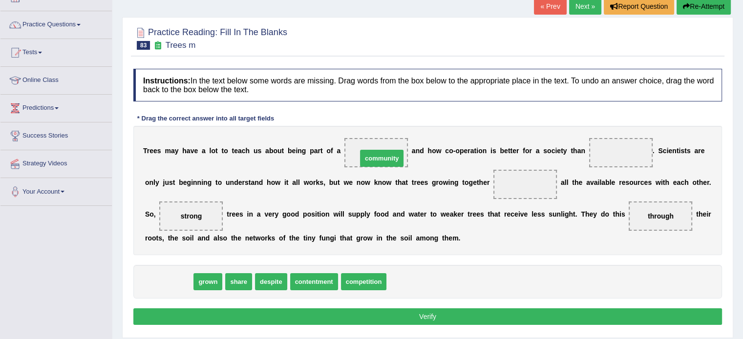
drag, startPoint x: 170, startPoint y: 285, endPoint x: 376, endPoint y: 157, distance: 242.2
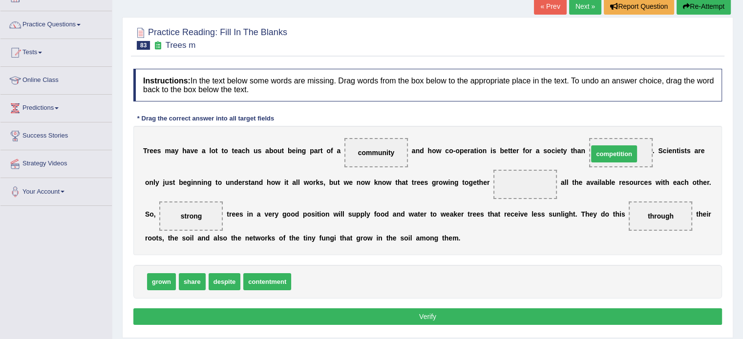
drag, startPoint x: 391, startPoint y: 262, endPoint x: 616, endPoint y: 155, distance: 248.8
drag, startPoint x: 193, startPoint y: 281, endPoint x: 525, endPoint y: 184, distance: 345.5
click at [448, 314] on button "Verify" at bounding box center [427, 317] width 588 height 17
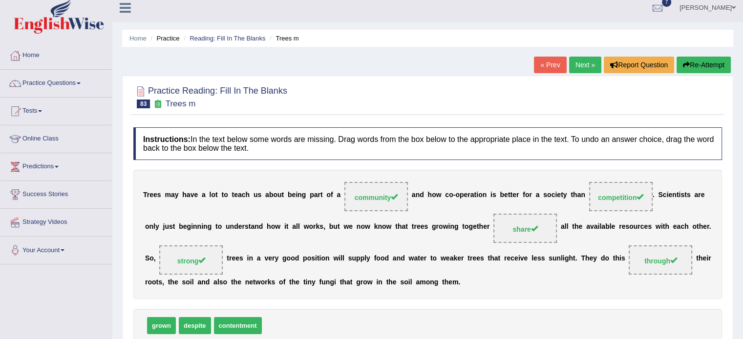
scroll to position [0, 0]
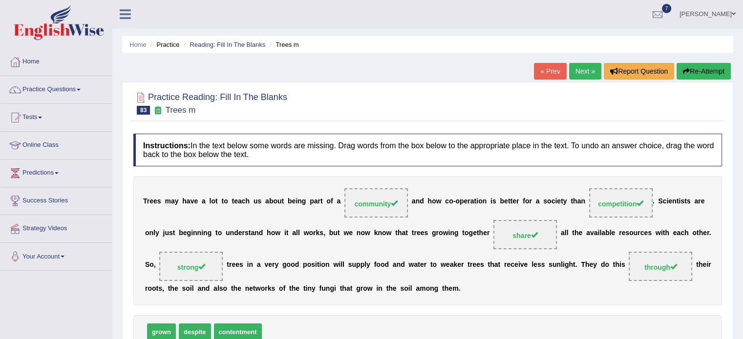
click at [583, 72] on link "Next »" at bounding box center [585, 71] width 32 height 17
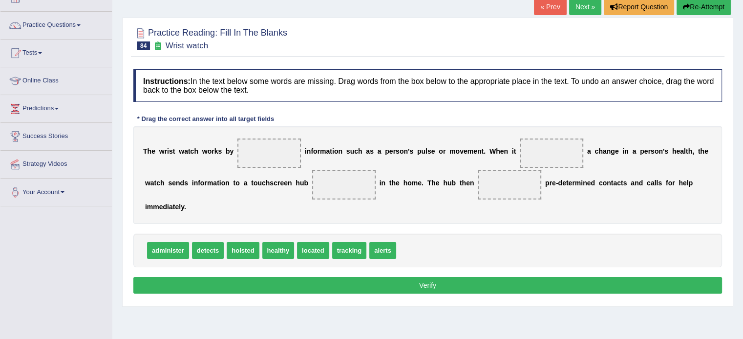
scroll to position [65, 0]
drag, startPoint x: 315, startPoint y: 252, endPoint x: 347, endPoint y: 187, distance: 71.9
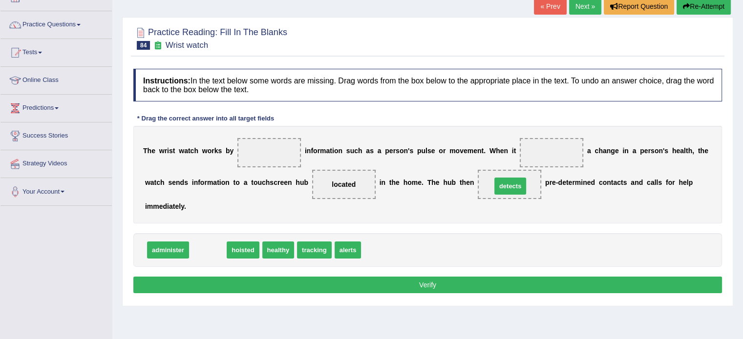
drag, startPoint x: 210, startPoint y: 253, endPoint x: 505, endPoint y: 188, distance: 303.1
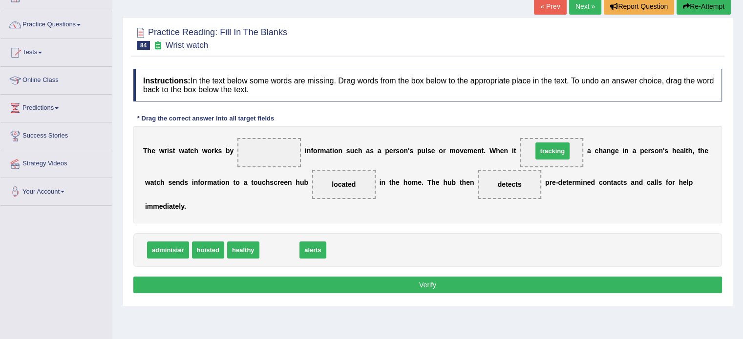
drag, startPoint x: 276, startPoint y: 249, endPoint x: 549, endPoint y: 150, distance: 290.4
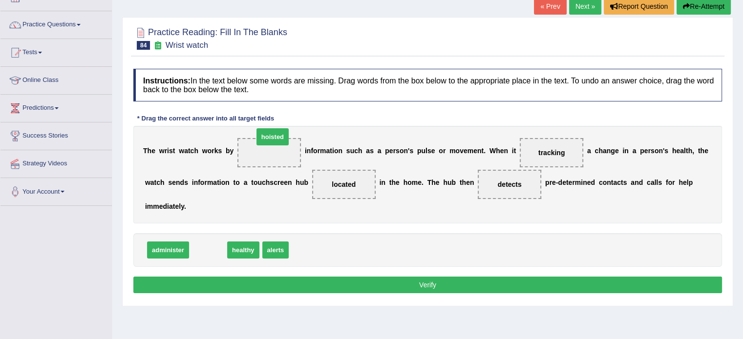
drag, startPoint x: 201, startPoint y: 249, endPoint x: 257, endPoint y: 147, distance: 116.3
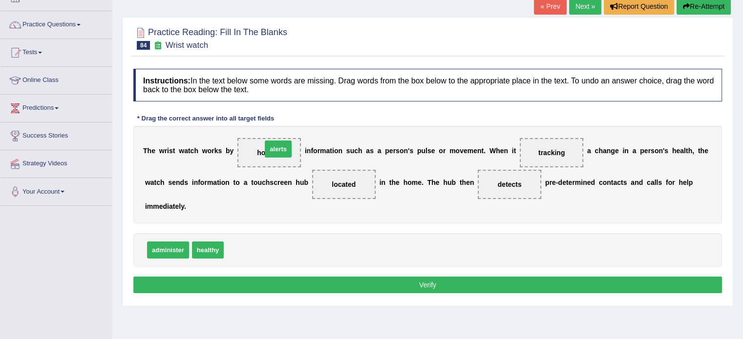
drag, startPoint x: 237, startPoint y: 250, endPoint x: 268, endPoint y: 150, distance: 104.1
click at [332, 288] on button "Verify" at bounding box center [427, 285] width 588 height 17
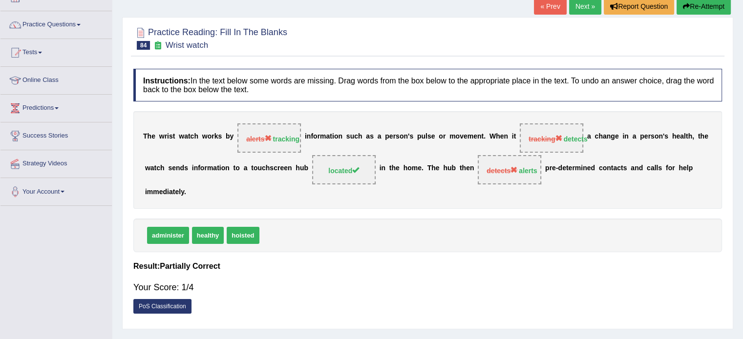
click at [584, 7] on link "Next »" at bounding box center [585, 6] width 32 height 17
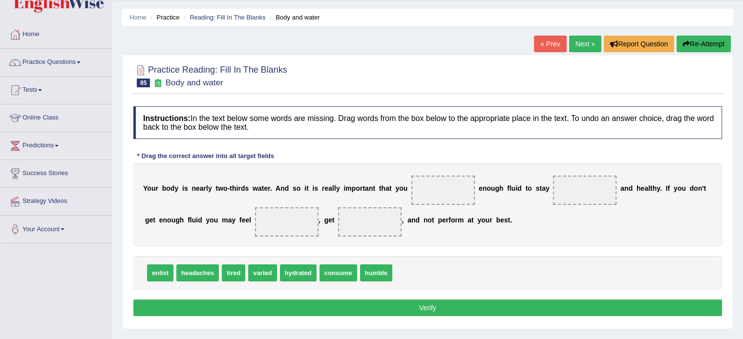
scroll to position [32, 0]
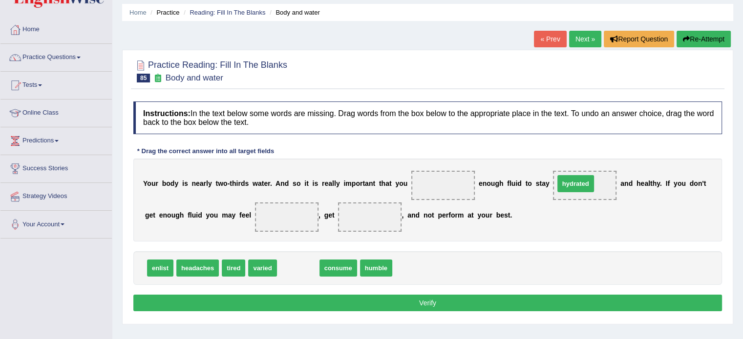
drag, startPoint x: 291, startPoint y: 267, endPoint x: 568, endPoint y: 182, distance: 290.1
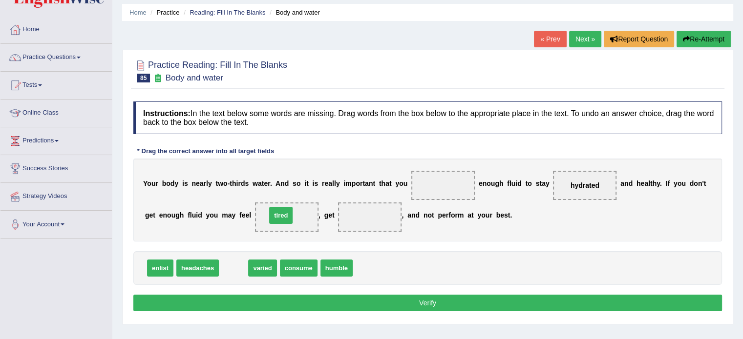
drag, startPoint x: 234, startPoint y: 267, endPoint x: 281, endPoint y: 214, distance: 70.9
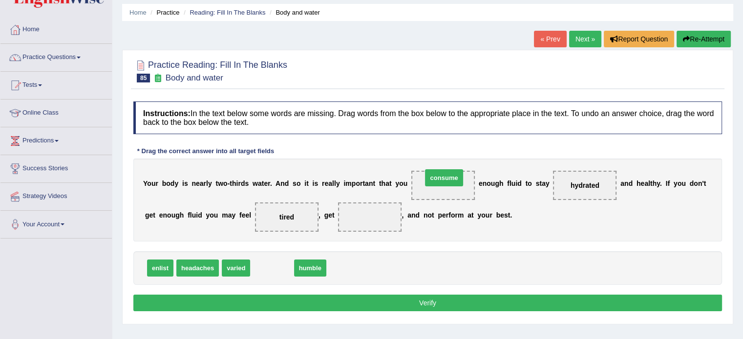
drag, startPoint x: 273, startPoint y: 271, endPoint x: 437, endPoint y: 184, distance: 185.7
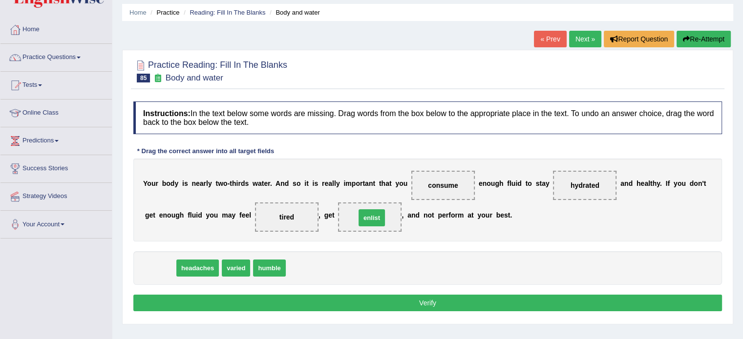
drag, startPoint x: 234, startPoint y: 255, endPoint x: 368, endPoint y: 216, distance: 138.9
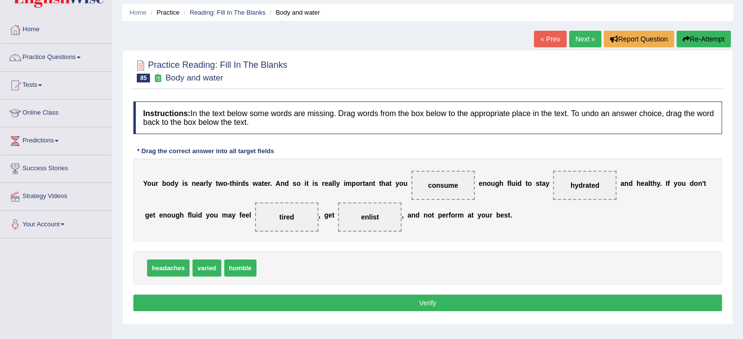
drag, startPoint x: 380, startPoint y: 214, endPoint x: 361, endPoint y: 256, distance: 46.3
click at [361, 256] on div "Instructions: In the text below some words are missing. Drag words from the box…" at bounding box center [427, 208] width 593 height 223
drag, startPoint x: 370, startPoint y: 215, endPoint x: 318, endPoint y: 267, distance: 72.9
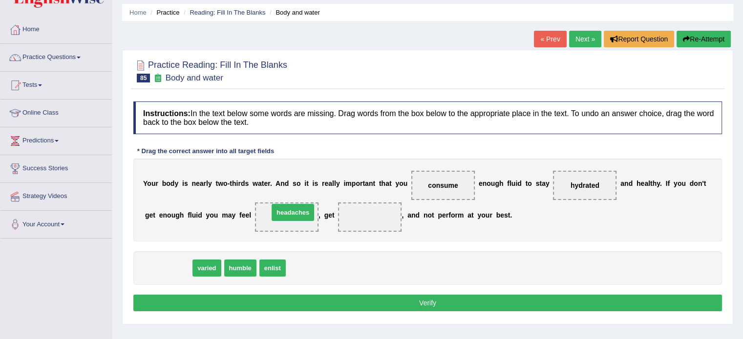
drag, startPoint x: 168, startPoint y: 271, endPoint x: 293, endPoint y: 214, distance: 136.6
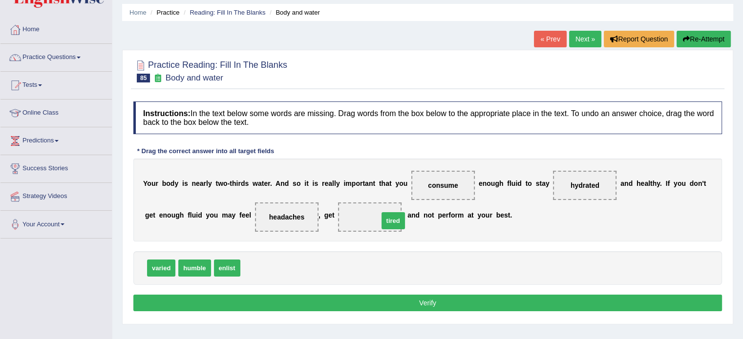
drag, startPoint x: 256, startPoint y: 266, endPoint x: 361, endPoint y: 217, distance: 115.6
click at [377, 302] on button "Verify" at bounding box center [427, 303] width 588 height 17
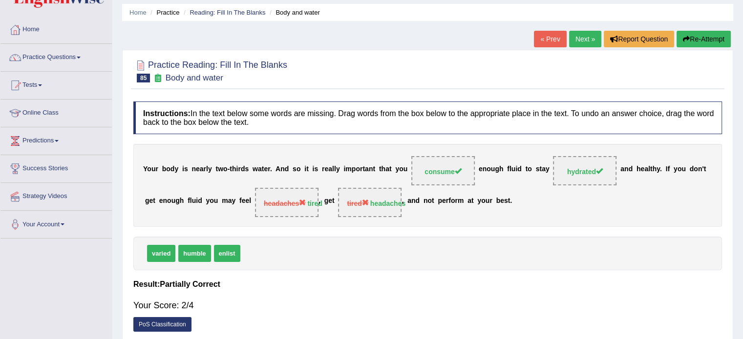
click at [570, 43] on link "Next »" at bounding box center [585, 39] width 32 height 17
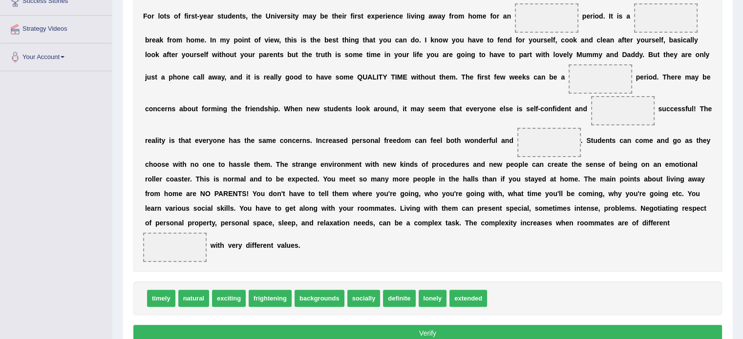
scroll to position [197, 0]
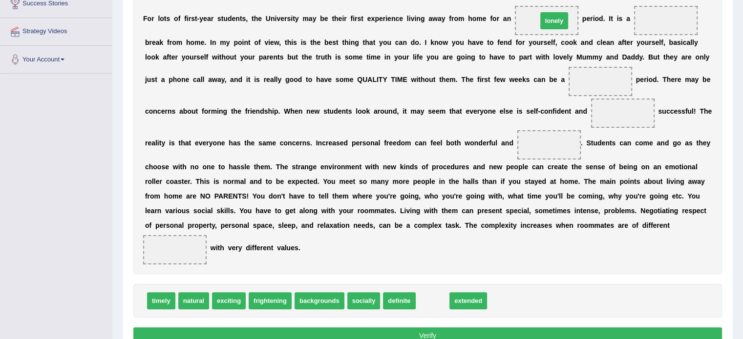
drag, startPoint x: 435, startPoint y: 298, endPoint x: 557, endPoint y: 18, distance: 305.6
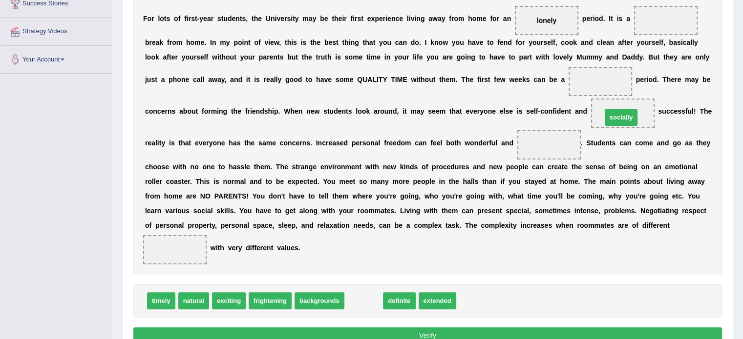
drag, startPoint x: 369, startPoint y: 302, endPoint x: 627, endPoint y: 116, distance: 317.6
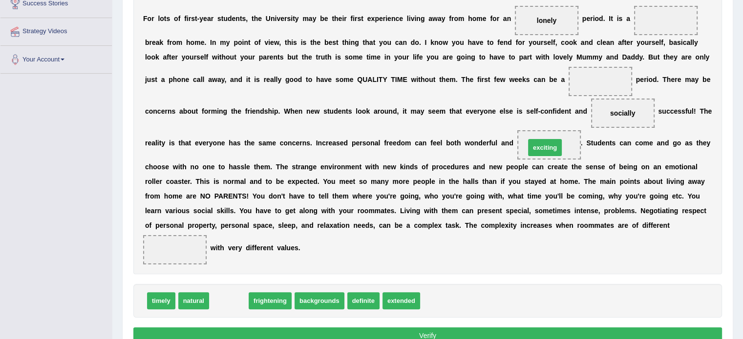
drag, startPoint x: 228, startPoint y: 301, endPoint x: 544, endPoint y: 148, distance: 351.2
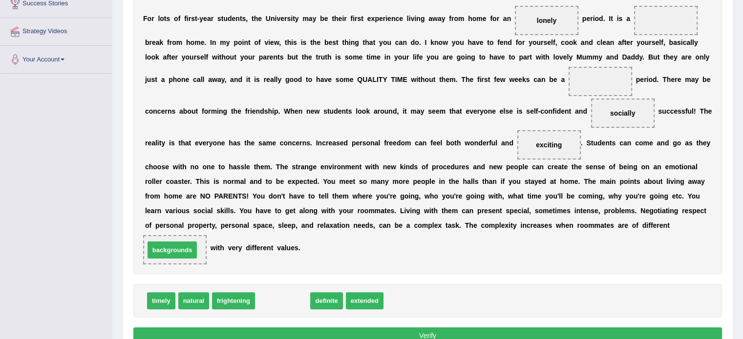
drag, startPoint x: 295, startPoint y: 301, endPoint x: 186, endPoint y: 251, distance: 121.1
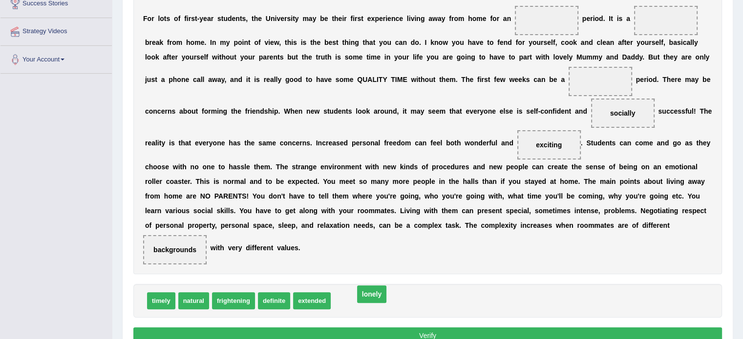
drag, startPoint x: 548, startPoint y: 21, endPoint x: 373, endPoint y: 298, distance: 328.2
drag, startPoint x: 349, startPoint y: 302, endPoint x: 602, endPoint y: 82, distance: 335.7
drag, startPoint x: 159, startPoint y: 297, endPoint x: 539, endPoint y: 20, distance: 470.4
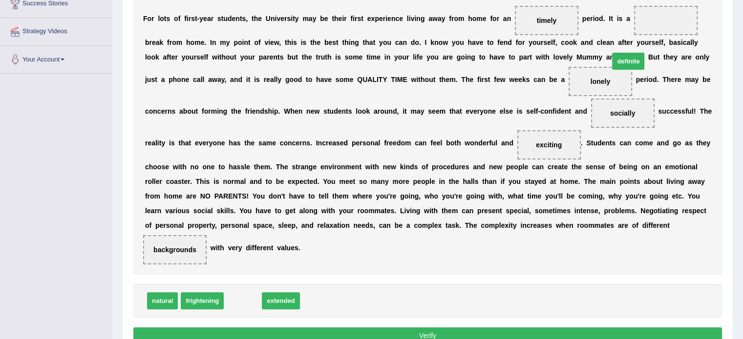
drag, startPoint x: 254, startPoint y: 302, endPoint x: 672, endPoint y: 29, distance: 498.5
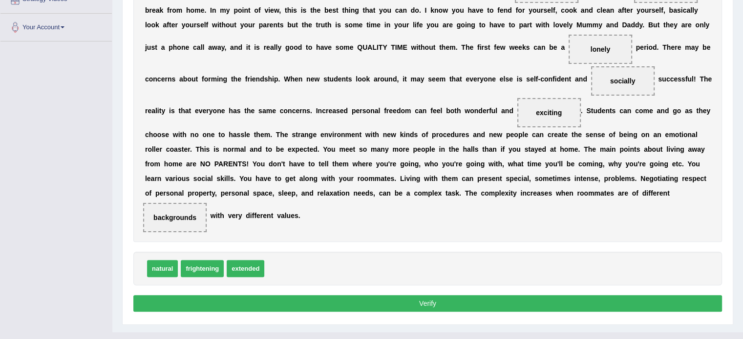
click at [441, 303] on button "Verify" at bounding box center [427, 303] width 588 height 17
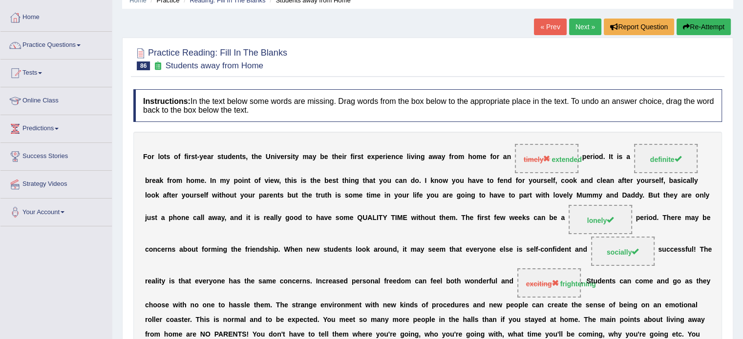
scroll to position [41, 0]
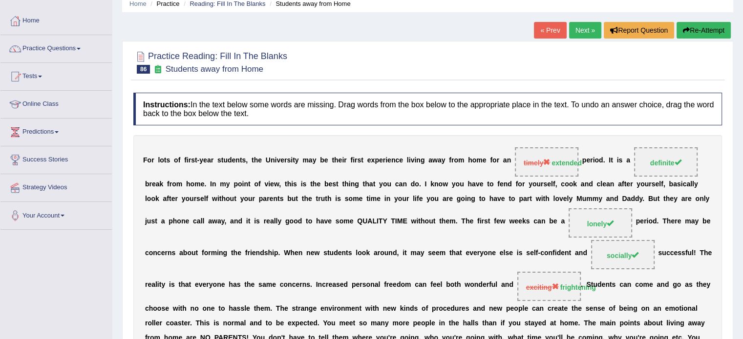
click at [580, 35] on link "Next »" at bounding box center [585, 30] width 32 height 17
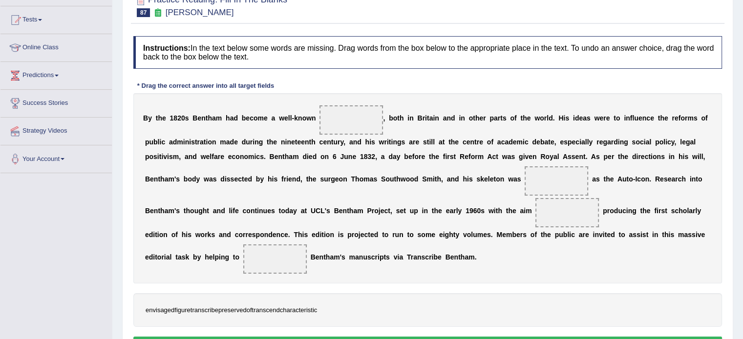
scroll to position [110, 0]
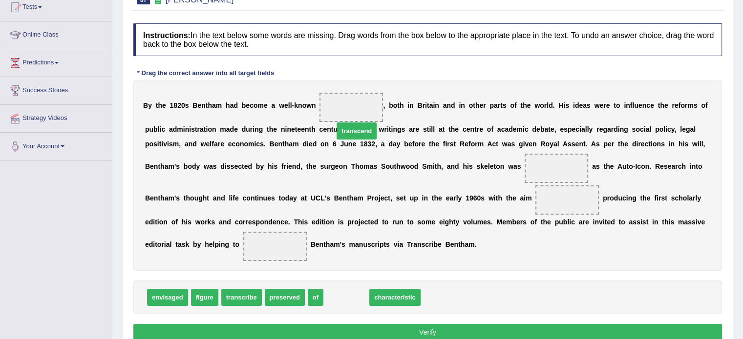
drag, startPoint x: 353, startPoint y: 299, endPoint x: 359, endPoint y: 106, distance: 193.5
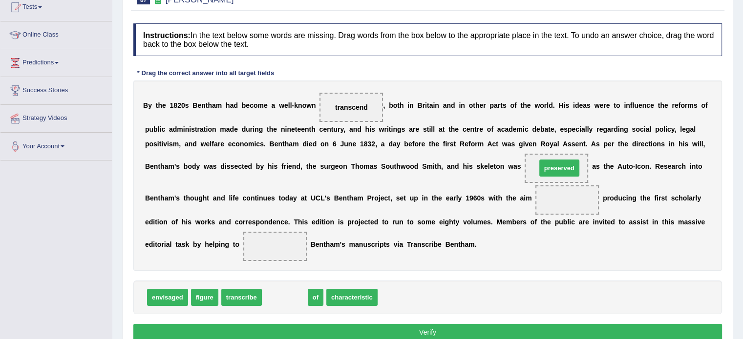
drag, startPoint x: 284, startPoint y: 296, endPoint x: 559, endPoint y: 168, distance: 303.2
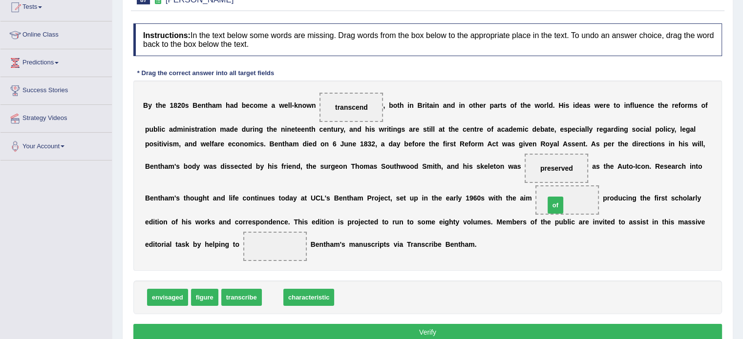
drag, startPoint x: 272, startPoint y: 298, endPoint x: 571, endPoint y: 204, distance: 313.5
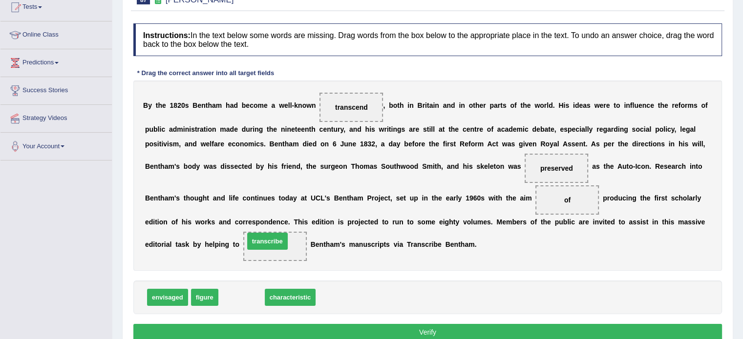
drag, startPoint x: 243, startPoint y: 298, endPoint x: 269, endPoint y: 242, distance: 61.8
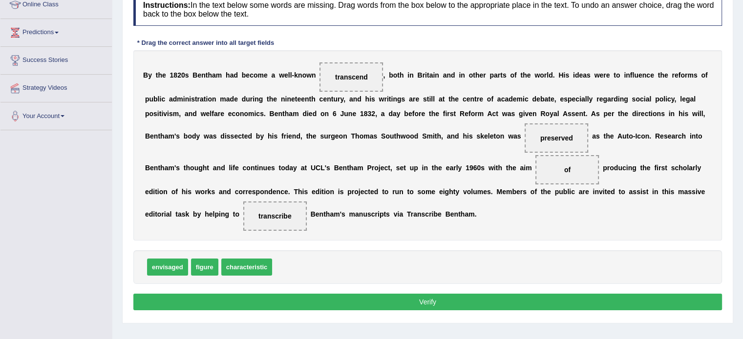
scroll to position [143, 0]
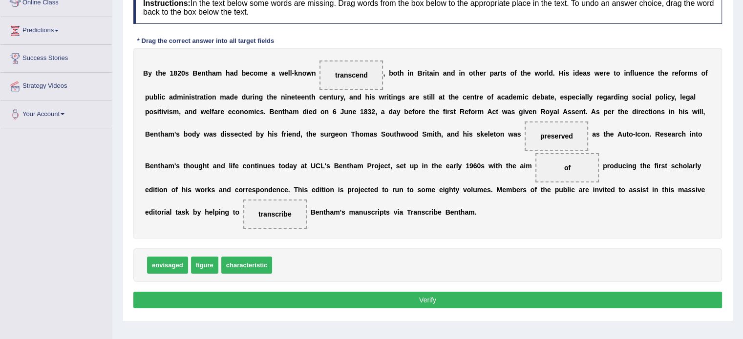
click at [314, 296] on button "Verify" at bounding box center [427, 300] width 588 height 17
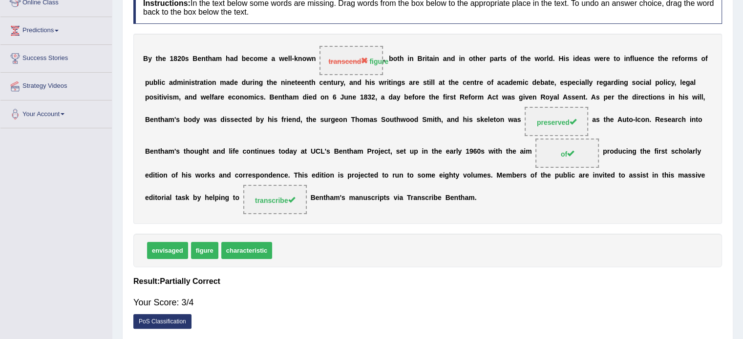
drag, startPoint x: 205, startPoint y: 301, endPoint x: 212, endPoint y: 307, distance: 9.8
click at [178, 302] on div "Your Score: 3/4" at bounding box center [427, 302] width 588 height 23
click at [211, 307] on div "Your Score: 3/4" at bounding box center [427, 302] width 588 height 23
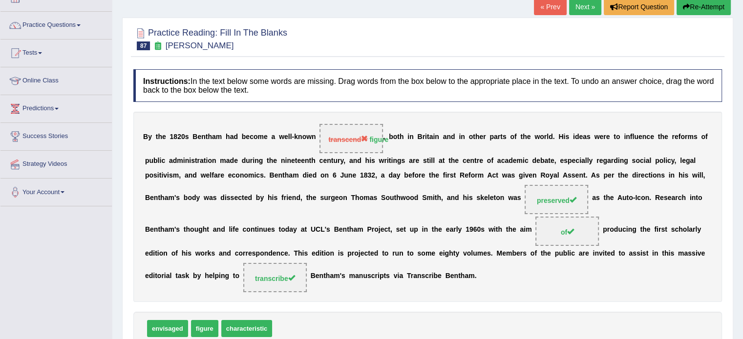
scroll to position [62, 0]
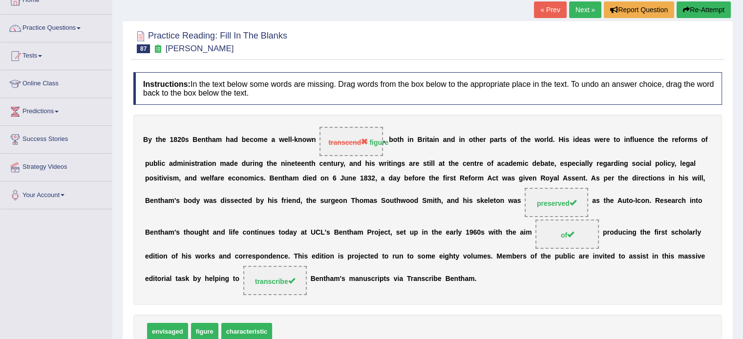
click at [580, 9] on link "Next »" at bounding box center [585, 9] width 32 height 17
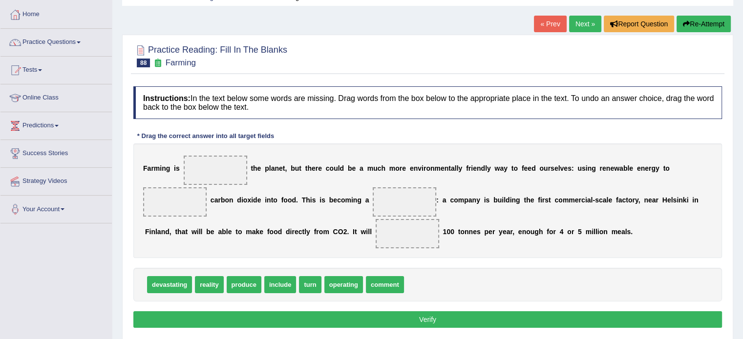
scroll to position [49, 0]
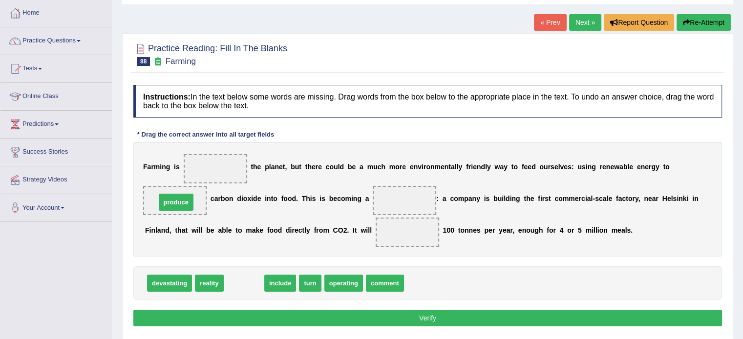
drag, startPoint x: 246, startPoint y: 284, endPoint x: 177, endPoint y: 203, distance: 105.7
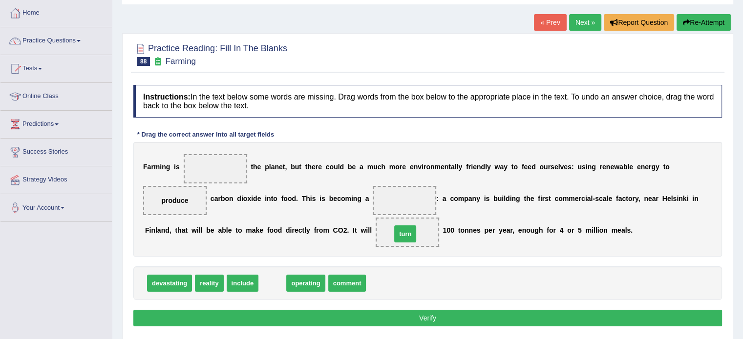
drag, startPoint x: 274, startPoint y: 284, endPoint x: 407, endPoint y: 235, distance: 140.9
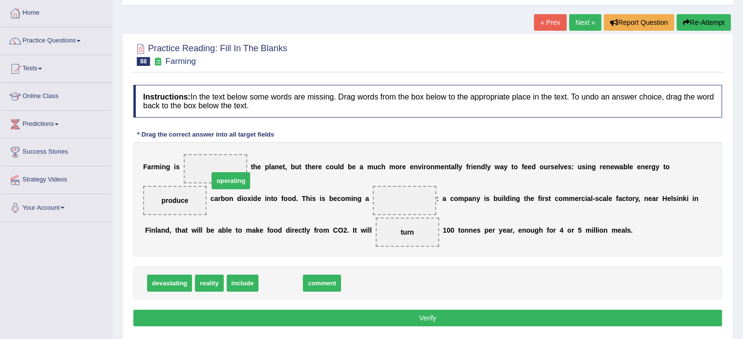
drag, startPoint x: 294, startPoint y: 285, endPoint x: 233, endPoint y: 173, distance: 127.6
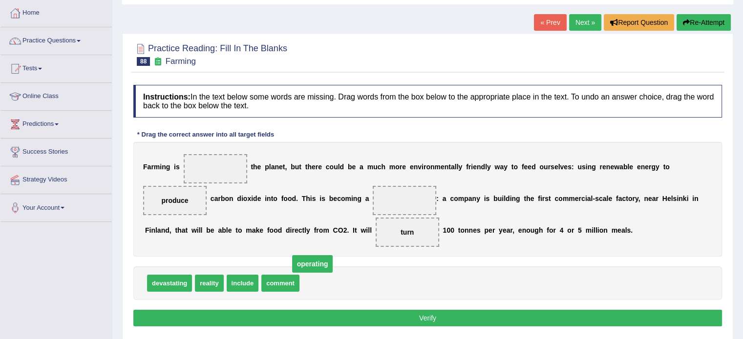
drag, startPoint x: 210, startPoint y: 170, endPoint x: 316, endPoint y: 279, distance: 152.6
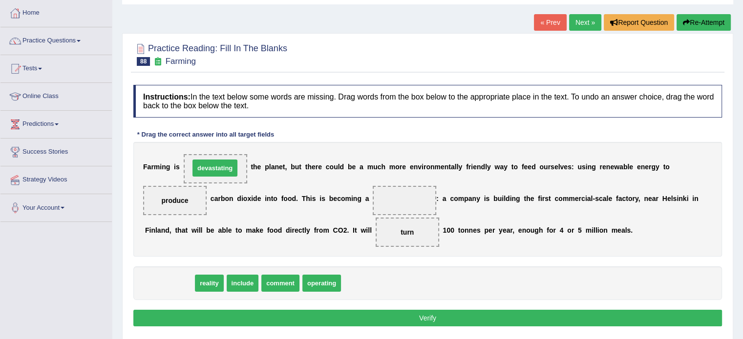
drag, startPoint x: 174, startPoint y: 283, endPoint x: 220, endPoint y: 168, distance: 123.9
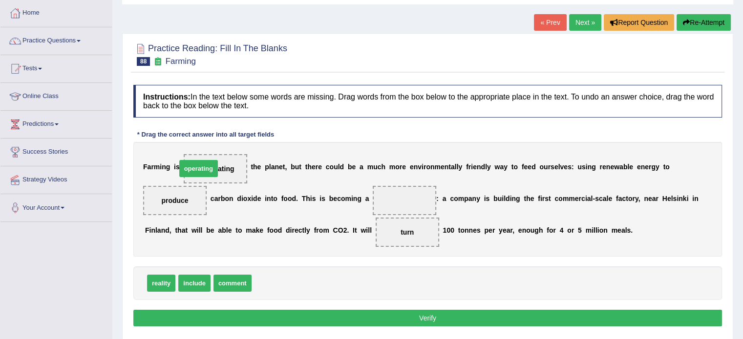
drag, startPoint x: 273, startPoint y: 284, endPoint x: 219, endPoint y: 164, distance: 132.4
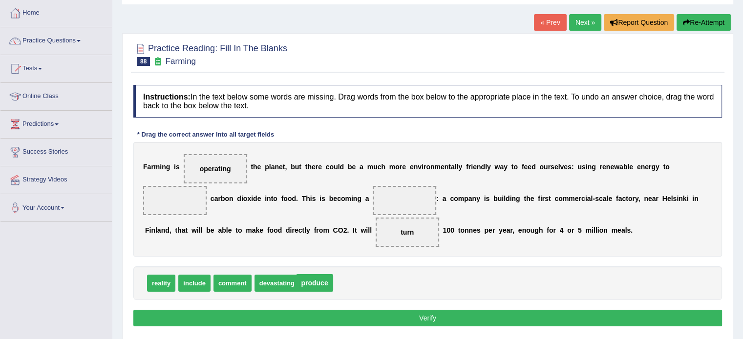
drag, startPoint x: 170, startPoint y: 198, endPoint x: 322, endPoint y: 285, distance: 175.0
drag, startPoint x: 281, startPoint y: 284, endPoint x: 184, endPoint y: 201, distance: 128.5
click at [154, 283] on span "reality" at bounding box center [161, 283] width 28 height 17
drag, startPoint x: 166, startPoint y: 199, endPoint x: 381, endPoint y: 198, distance: 215.4
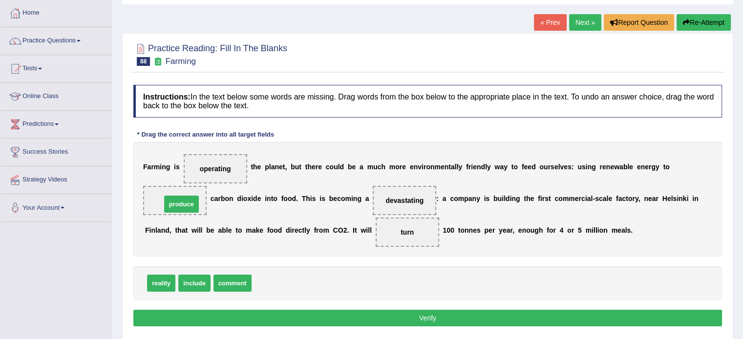
drag, startPoint x: 270, startPoint y: 283, endPoint x: 178, endPoint y: 204, distance: 120.8
click at [375, 316] on button "Verify" at bounding box center [427, 318] width 588 height 17
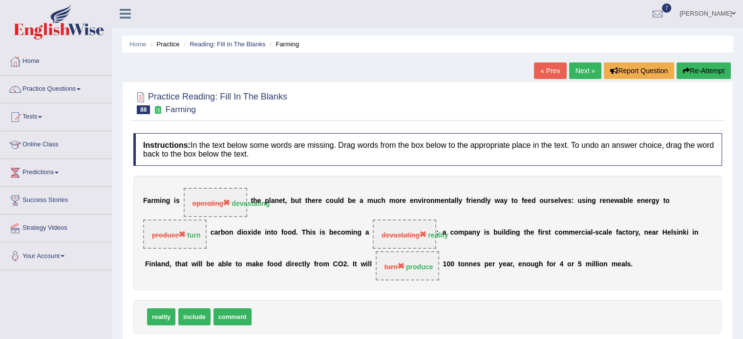
scroll to position [0, 0]
click at [582, 69] on link "Next »" at bounding box center [585, 71] width 32 height 17
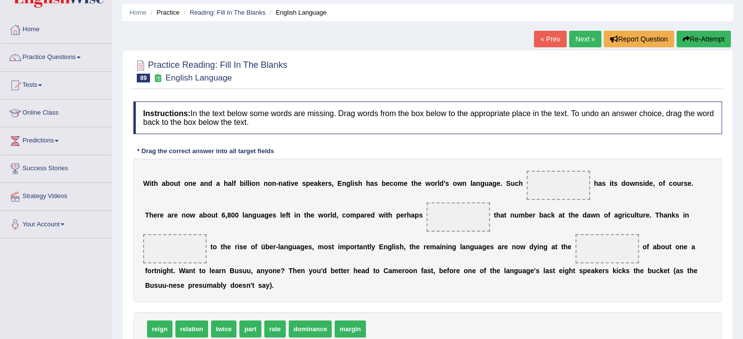
scroll to position [49, 0]
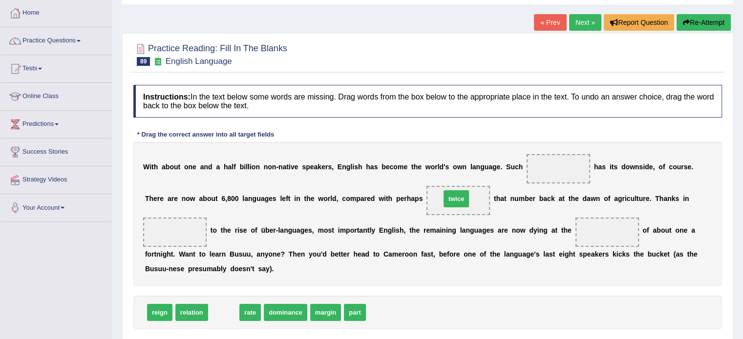
drag, startPoint x: 225, startPoint y: 310, endPoint x: 456, endPoint y: 199, distance: 256.9
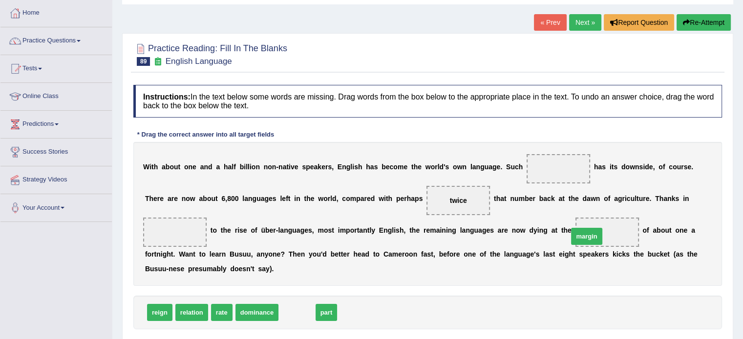
drag, startPoint x: 298, startPoint y: 314, endPoint x: 594, endPoint y: 236, distance: 306.0
drag, startPoint x: 304, startPoint y: 312, endPoint x: 559, endPoint y: 175, distance: 288.9
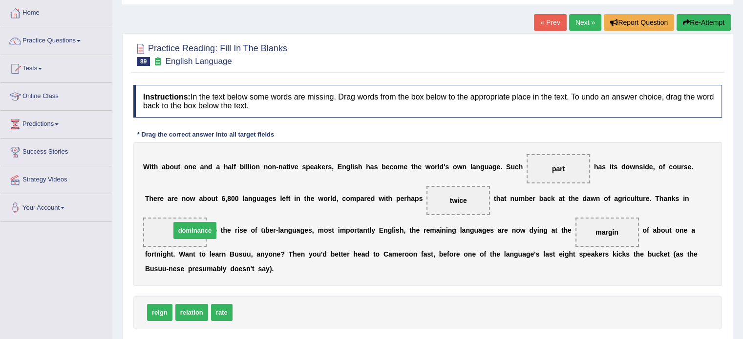
drag, startPoint x: 252, startPoint y: 309, endPoint x: 182, endPoint y: 232, distance: 104.0
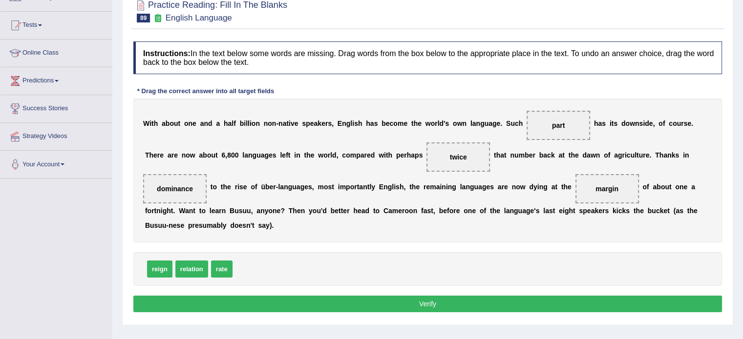
scroll to position [114, 0]
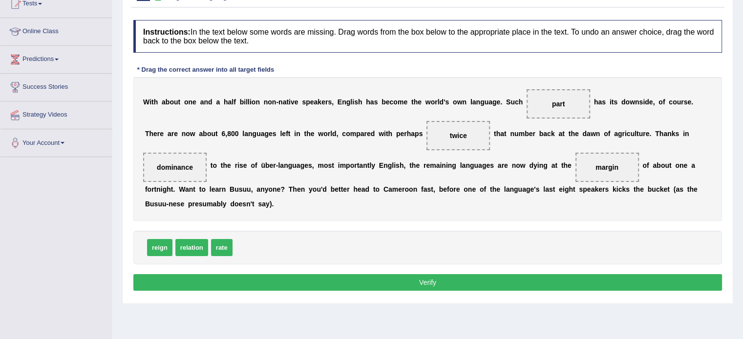
click at [366, 287] on button "Verify" at bounding box center [427, 282] width 588 height 17
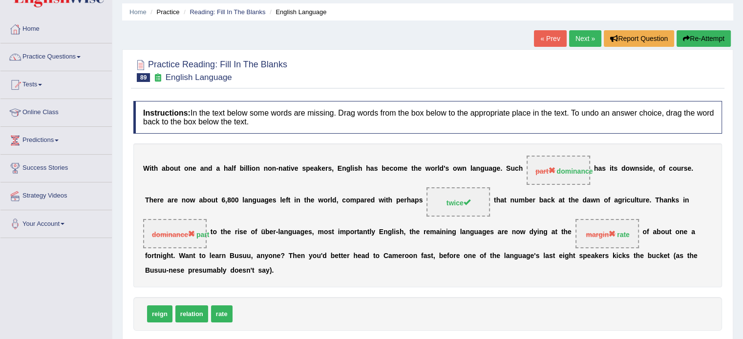
scroll to position [32, 0]
click at [574, 41] on link "Next »" at bounding box center [585, 39] width 32 height 17
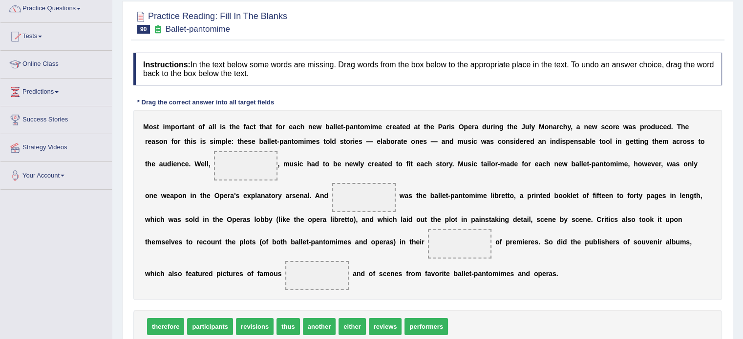
scroll to position [89, 0]
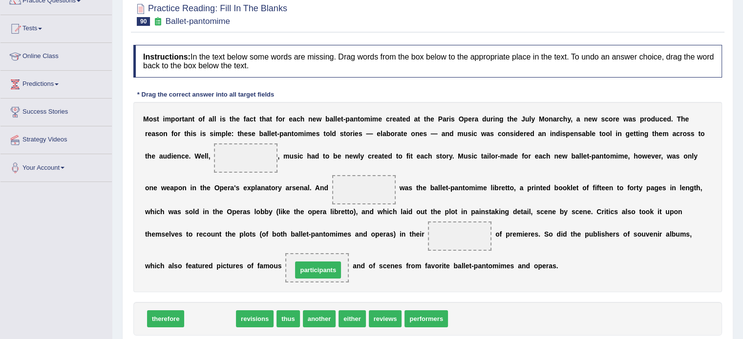
drag, startPoint x: 213, startPoint y: 320, endPoint x: 321, endPoint y: 272, distance: 117.8
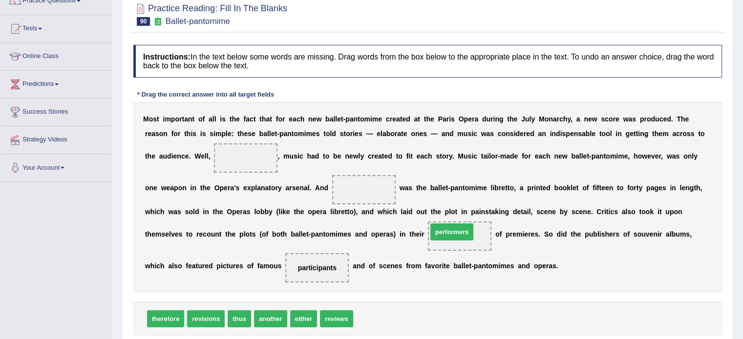
drag, startPoint x: 381, startPoint y: 318, endPoint x: 456, endPoint y: 231, distance: 113.9
drag, startPoint x: 459, startPoint y: 237, endPoint x: 383, endPoint y: 316, distance: 109.5
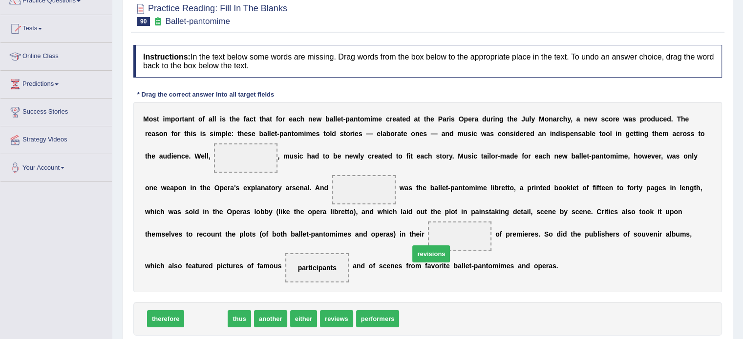
drag, startPoint x: 199, startPoint y: 318, endPoint x: 443, endPoint y: 240, distance: 255.9
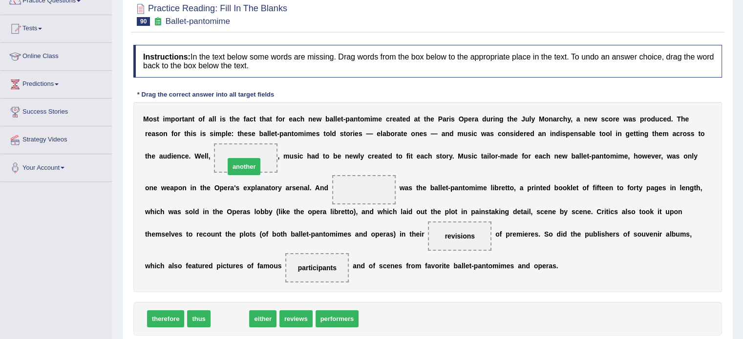
drag, startPoint x: 238, startPoint y: 318, endPoint x: 252, endPoint y: 160, distance: 158.4
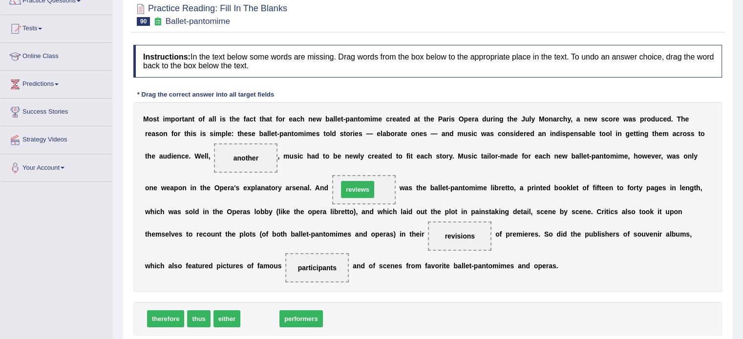
drag, startPoint x: 266, startPoint y: 322, endPoint x: 359, endPoint y: 192, distance: 159.8
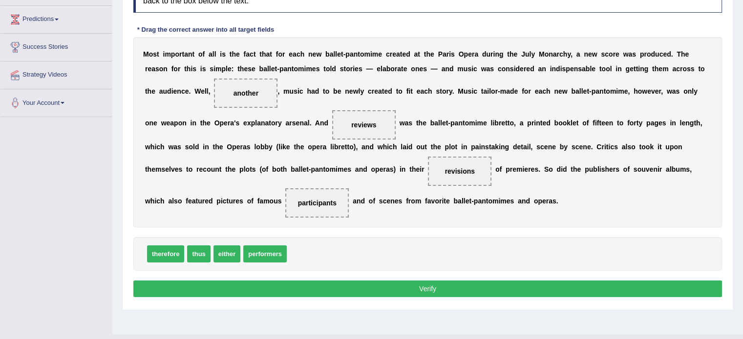
scroll to position [154, 0]
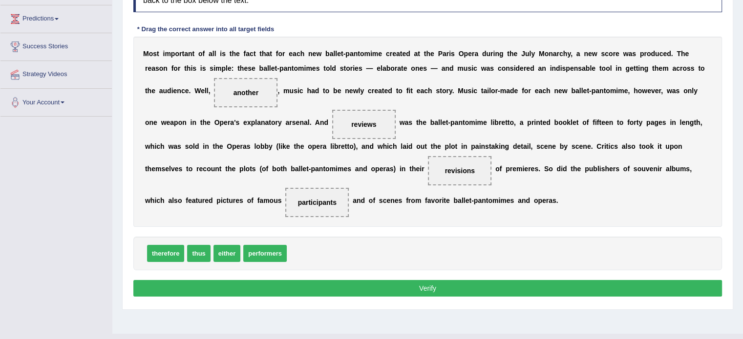
click at [376, 292] on button "Verify" at bounding box center [427, 288] width 588 height 17
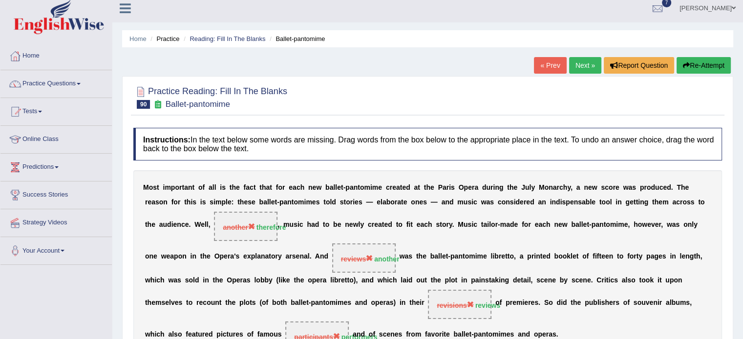
scroll to position [0, 0]
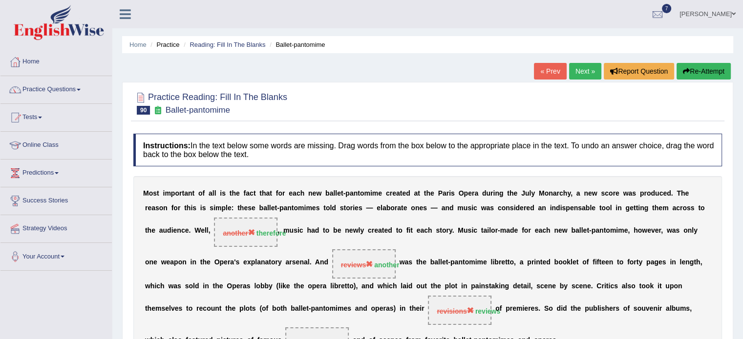
click at [572, 72] on link "Next »" at bounding box center [585, 71] width 32 height 17
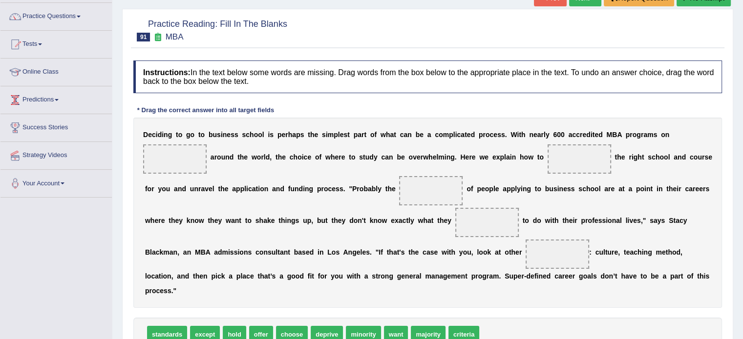
scroll to position [98, 0]
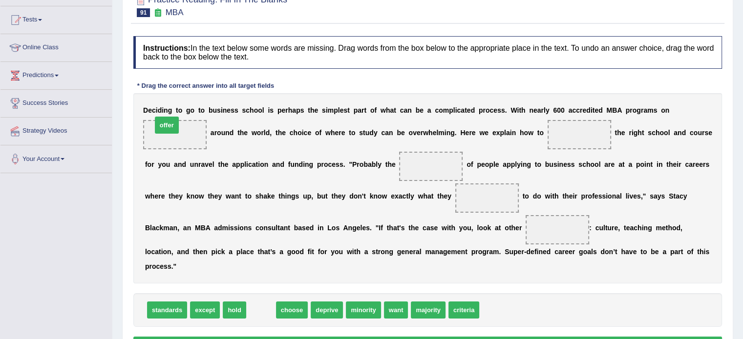
drag, startPoint x: 262, startPoint y: 310, endPoint x: 173, endPoint y: 136, distance: 195.5
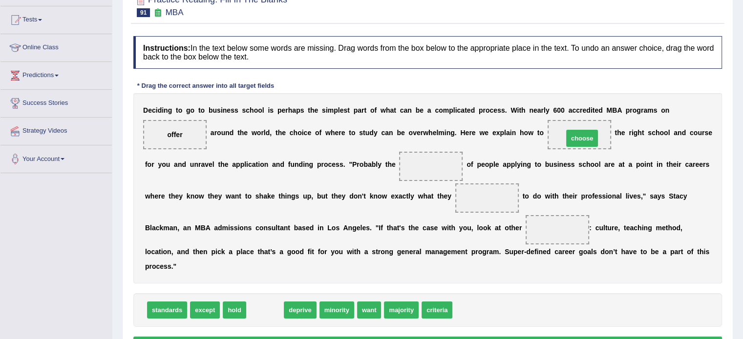
drag, startPoint x: 268, startPoint y: 306, endPoint x: 576, endPoint y: 138, distance: 351.4
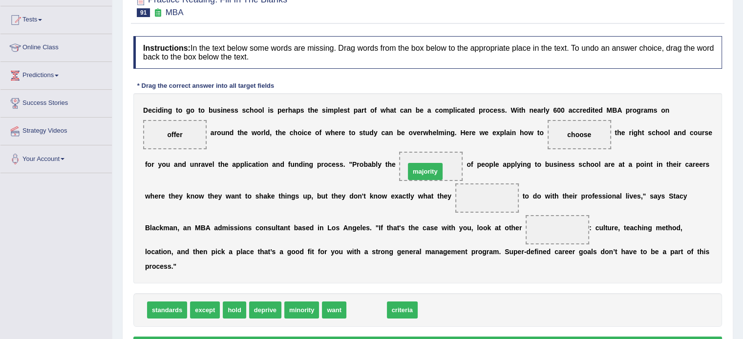
drag, startPoint x: 369, startPoint y: 315, endPoint x: 438, endPoint y: 167, distance: 163.9
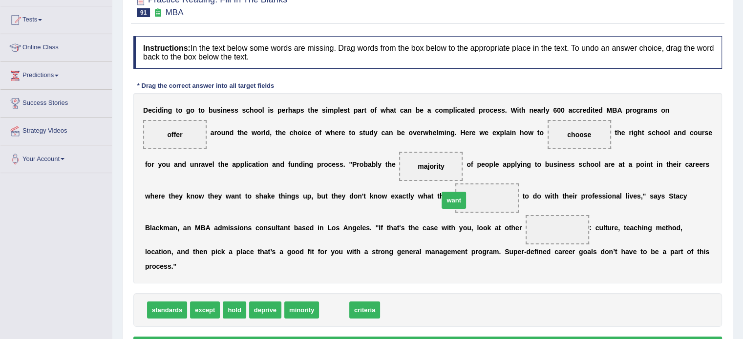
drag, startPoint x: 337, startPoint y: 308, endPoint x: 500, endPoint y: 199, distance: 196.1
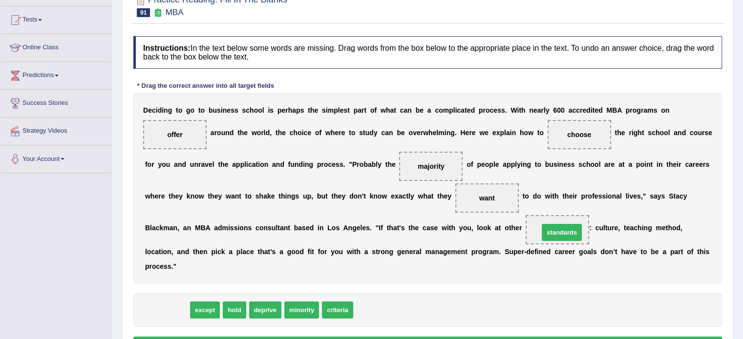
drag, startPoint x: 168, startPoint y: 312, endPoint x: 557, endPoint y: 235, distance: 395.8
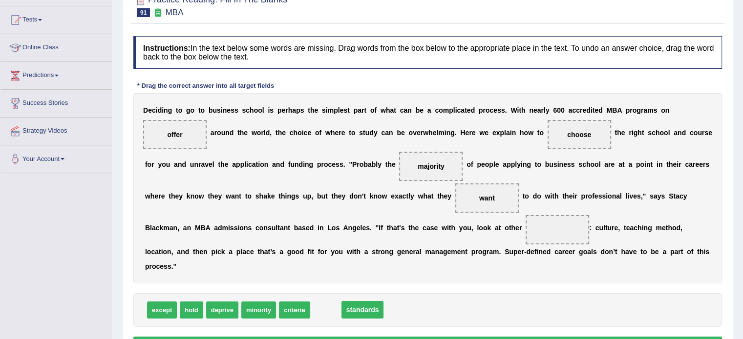
drag, startPoint x: 568, startPoint y: 230, endPoint x: 370, endPoint y: 310, distance: 213.8
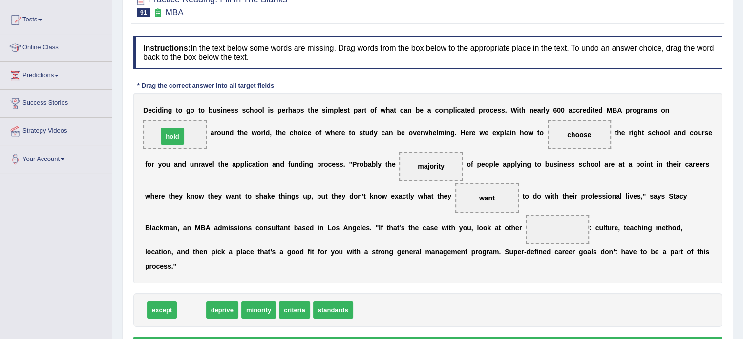
drag, startPoint x: 193, startPoint y: 310, endPoint x: 174, endPoint y: 136, distance: 174.9
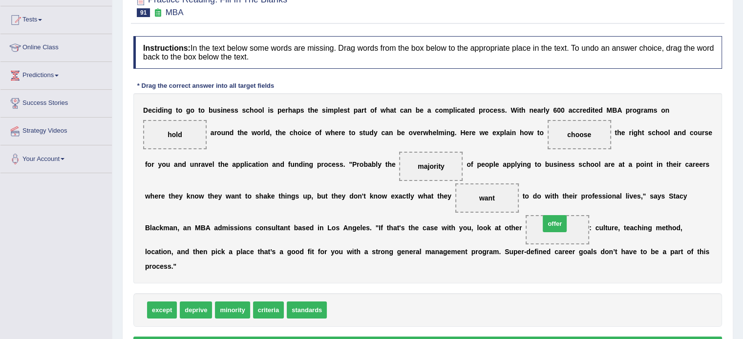
drag, startPoint x: 344, startPoint y: 306, endPoint x: 557, endPoint y: 220, distance: 229.8
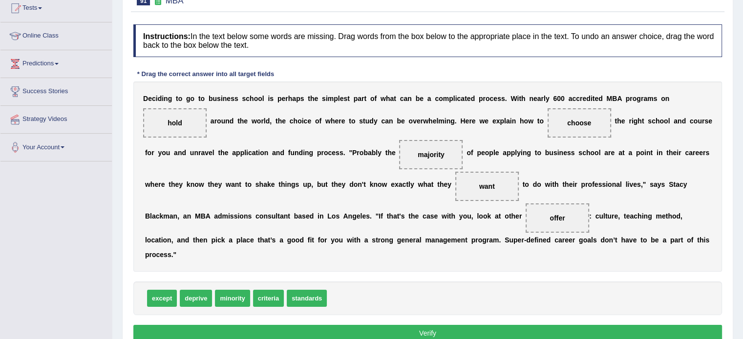
scroll to position [163, 0]
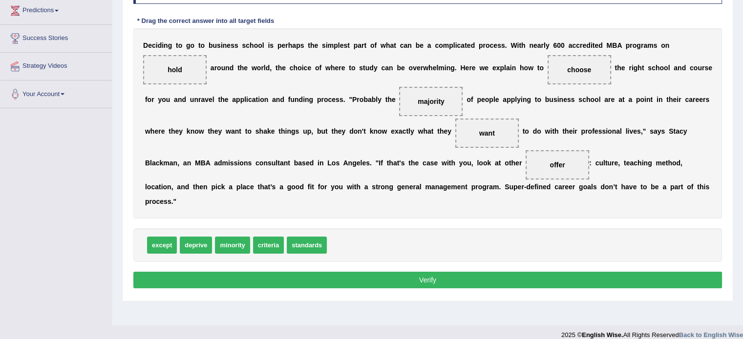
click at [483, 280] on button "Verify" at bounding box center [427, 280] width 588 height 17
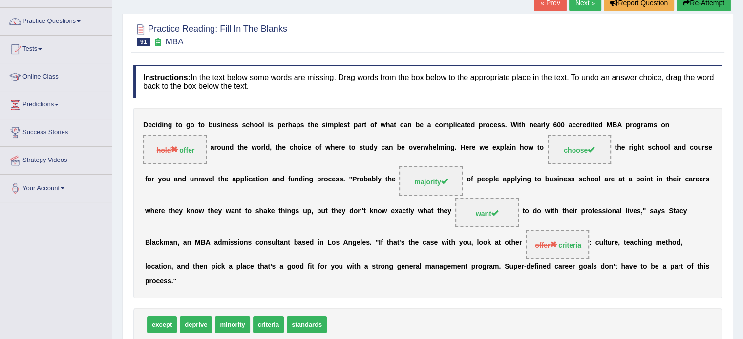
scroll to position [64, 0]
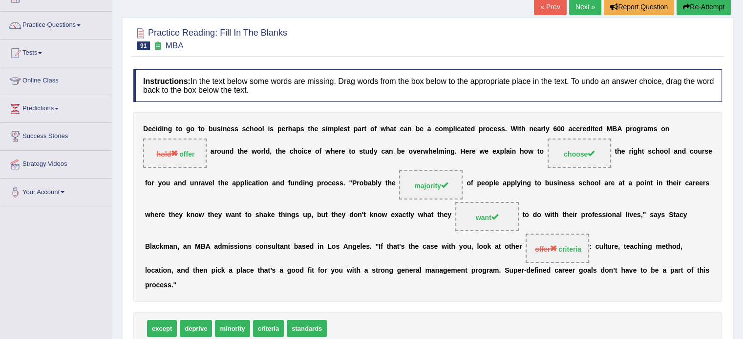
click at [581, 13] on link "Next »" at bounding box center [585, 7] width 32 height 17
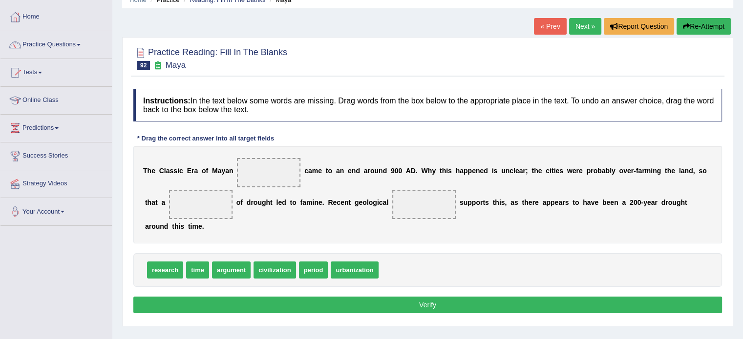
scroll to position [49, 0]
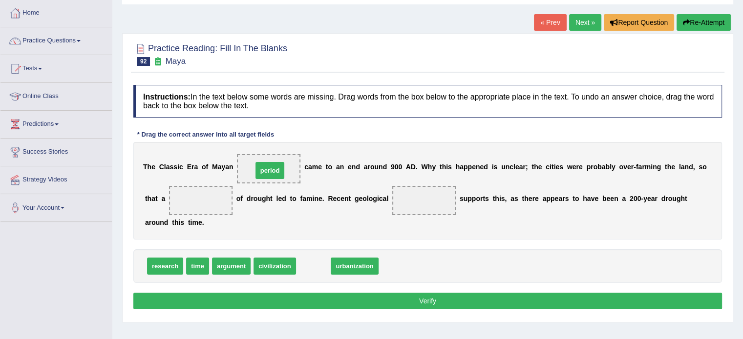
drag, startPoint x: 309, startPoint y: 265, endPoint x: 264, endPoint y: 168, distance: 106.6
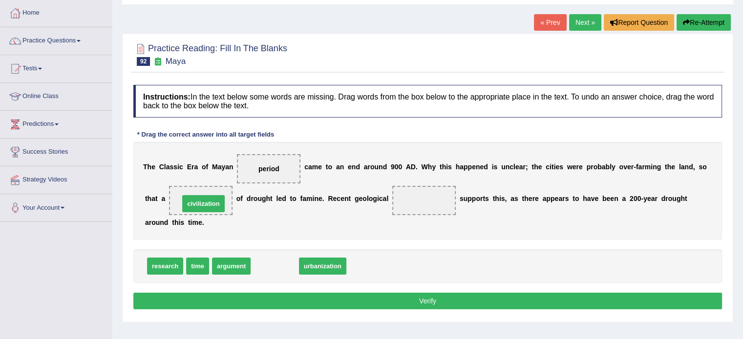
drag, startPoint x: 279, startPoint y: 266, endPoint x: 208, endPoint y: 204, distance: 94.8
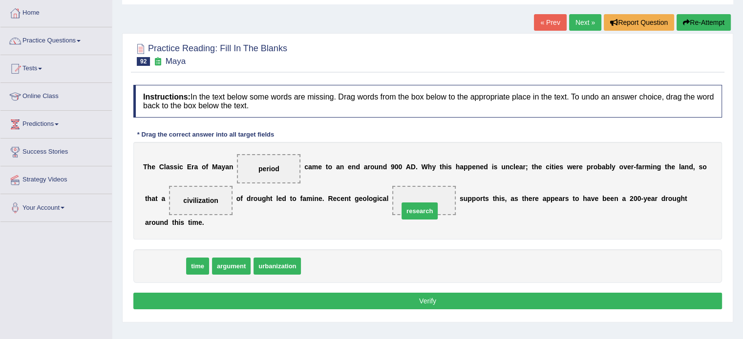
drag, startPoint x: 169, startPoint y: 266, endPoint x: 440, endPoint y: 206, distance: 277.6
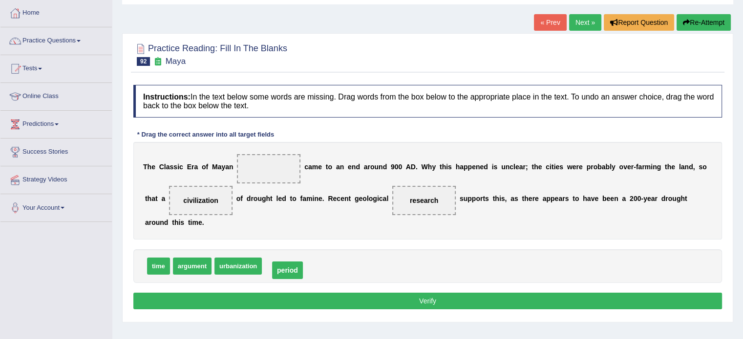
drag, startPoint x: 271, startPoint y: 214, endPoint x: 282, endPoint y: 273, distance: 59.3
drag, startPoint x: 157, startPoint y: 267, endPoint x: 273, endPoint y: 169, distance: 151.9
drag, startPoint x: 272, startPoint y: 165, endPoint x: 267, endPoint y: 283, distance: 118.8
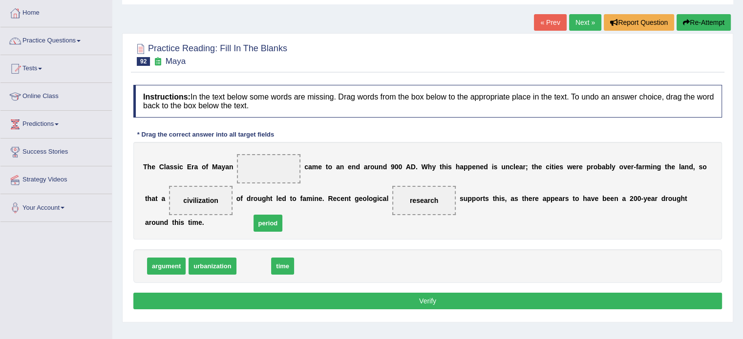
drag, startPoint x: 252, startPoint y: 273, endPoint x: 268, endPoint y: 181, distance: 93.6
drag, startPoint x: 268, startPoint y: 171, endPoint x: 270, endPoint y: 204, distance: 32.3
click at [270, 204] on div "T h e C l a s s i c E r a o f M a y a n period c a m e t o a n e n d a r o u n …" at bounding box center [427, 191] width 588 height 98
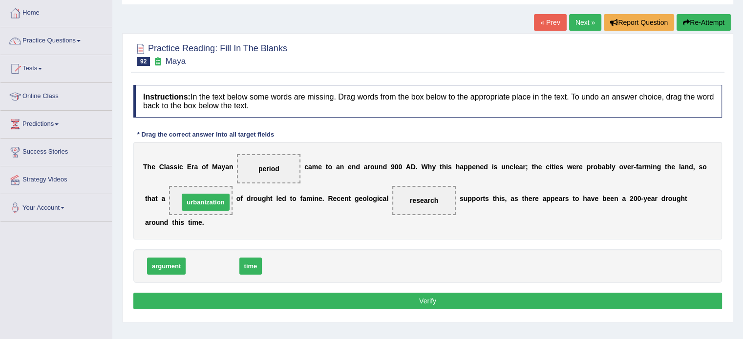
drag, startPoint x: 213, startPoint y: 267, endPoint x: 206, endPoint y: 198, distance: 69.7
click at [296, 300] on button "Verify" at bounding box center [427, 301] width 588 height 17
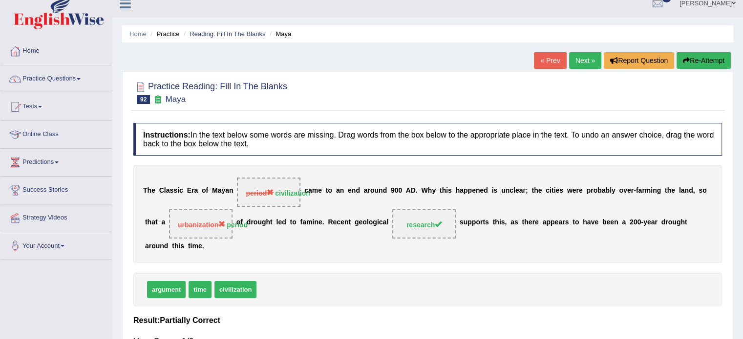
scroll to position [0, 0]
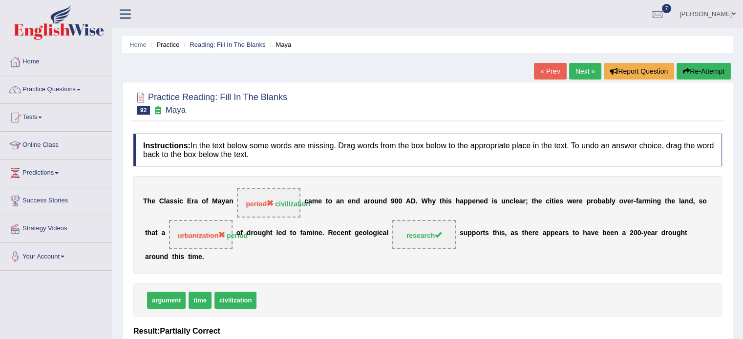
click at [578, 66] on link "Next »" at bounding box center [585, 71] width 32 height 17
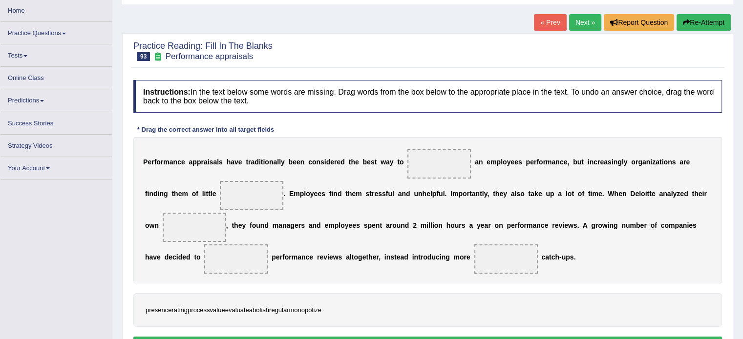
scroll to position [81, 0]
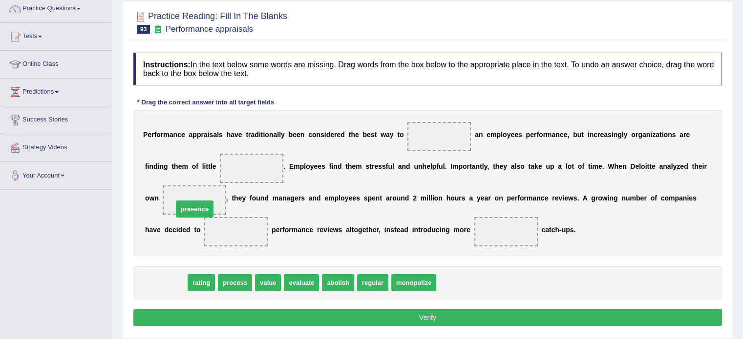
drag, startPoint x: 164, startPoint y: 289, endPoint x: 196, endPoint y: 205, distance: 89.5
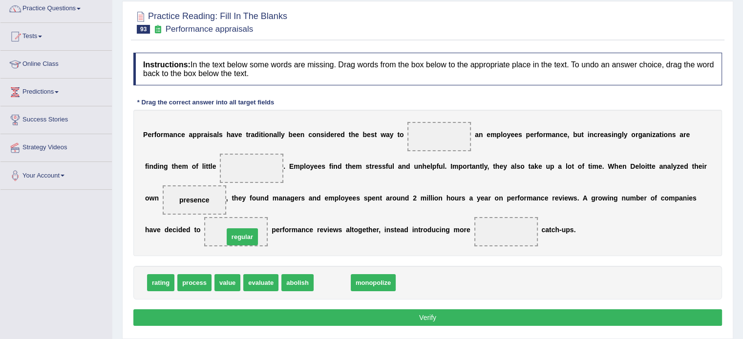
drag, startPoint x: 336, startPoint y: 279, endPoint x: 300, endPoint y: 276, distance: 36.3
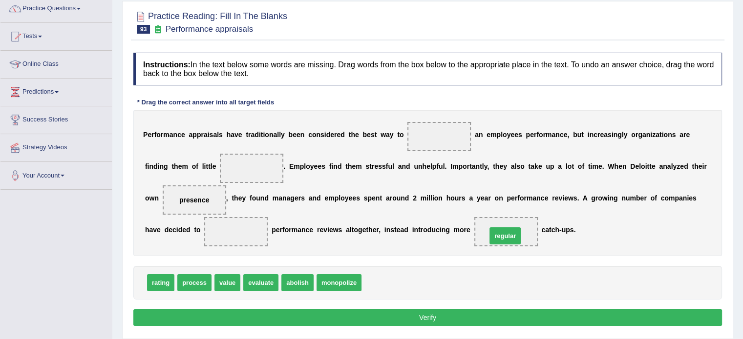
drag, startPoint x: 383, startPoint y: 280, endPoint x: 508, endPoint y: 232, distance: 134.0
drag, startPoint x: 259, startPoint y: 277, endPoint x: 424, endPoint y: 138, distance: 215.2
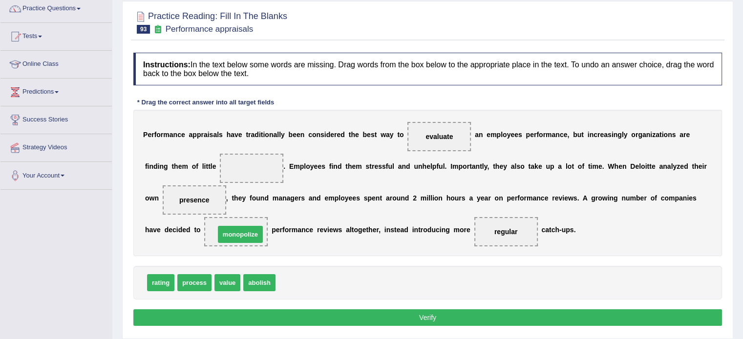
drag, startPoint x: 298, startPoint y: 285, endPoint x: 238, endPoint y: 237, distance: 76.8
drag, startPoint x: 263, startPoint y: 281, endPoint x: 242, endPoint y: 225, distance: 60.4
drag, startPoint x: 227, startPoint y: 281, endPoint x: 254, endPoint y: 170, distance: 114.2
click at [338, 314] on button "Verify" at bounding box center [427, 318] width 588 height 17
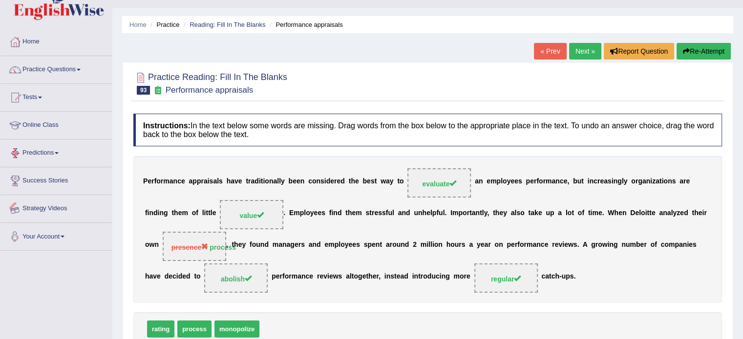
scroll to position [16, 0]
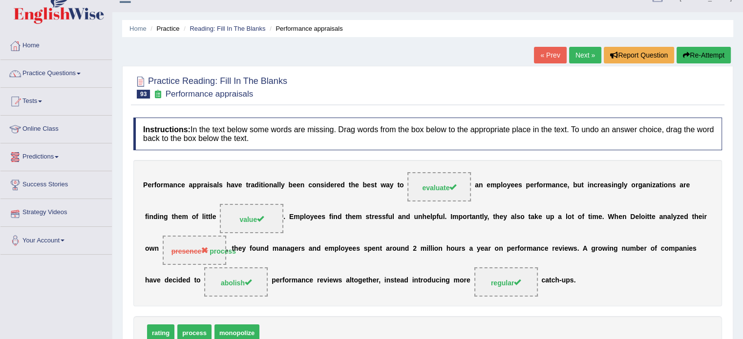
click at [583, 55] on link "Next »" at bounding box center [585, 55] width 32 height 17
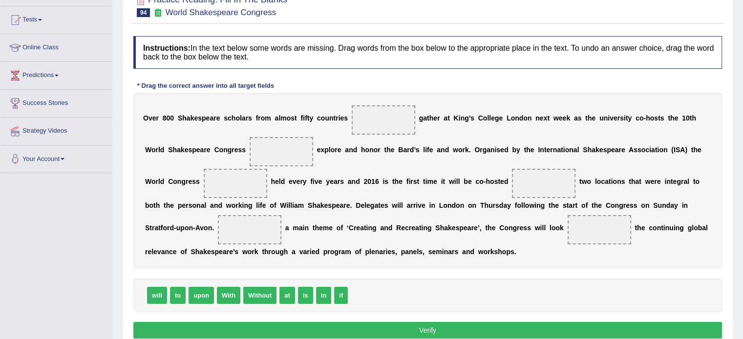
scroll to position [105, 0]
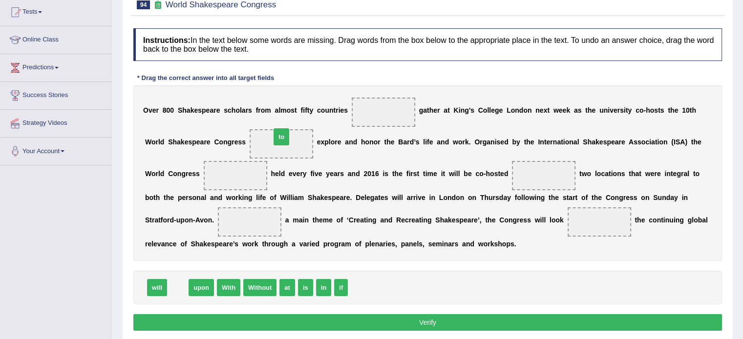
drag, startPoint x: 178, startPoint y: 290, endPoint x: 281, endPoint y: 139, distance: 183.0
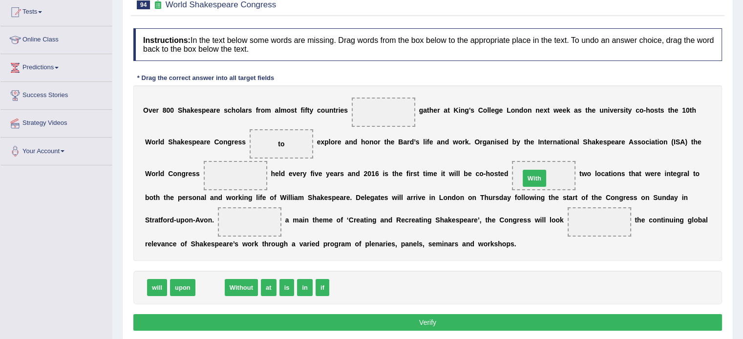
drag, startPoint x: 210, startPoint y: 288, endPoint x: 535, endPoint y: 178, distance: 342.2
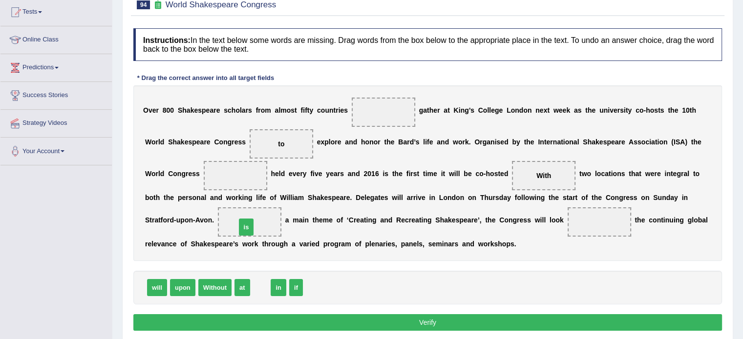
drag, startPoint x: 262, startPoint y: 289, endPoint x: 248, endPoint y: 228, distance: 62.2
drag, startPoint x: 242, startPoint y: 285, endPoint x: 582, endPoint y: 223, distance: 346.1
drag, startPoint x: 241, startPoint y: 286, endPoint x: 386, endPoint y: 113, distance: 226.4
drag, startPoint x: 204, startPoint y: 265, endPoint x: 238, endPoint y: 181, distance: 90.2
click at [345, 326] on button "Verify" at bounding box center [427, 323] width 588 height 17
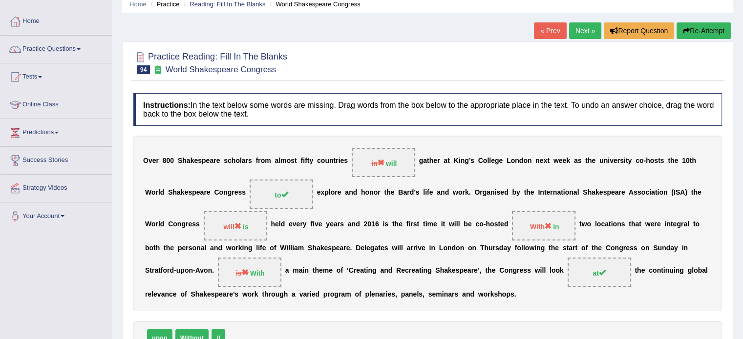
scroll to position [40, 0]
click at [584, 27] on link "Next »" at bounding box center [585, 31] width 32 height 17
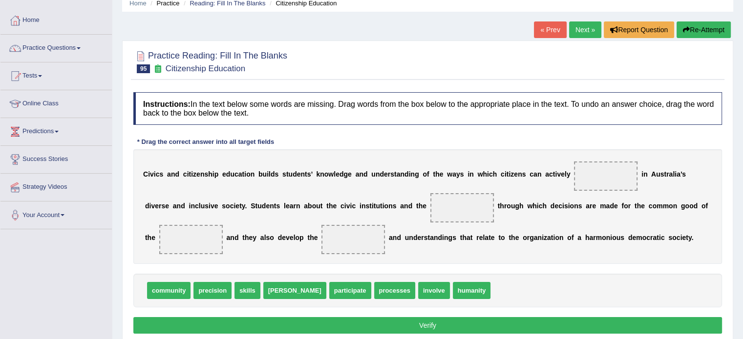
scroll to position [65, 0]
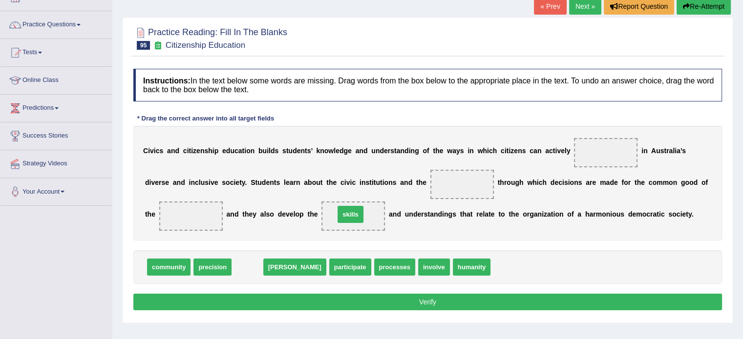
drag, startPoint x: 245, startPoint y: 267, endPoint x: 354, endPoint y: 213, distance: 121.9
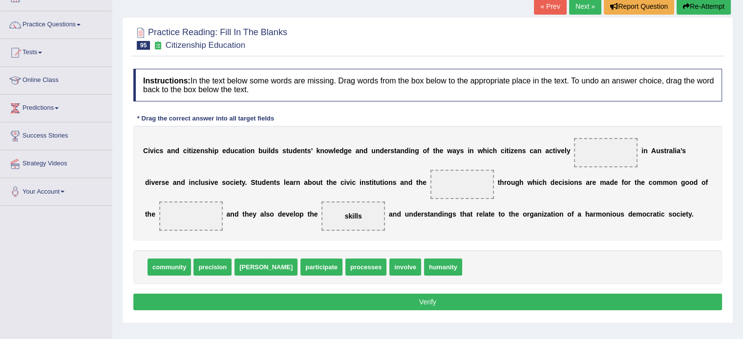
drag, startPoint x: 163, startPoint y: 265, endPoint x: 189, endPoint y: 205, distance: 65.7
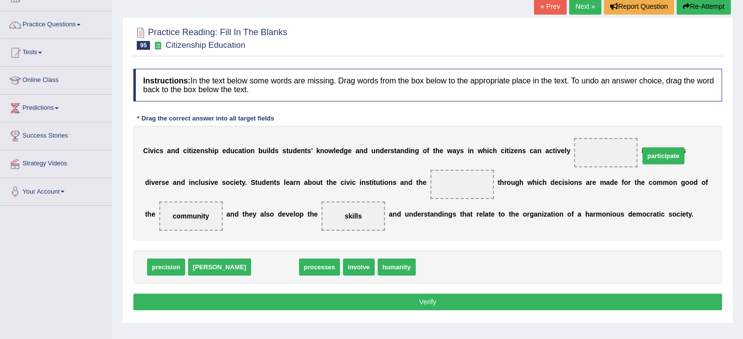
drag, startPoint x: 231, startPoint y: 265, endPoint x: 612, endPoint y: 153, distance: 397.3
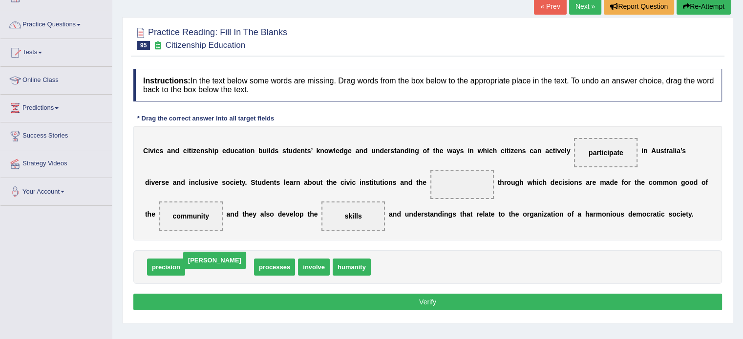
drag, startPoint x: 202, startPoint y: 267, endPoint x: 197, endPoint y: 259, distance: 8.8
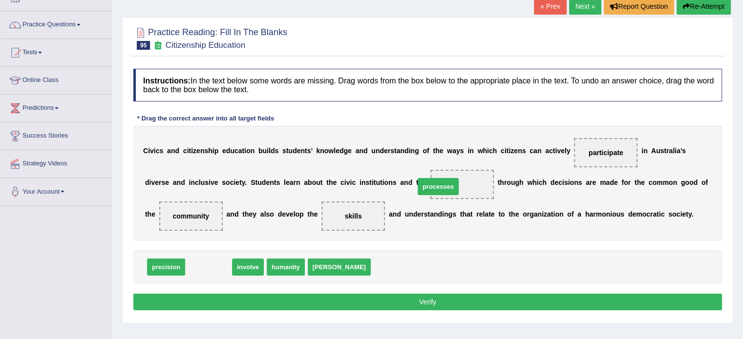
drag, startPoint x: 211, startPoint y: 265, endPoint x: 457, endPoint y: 180, distance: 260.4
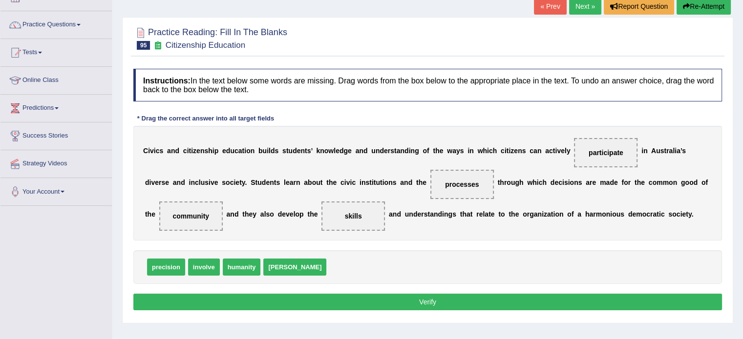
click at [426, 302] on button "Verify" at bounding box center [427, 302] width 588 height 17
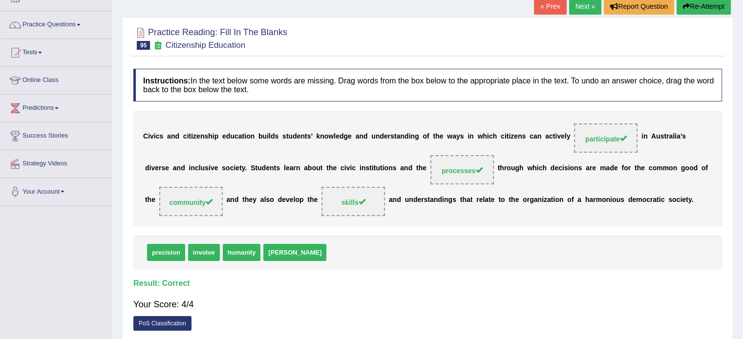
click at [581, 9] on link "Next »" at bounding box center [585, 6] width 32 height 17
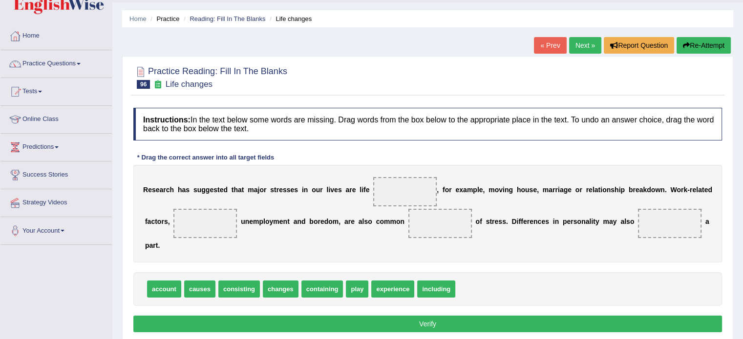
scroll to position [49, 0]
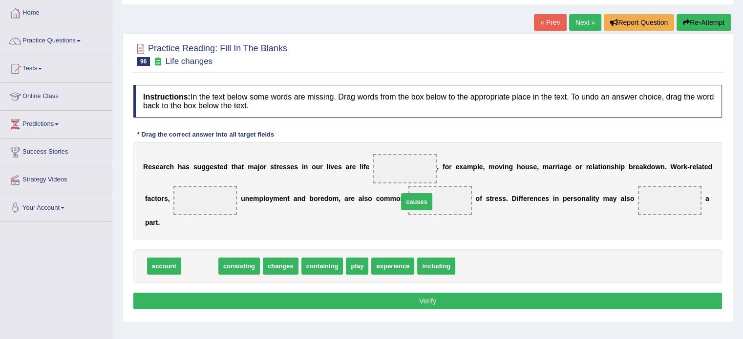
drag, startPoint x: 200, startPoint y: 265, endPoint x: 418, endPoint y: 201, distance: 227.2
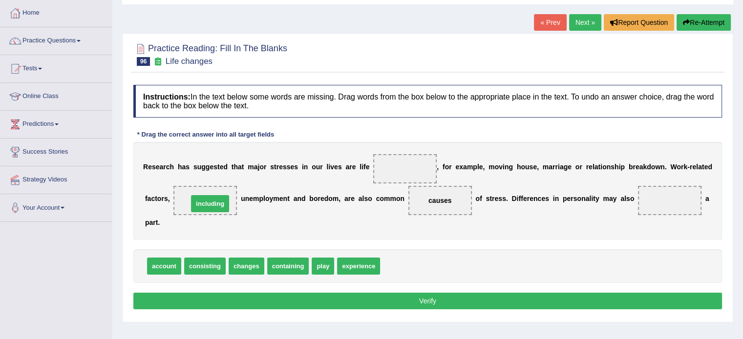
drag, startPoint x: 399, startPoint y: 267, endPoint x: 207, endPoint y: 205, distance: 201.9
drag, startPoint x: 203, startPoint y: 264, endPoint x: 391, endPoint y: 175, distance: 207.7
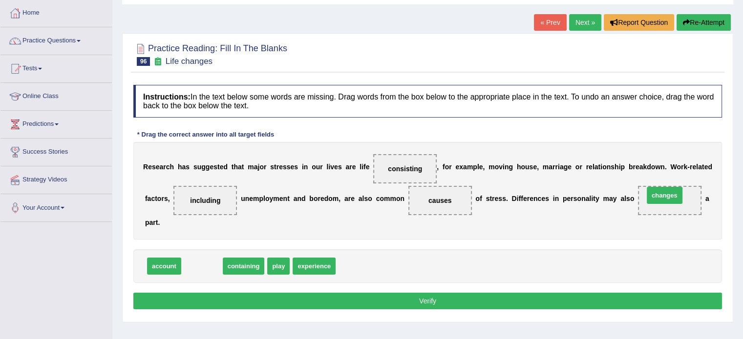
drag, startPoint x: 208, startPoint y: 268, endPoint x: 670, endPoint y: 197, distance: 467.9
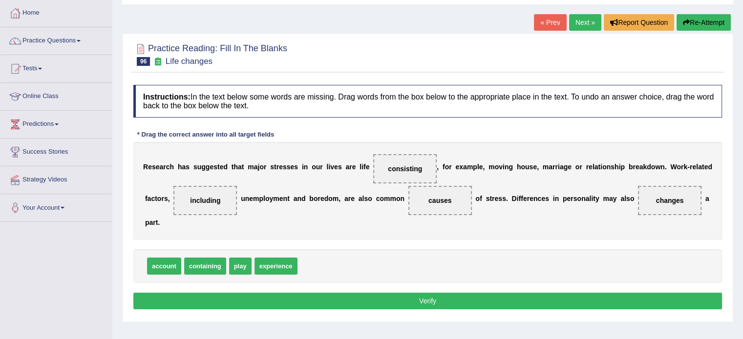
click at [488, 303] on button "Verify" at bounding box center [427, 301] width 588 height 17
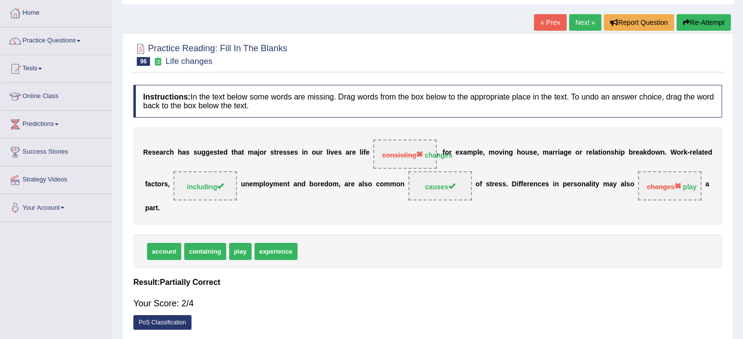
click at [578, 16] on link "Next »" at bounding box center [585, 22] width 32 height 17
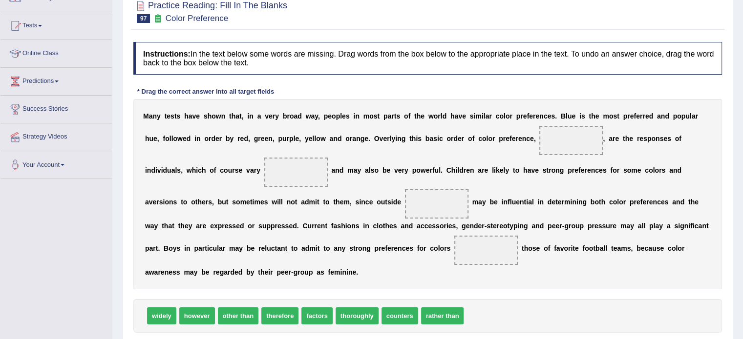
scroll to position [98, 0]
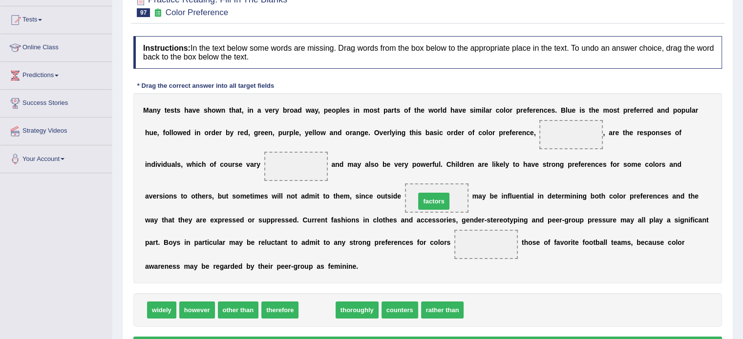
drag, startPoint x: 322, startPoint y: 308, endPoint x: 443, endPoint y: 194, distance: 166.2
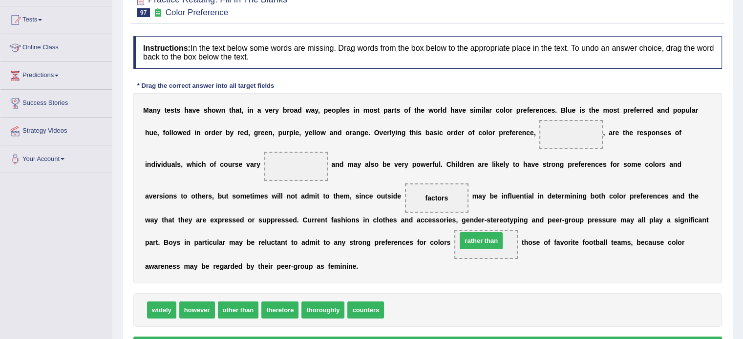
drag, startPoint x: 418, startPoint y: 313, endPoint x: 502, endPoint y: 236, distance: 114.1
drag, startPoint x: 168, startPoint y: 301, endPoint x: 296, endPoint y: 167, distance: 185.8
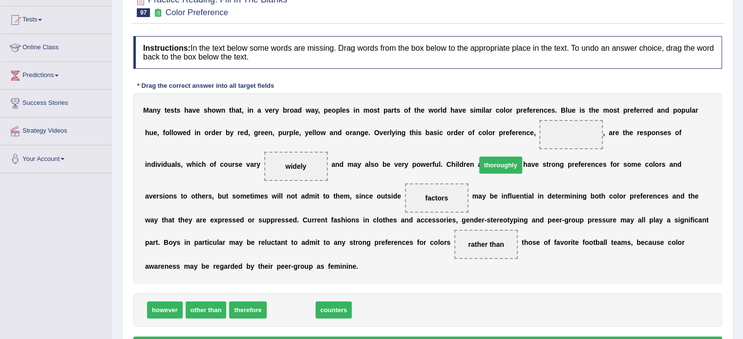
drag, startPoint x: 293, startPoint y: 309, endPoint x: 551, endPoint y: 129, distance: 315.1
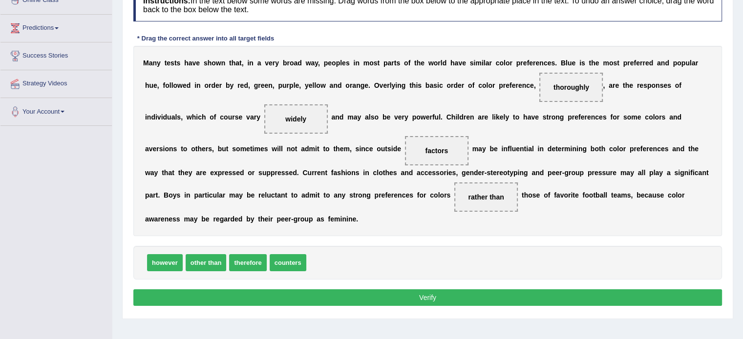
scroll to position [173, 0]
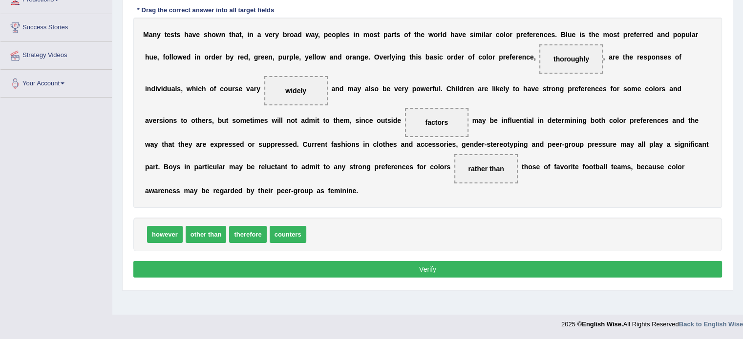
click at [407, 273] on button "Verify" at bounding box center [427, 269] width 588 height 17
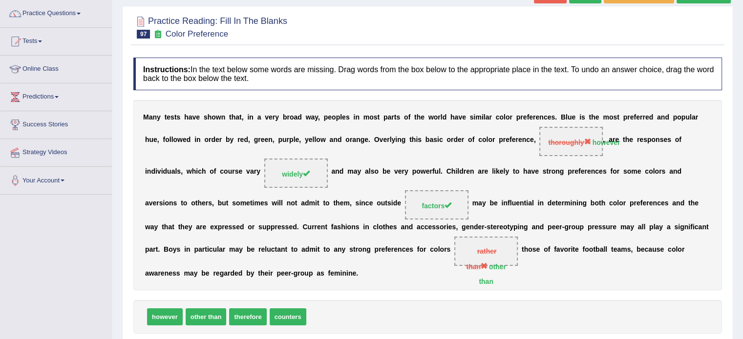
scroll to position [27, 0]
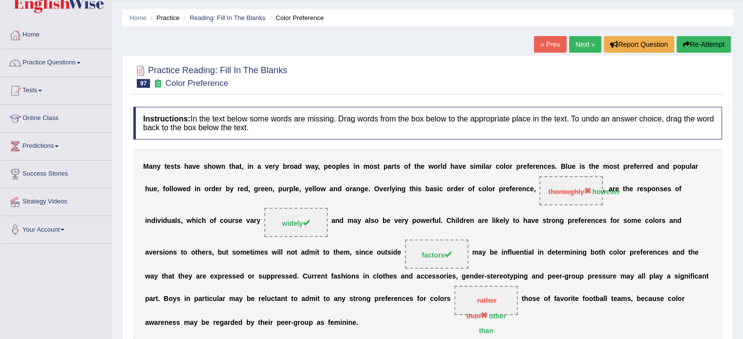
click at [579, 42] on link "Next »" at bounding box center [585, 44] width 32 height 17
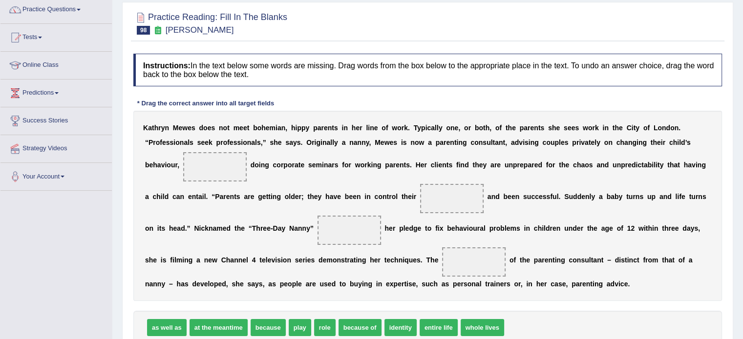
scroll to position [98, 0]
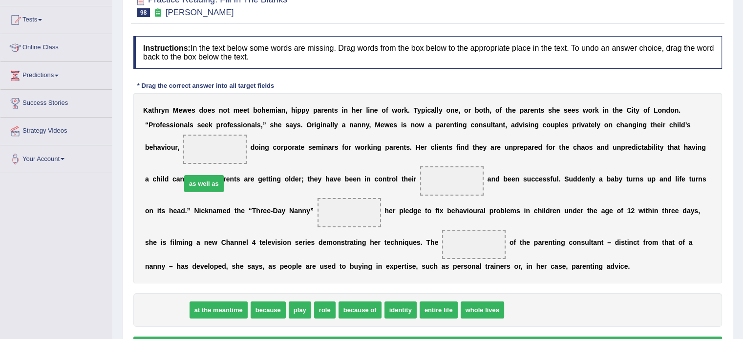
drag, startPoint x: 185, startPoint y: 294, endPoint x: 225, endPoint y: 147, distance: 152.5
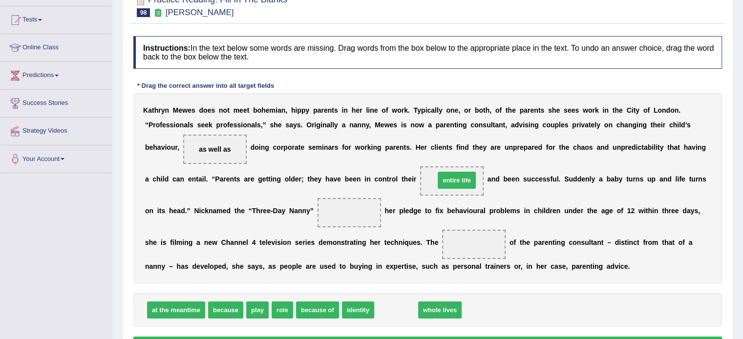
drag, startPoint x: 391, startPoint y: 310, endPoint x: 451, endPoint y: 180, distance: 143.3
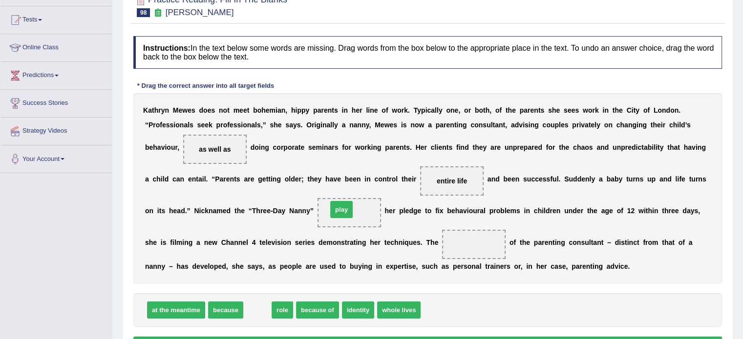
drag, startPoint x: 254, startPoint y: 311, endPoint x: 340, endPoint y: 209, distance: 133.4
drag, startPoint x: 260, startPoint y: 310, endPoint x: 358, endPoint y: 211, distance: 138.5
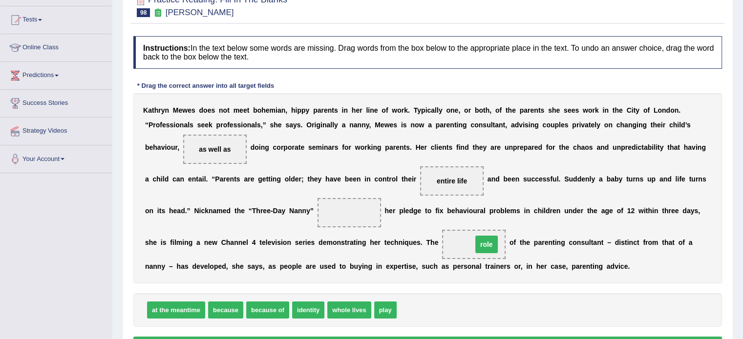
drag, startPoint x: 350, startPoint y: 213, endPoint x: 487, endPoint y: 245, distance: 140.9
drag, startPoint x: 389, startPoint y: 309, endPoint x: 364, endPoint y: 215, distance: 97.5
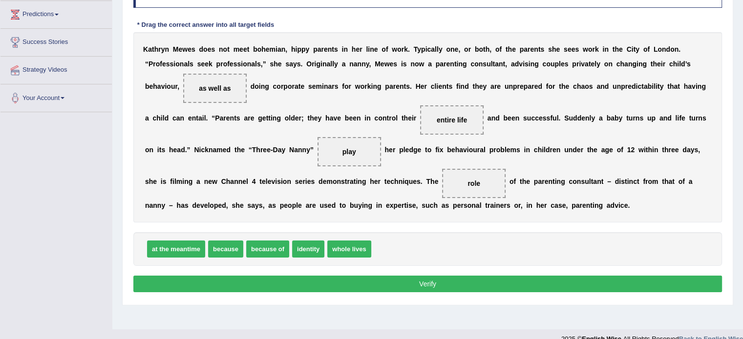
scroll to position [163, 0]
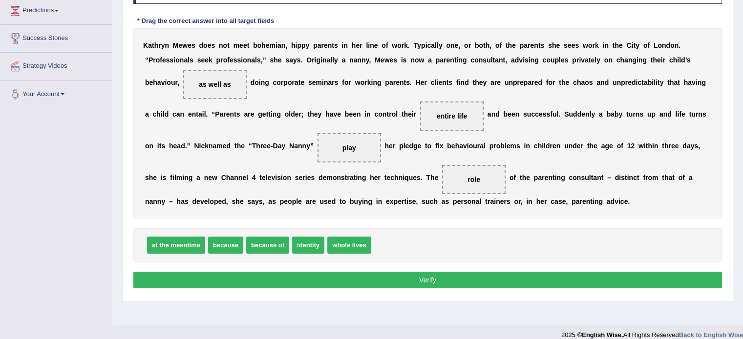
click at [442, 272] on button "Verify" at bounding box center [427, 280] width 588 height 17
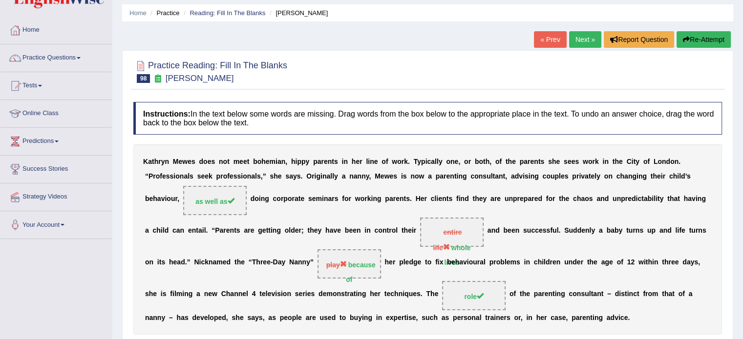
scroll to position [16, 0]
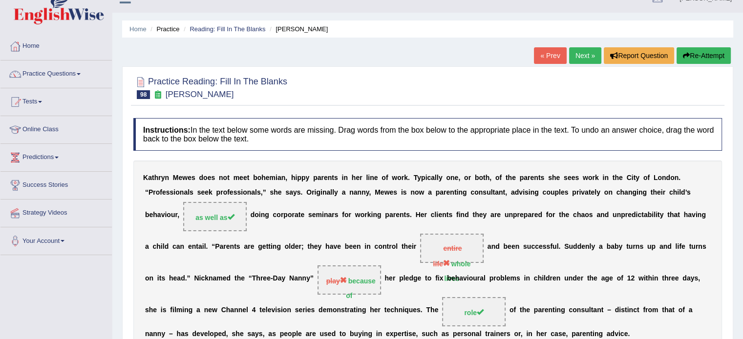
click at [585, 55] on link "Next »" at bounding box center [585, 55] width 32 height 17
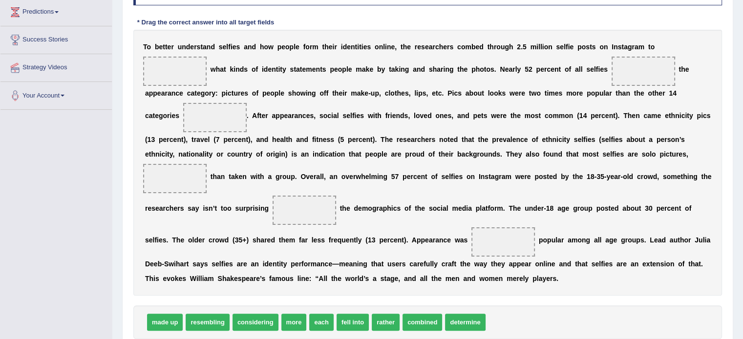
scroll to position [163, 0]
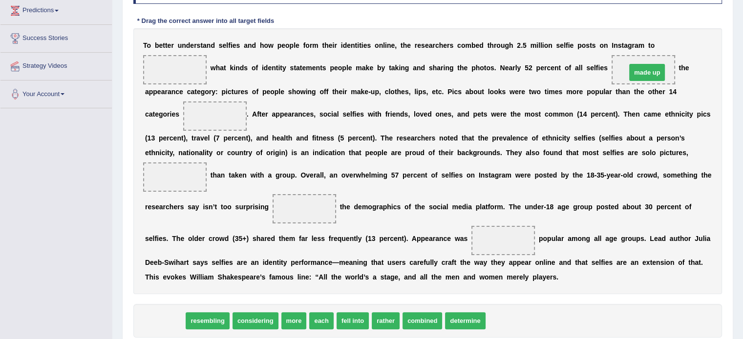
drag, startPoint x: 171, startPoint y: 318, endPoint x: 646, endPoint y: 74, distance: 534.0
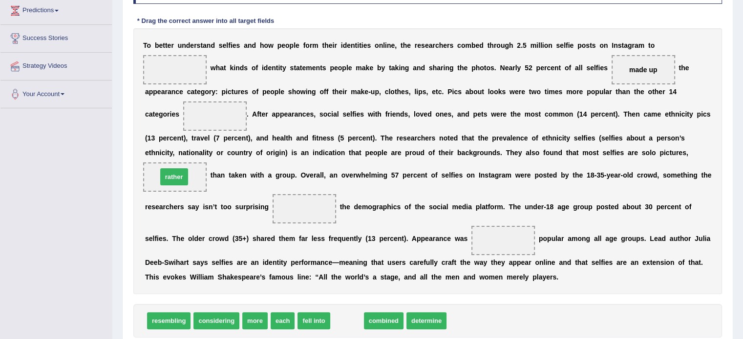
drag, startPoint x: 346, startPoint y: 320, endPoint x: 173, endPoint y: 176, distance: 225.0
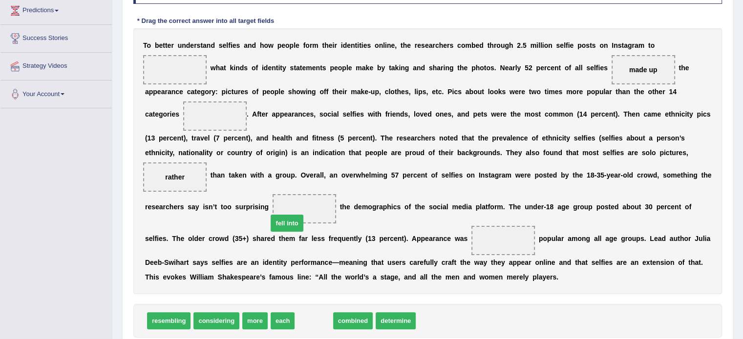
drag, startPoint x: 321, startPoint y: 320, endPoint x: 307, endPoint y: 216, distance: 105.5
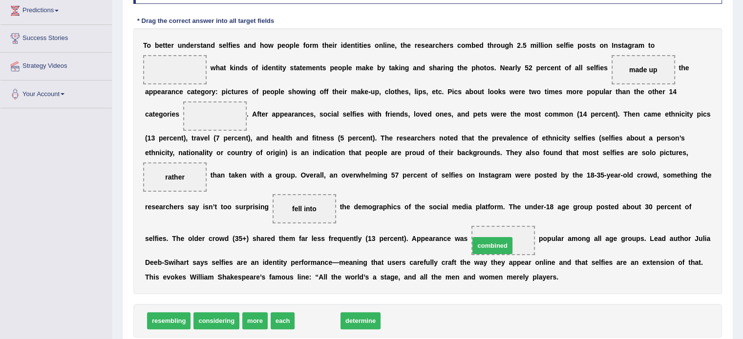
drag, startPoint x: 309, startPoint y: 320, endPoint x: 491, endPoint y: 240, distance: 199.2
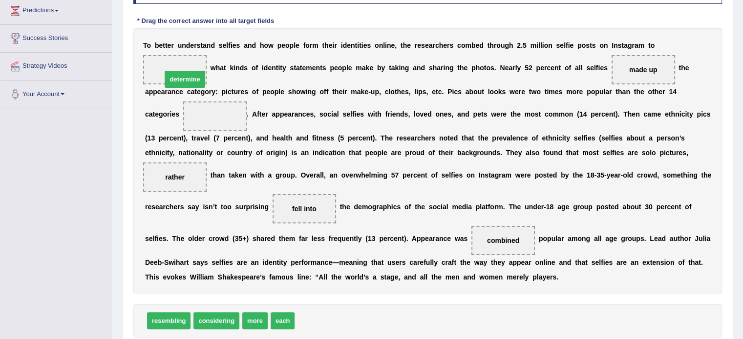
drag, startPoint x: 315, startPoint y: 324, endPoint x: 178, endPoint y: 78, distance: 281.6
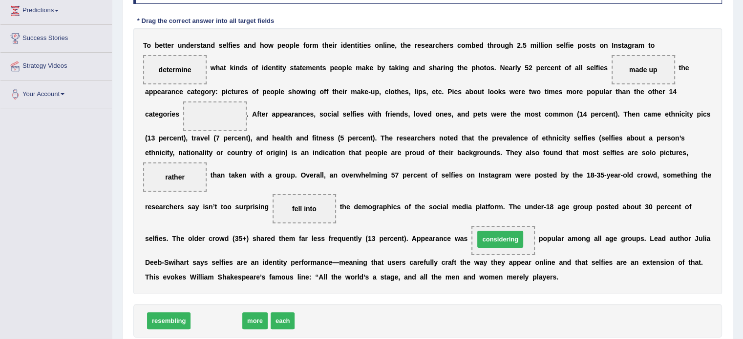
drag, startPoint x: 209, startPoint y: 317, endPoint x: 520, endPoint y: 236, distance: 321.5
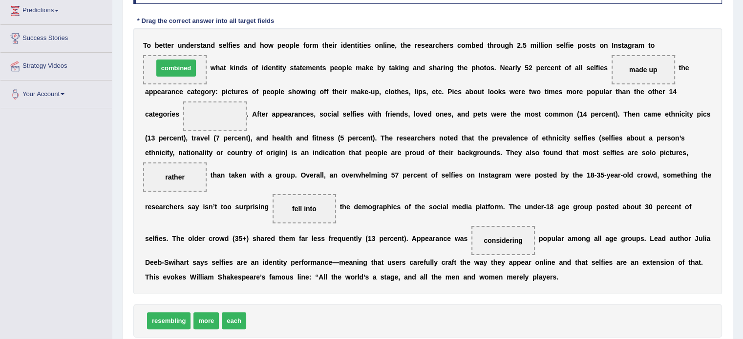
drag, startPoint x: 279, startPoint y: 326, endPoint x: 185, endPoint y: 74, distance: 269.3
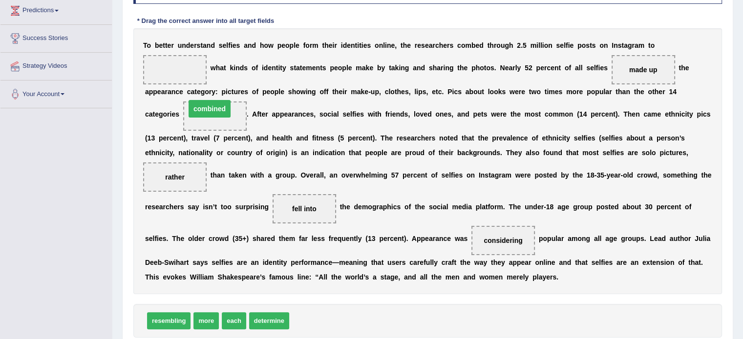
drag, startPoint x: 185, startPoint y: 71, endPoint x: 223, endPoint y: 111, distance: 54.6
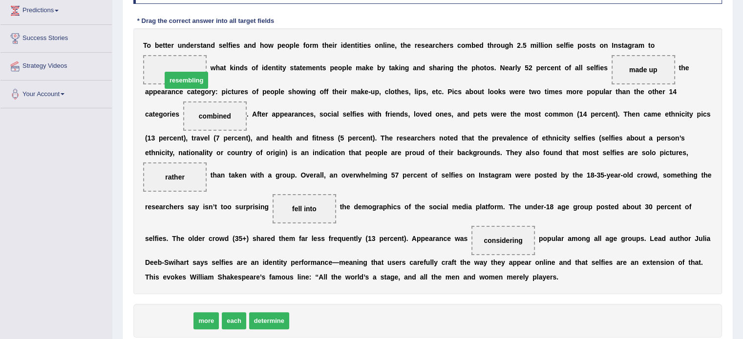
drag, startPoint x: 173, startPoint y: 319, endPoint x: 190, endPoint y: 68, distance: 251.6
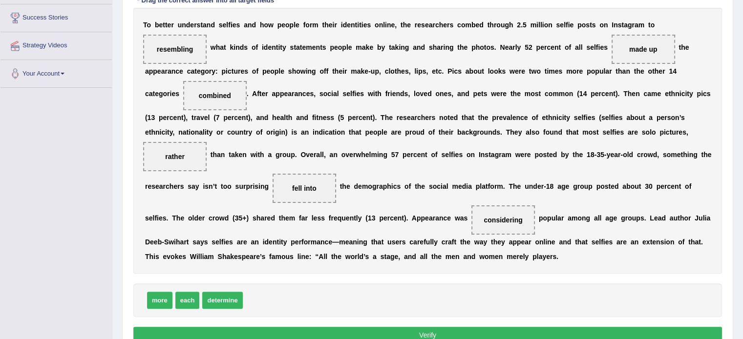
scroll to position [231, 0]
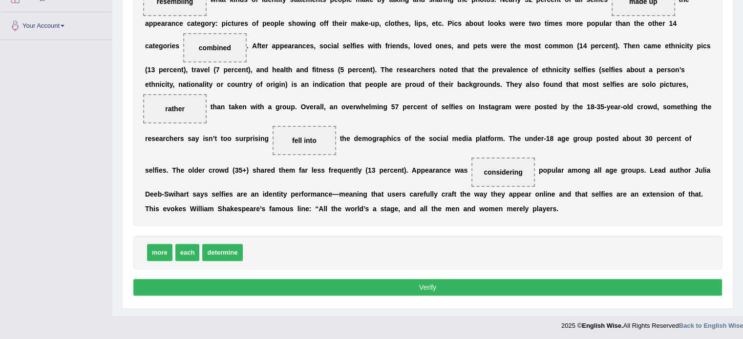
click at [373, 293] on button "Verify" at bounding box center [427, 287] width 588 height 17
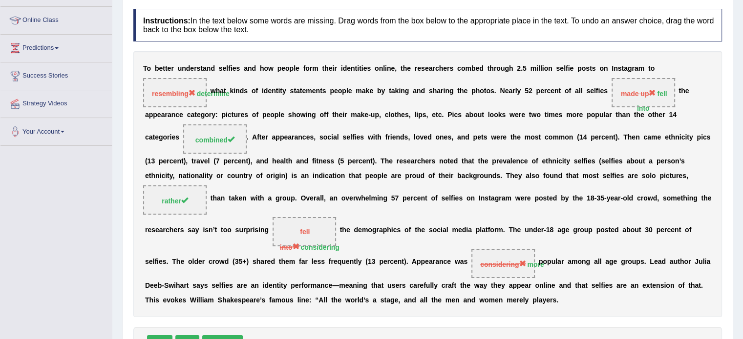
scroll to position [151, 0]
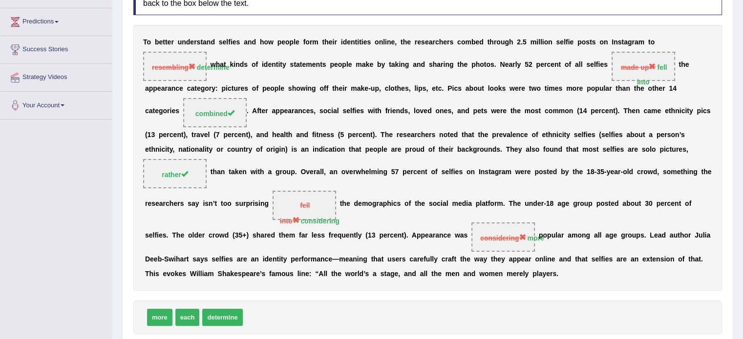
drag, startPoint x: 193, startPoint y: 65, endPoint x: 254, endPoint y: 66, distance: 61.5
click at [254, 66] on div "T o b e t t e r u n d e r s t a n d s e l f i e s a n d h o w p e o p l e f o r…" at bounding box center [427, 158] width 588 height 266
click at [254, 66] on b "o" at bounding box center [254, 65] width 4 height 8
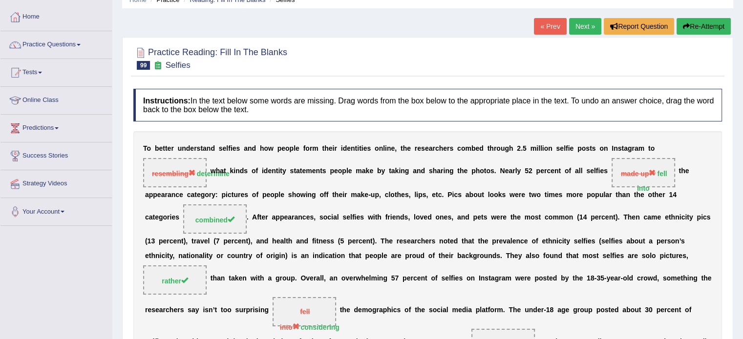
scroll to position [37, 0]
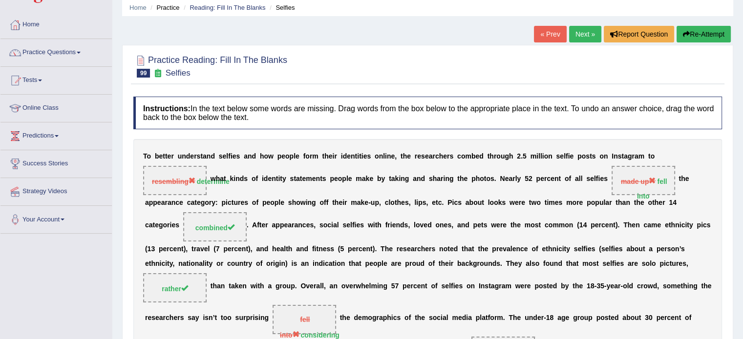
click at [580, 34] on link "Next »" at bounding box center [585, 34] width 32 height 17
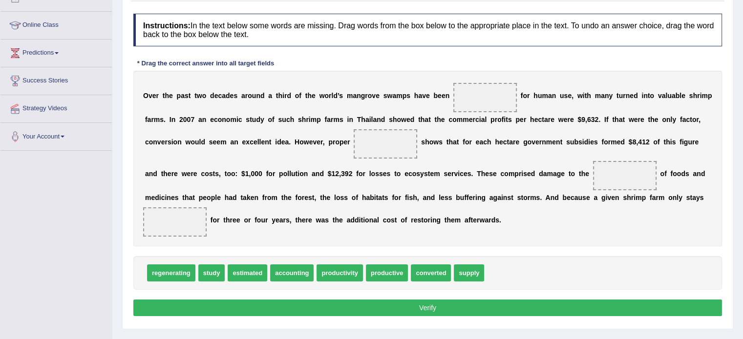
scroll to position [122, 0]
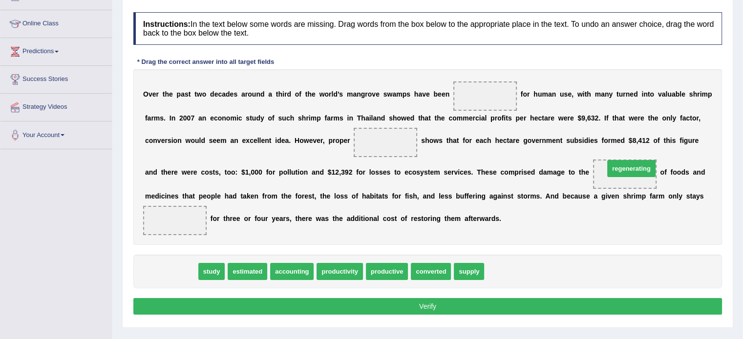
drag, startPoint x: 170, startPoint y: 273, endPoint x: 626, endPoint y: 171, distance: 467.3
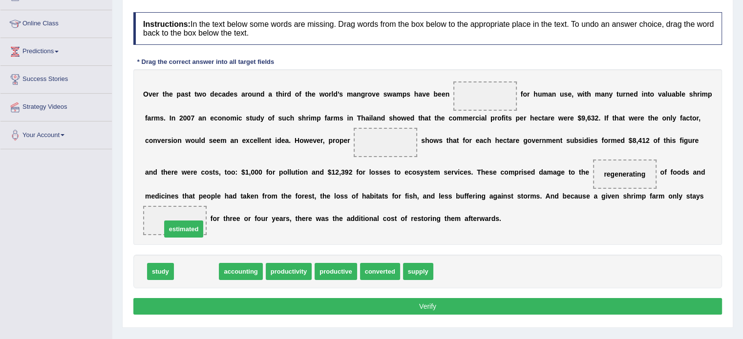
drag, startPoint x: 188, startPoint y: 270, endPoint x: 174, endPoint y: 221, distance: 50.8
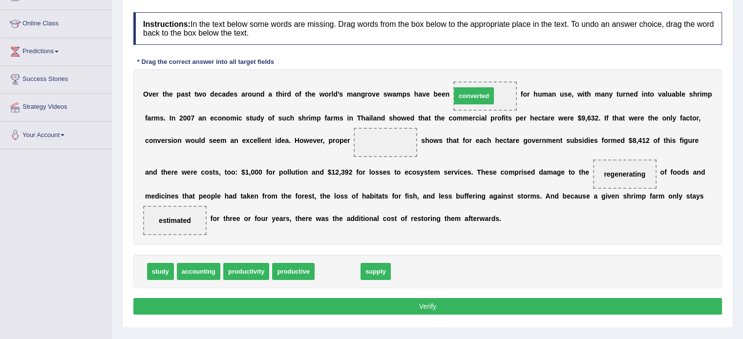
drag, startPoint x: 340, startPoint y: 276, endPoint x: 476, endPoint y: 101, distance: 221.7
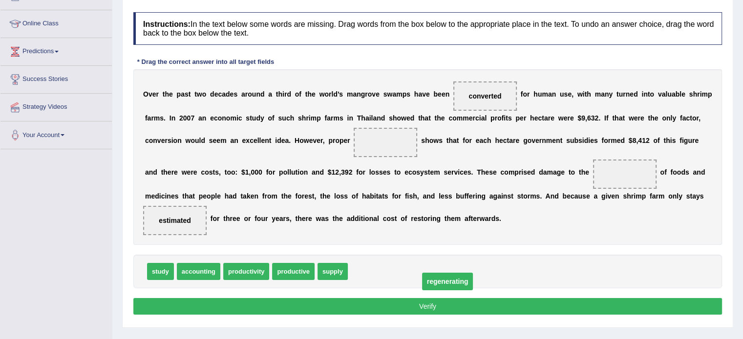
drag, startPoint x: 632, startPoint y: 170, endPoint x: 410, endPoint y: 279, distance: 247.5
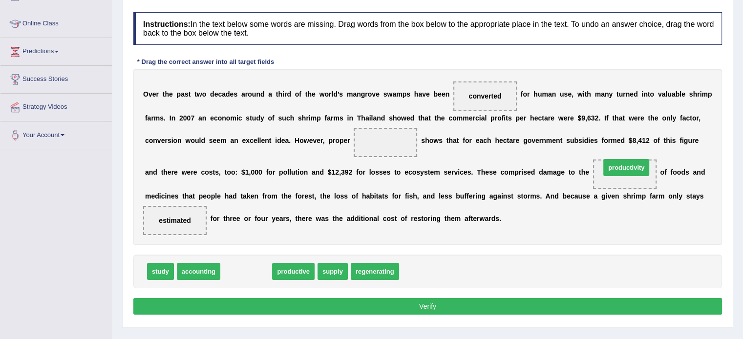
drag, startPoint x: 255, startPoint y: 273, endPoint x: 635, endPoint y: 169, distance: 393.8
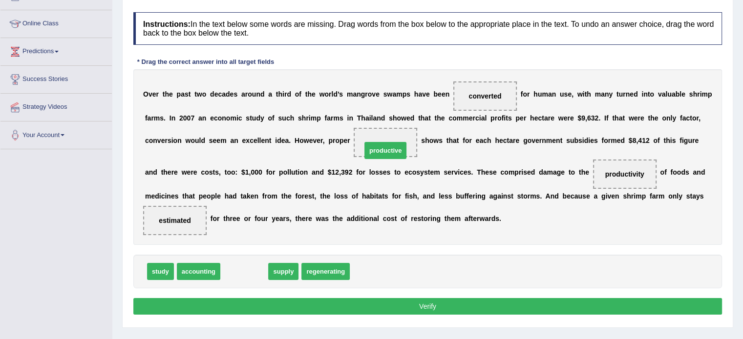
drag, startPoint x: 273, startPoint y: 262, endPoint x: 397, endPoint y: 149, distance: 168.4
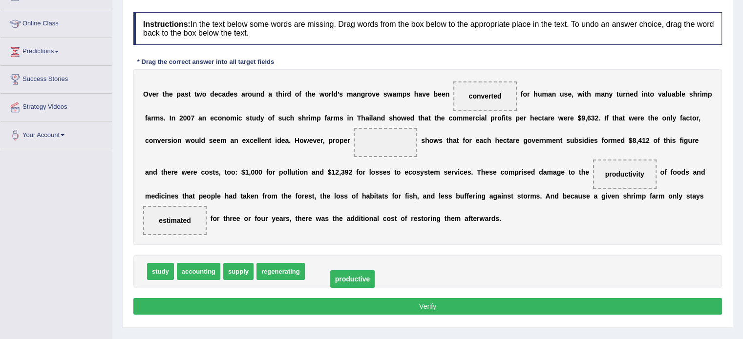
drag, startPoint x: 397, startPoint y: 138, endPoint x: 361, endPoint y: 275, distance: 141.2
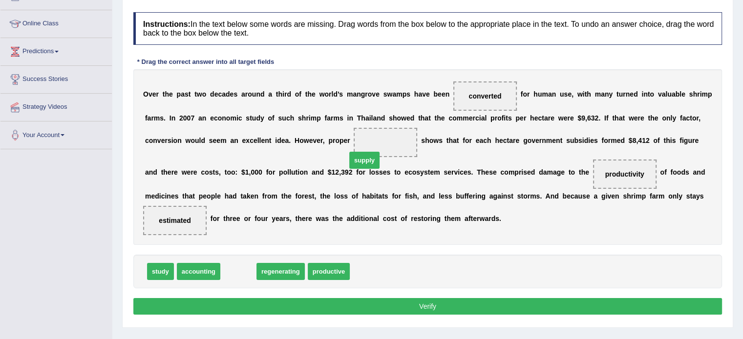
drag, startPoint x: 241, startPoint y: 273, endPoint x: 387, endPoint y: 145, distance: 194.1
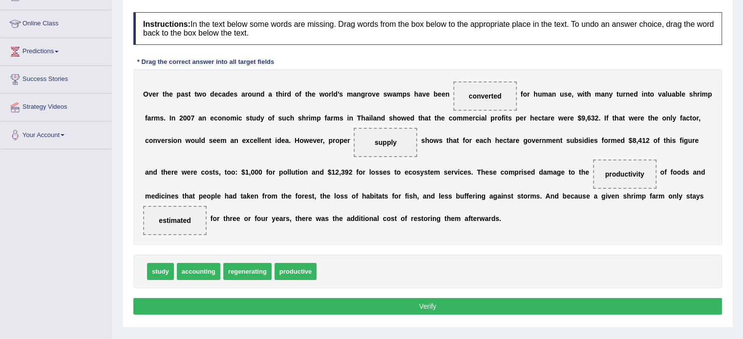
click at [447, 300] on button "Verify" at bounding box center [427, 306] width 588 height 17
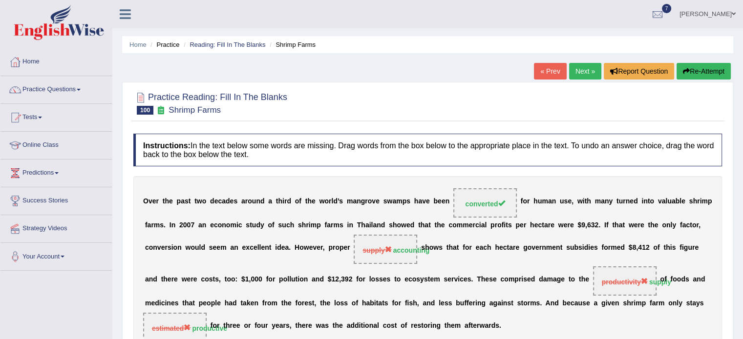
scroll to position [0, 0]
click at [590, 74] on link "Next »" at bounding box center [585, 71] width 32 height 17
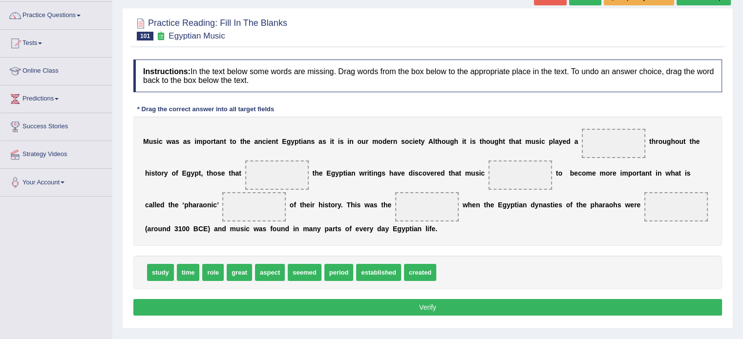
scroll to position [81, 0]
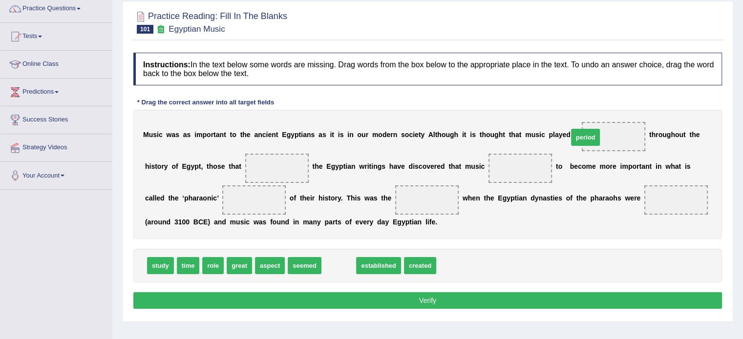
drag, startPoint x: 343, startPoint y: 267, endPoint x: 589, endPoint y: 139, distance: 277.8
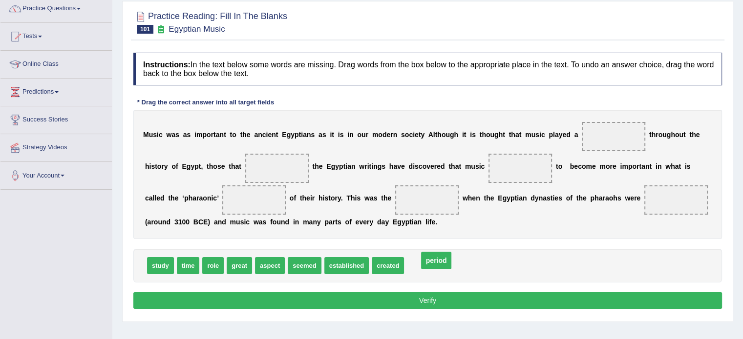
drag, startPoint x: 607, startPoint y: 133, endPoint x: 424, endPoint y: 262, distance: 223.7
drag, startPoint x: 204, startPoint y: 267, endPoint x: 586, endPoint y: 138, distance: 402.6
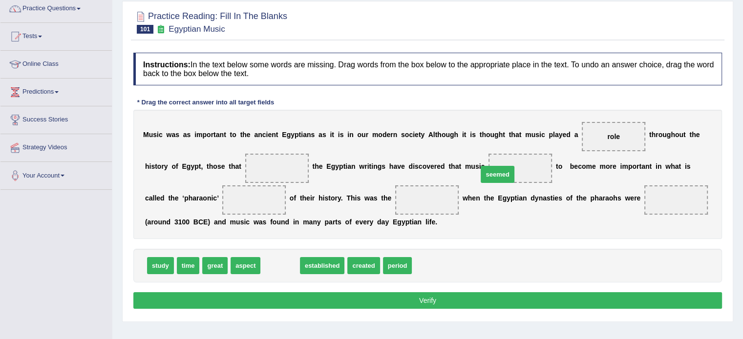
drag, startPoint x: 281, startPoint y: 267, endPoint x: 516, endPoint y: 173, distance: 252.5
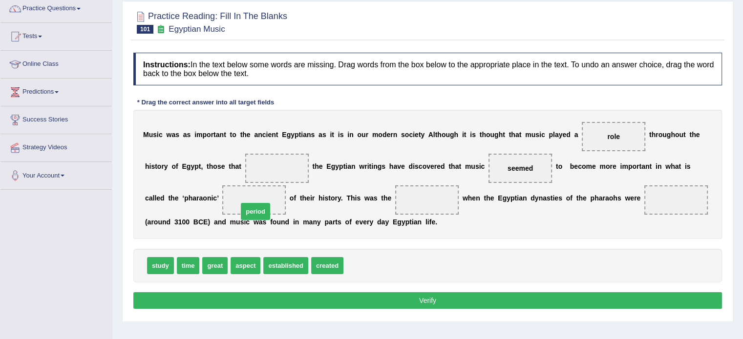
drag, startPoint x: 361, startPoint y: 269, endPoint x: 256, endPoint y: 210, distance: 120.4
drag, startPoint x: 336, startPoint y: 265, endPoint x: 681, endPoint y: 204, distance: 350.2
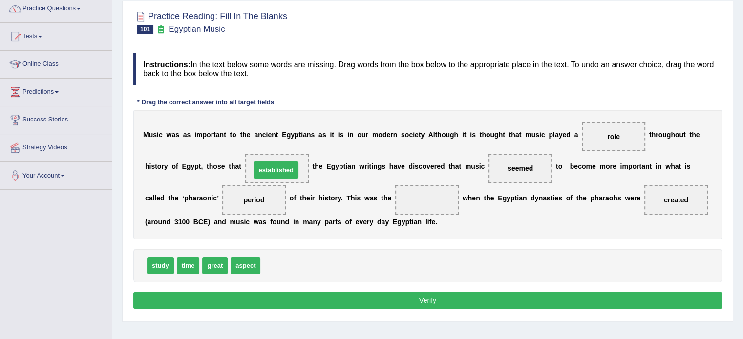
drag, startPoint x: 298, startPoint y: 266, endPoint x: 288, endPoint y: 170, distance: 96.2
drag, startPoint x: 184, startPoint y: 263, endPoint x: 416, endPoint y: 189, distance: 243.3
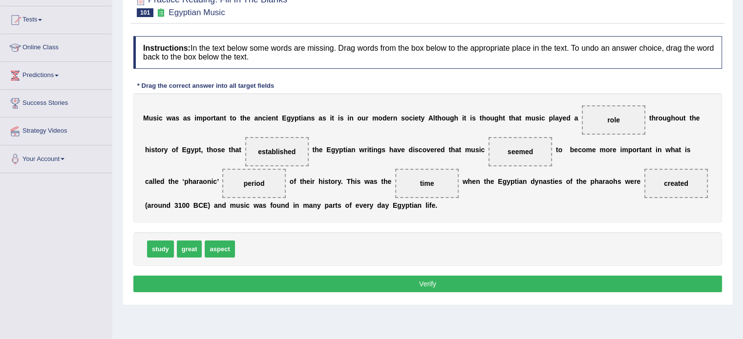
click at [427, 279] on button "Verify" at bounding box center [427, 284] width 588 height 17
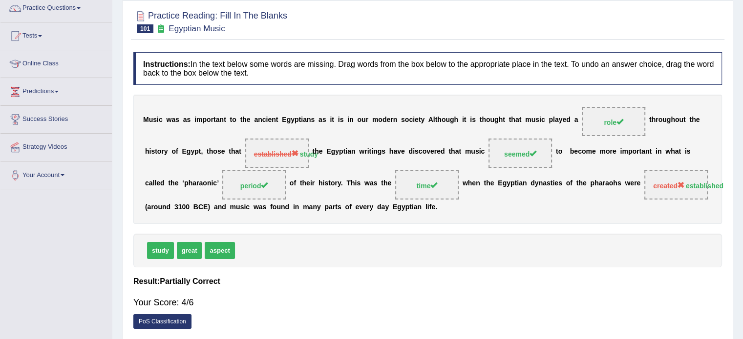
scroll to position [49, 0]
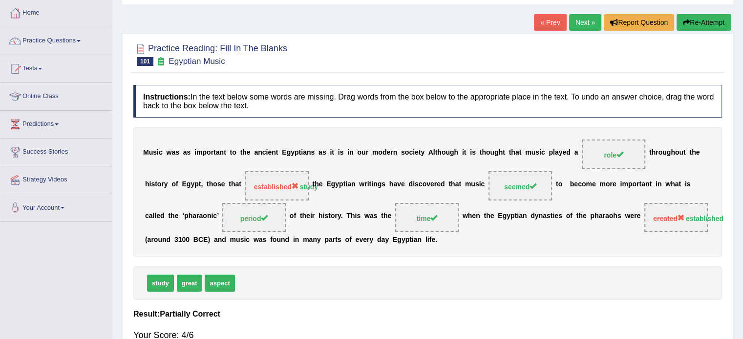
click at [571, 24] on link "Next »" at bounding box center [585, 22] width 32 height 17
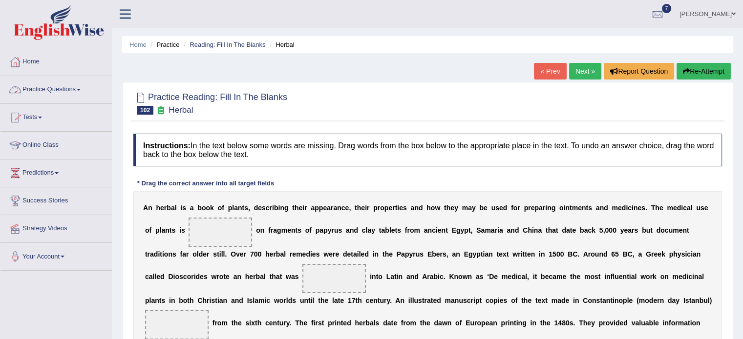
click at [76, 88] on link "Practice Questions" at bounding box center [55, 88] width 111 height 24
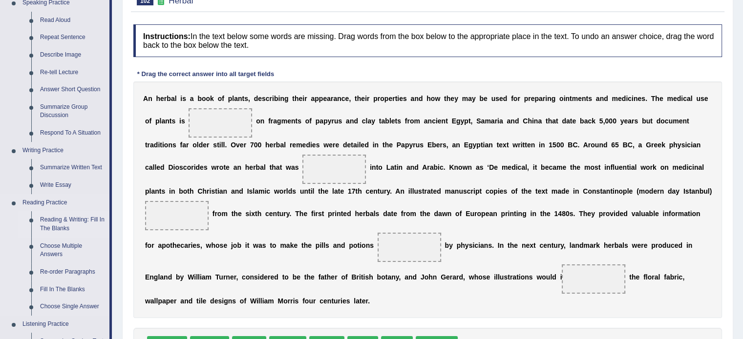
scroll to position [114, 0]
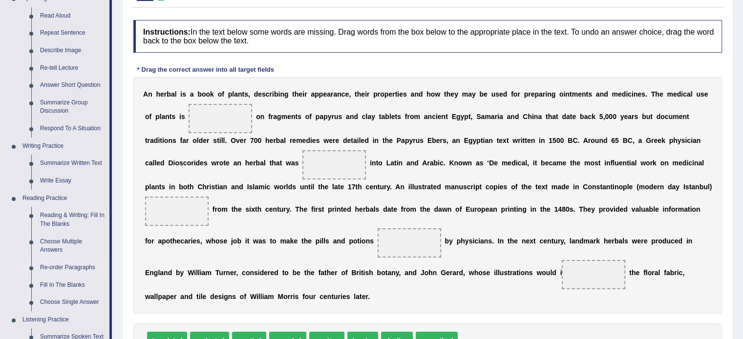
click at [57, 264] on link "Re-order Paragraphs" at bounding box center [73, 268] width 74 height 18
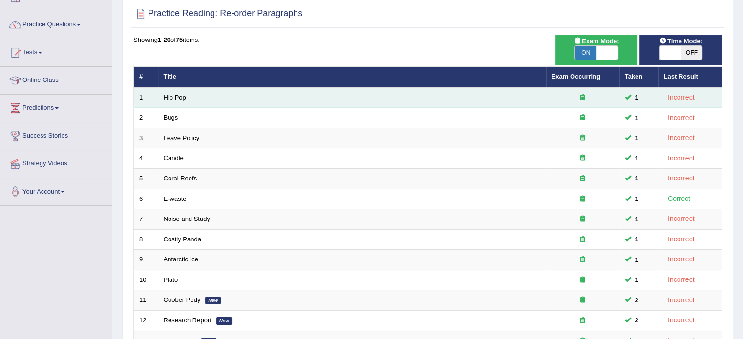
scroll to position [114, 0]
